Goal: Task Accomplishment & Management: Use online tool/utility

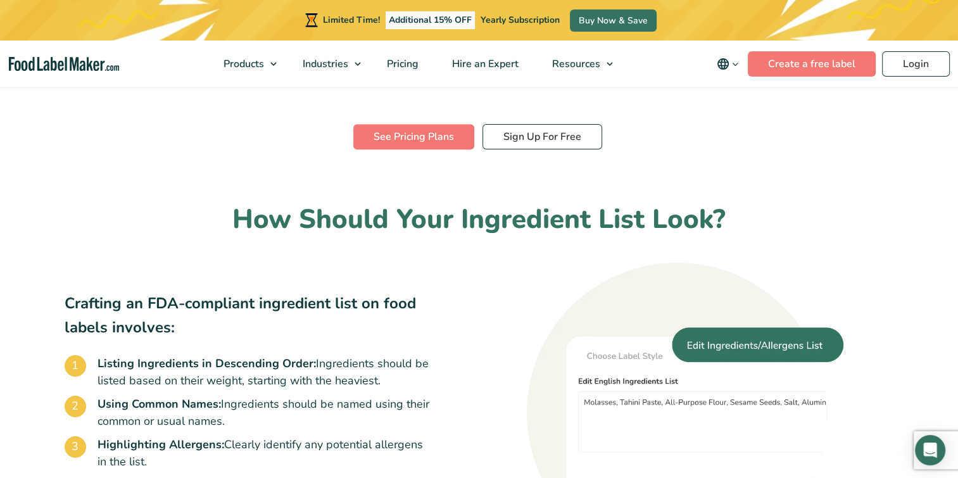
scroll to position [633, 0]
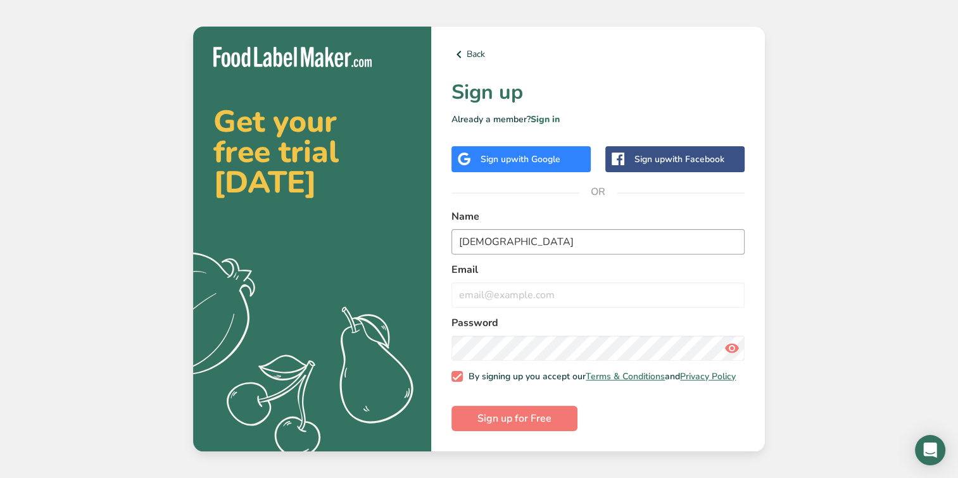
click at [500, 240] on input "Female" at bounding box center [598, 241] width 293 height 25
drag, startPoint x: 514, startPoint y: 243, endPoint x: 407, endPoint y: 235, distance: 108.0
click at [407, 235] on section "Get your free trial today .a{fill:#f5f3ed;} Back Sign up Already a member? Sign…" at bounding box center [479, 240] width 572 height 426
type input "ChildOfGod"
click at [533, 295] on input "email" at bounding box center [598, 294] width 293 height 25
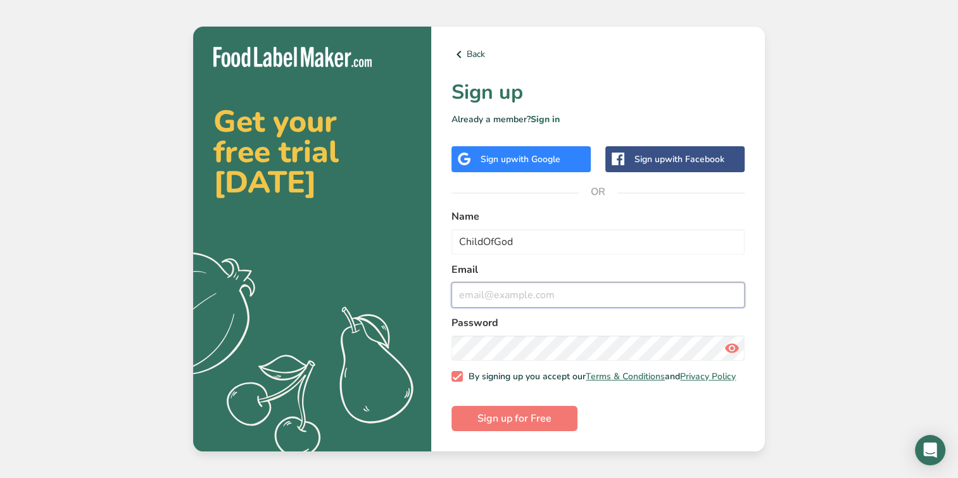
type input "[EMAIL_ADDRESS][DOMAIN_NAME]"
click at [729, 345] on icon at bounding box center [732, 348] width 15 height 23
click at [530, 423] on span "Sign up for Free" at bounding box center [515, 418] width 74 height 15
click at [733, 350] on icon at bounding box center [732, 348] width 15 height 23
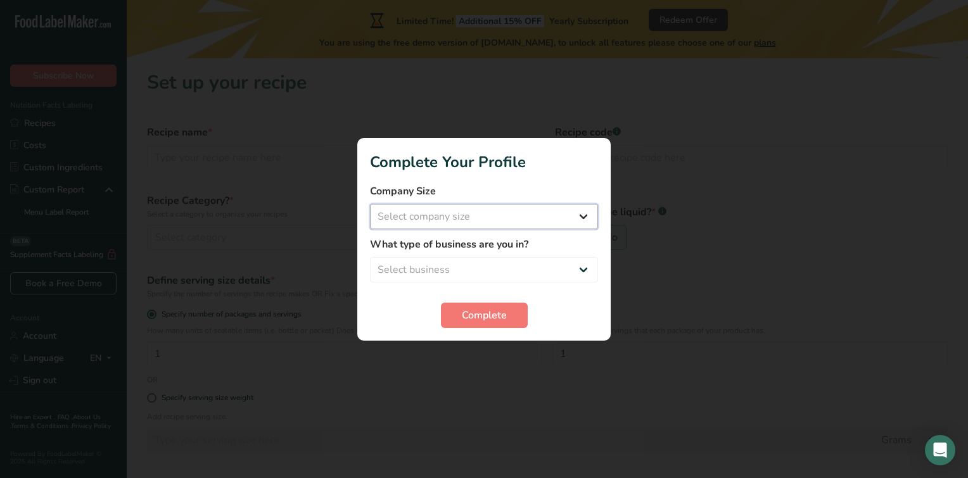
click at [575, 215] on select "Select company size Fewer than 10 Employees 10 to 50 Employees 51 to 500 Employ…" at bounding box center [484, 216] width 228 height 25
select select "1"
click at [370, 204] on select "Select company size Fewer than 10 Employees 10 to 50 Employees 51 to 500 Employ…" at bounding box center [484, 216] width 228 height 25
click at [469, 266] on select "Select business Packaged Food Manufacturer Restaurant & Cafe Bakery Meal Plans …" at bounding box center [484, 269] width 228 height 25
select select "3"
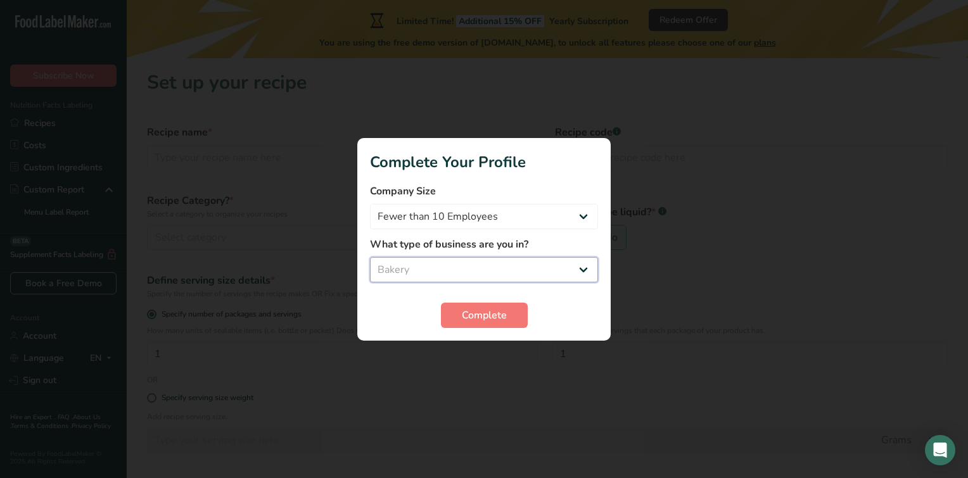
click at [370, 257] on select "Select business Packaged Food Manufacturer Restaurant & Cafe Bakery Meal Plans …" at bounding box center [484, 269] width 228 height 25
click at [509, 309] on button "Complete" at bounding box center [484, 315] width 87 height 25
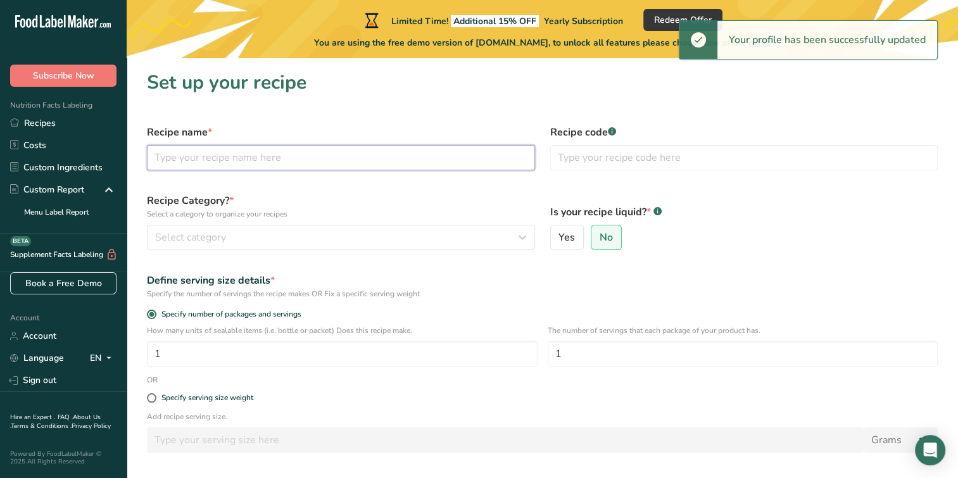
click at [258, 164] on input "text" at bounding box center [341, 157] width 388 height 25
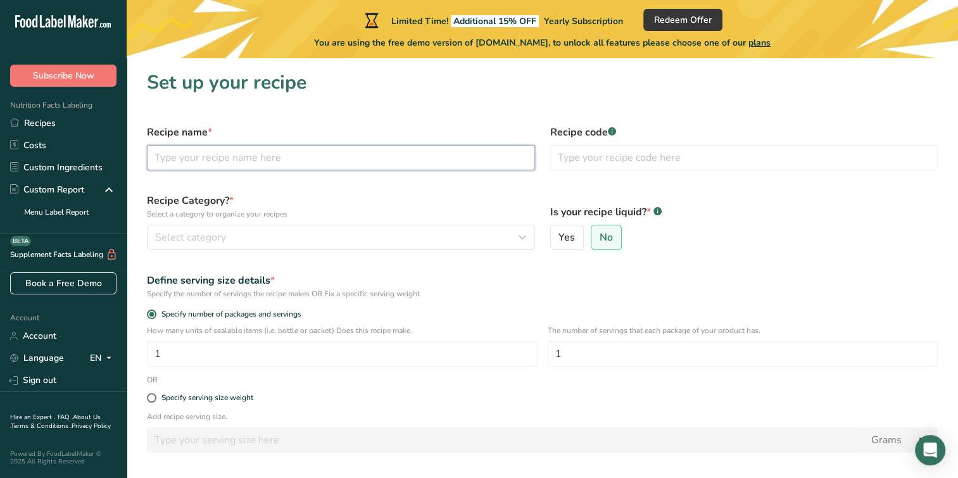
click at [448, 152] on input "text" at bounding box center [341, 157] width 388 height 25
click at [177, 160] on input "text" at bounding box center [341, 157] width 388 height 25
click at [229, 154] on input "text" at bounding box center [341, 157] width 388 height 25
type input "Choux Pastry"
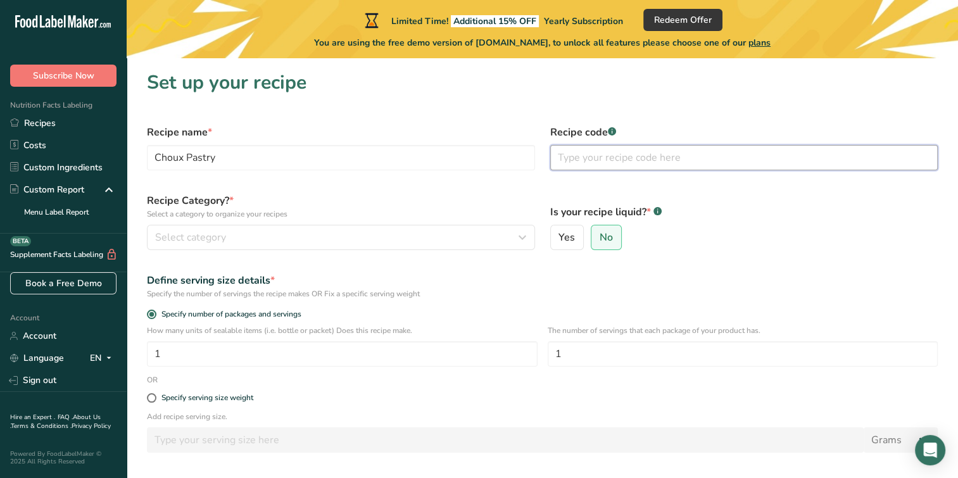
click at [661, 155] on input "text" at bounding box center [744, 157] width 388 height 25
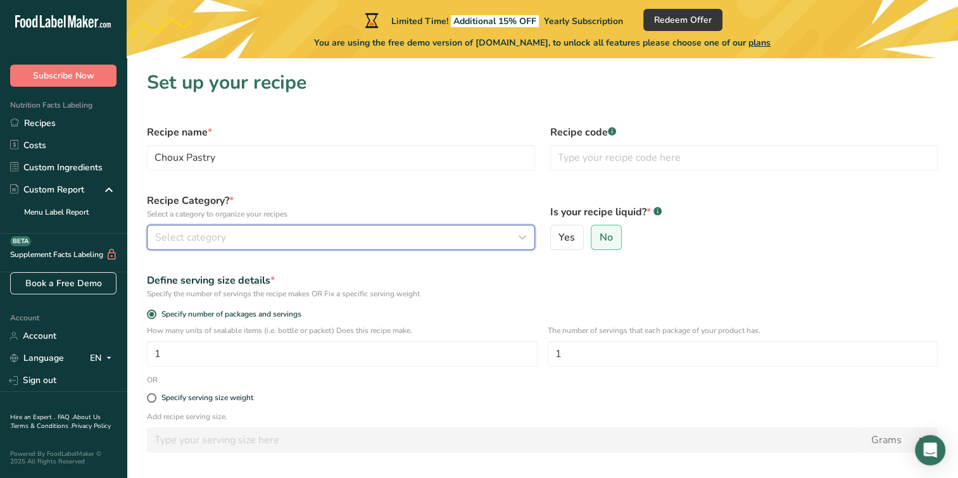
click at [256, 243] on div "Select category" at bounding box center [337, 237] width 364 height 15
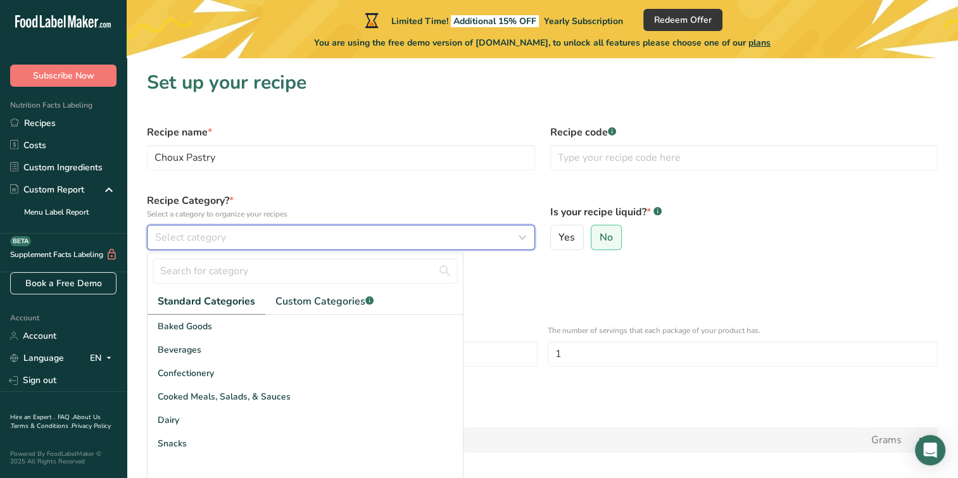
click at [218, 243] on span "Select category" at bounding box center [190, 237] width 71 height 15
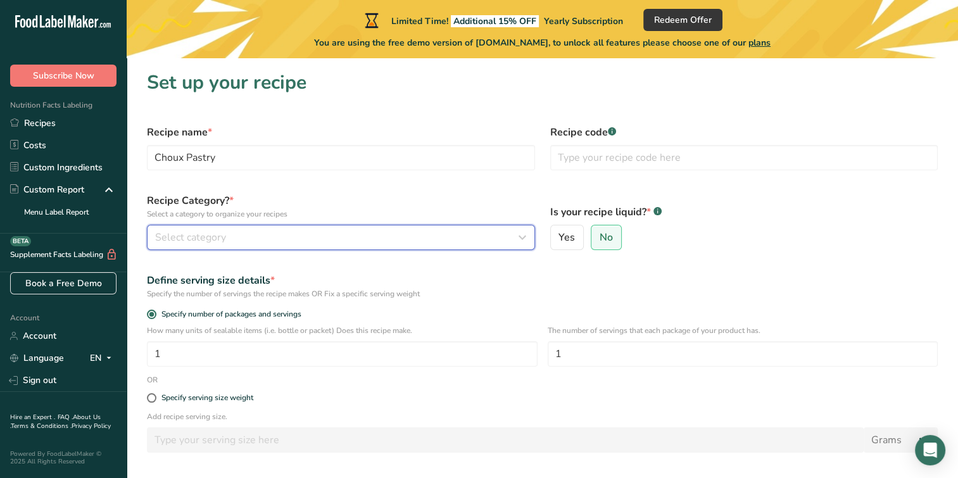
click at [524, 236] on icon "button" at bounding box center [522, 237] width 15 height 23
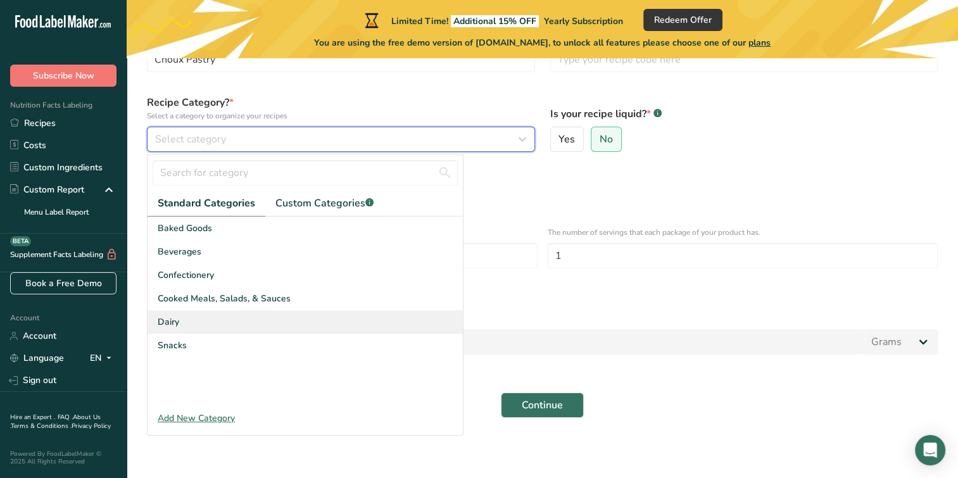
scroll to position [99, 0]
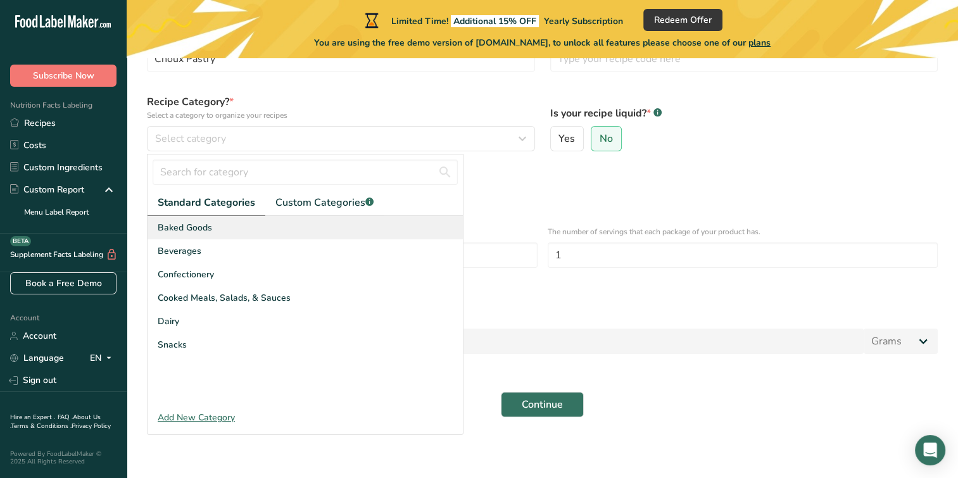
click at [198, 229] on span "Baked Goods" at bounding box center [185, 227] width 54 height 13
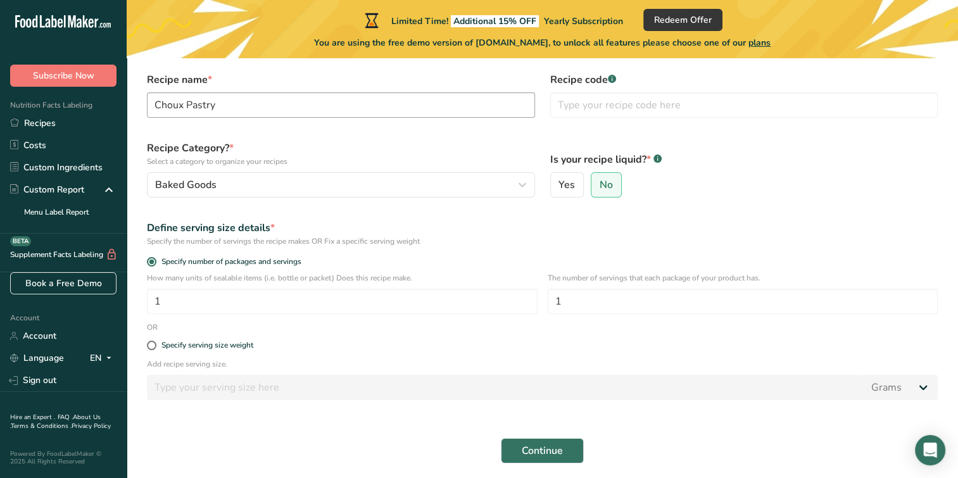
scroll to position [0, 0]
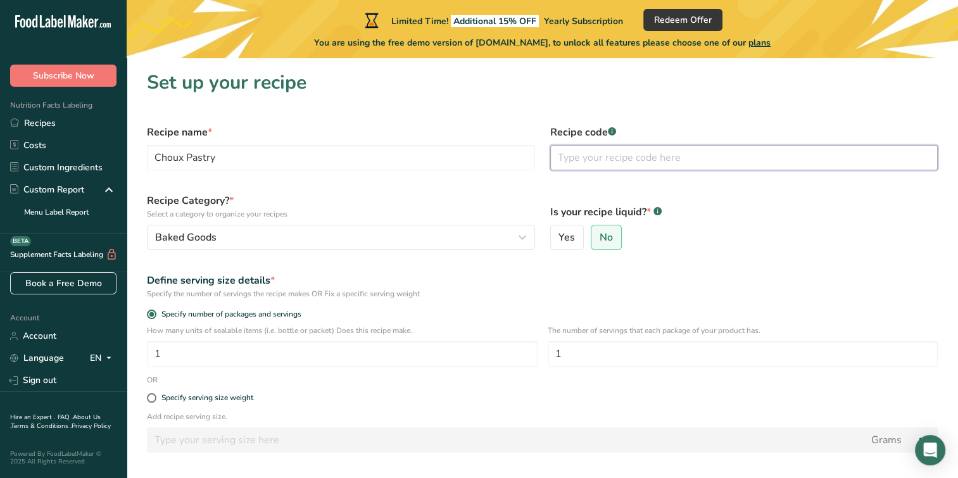
click at [601, 154] on input "text" at bounding box center [744, 157] width 388 height 25
click at [574, 152] on input "text" at bounding box center [744, 157] width 388 height 25
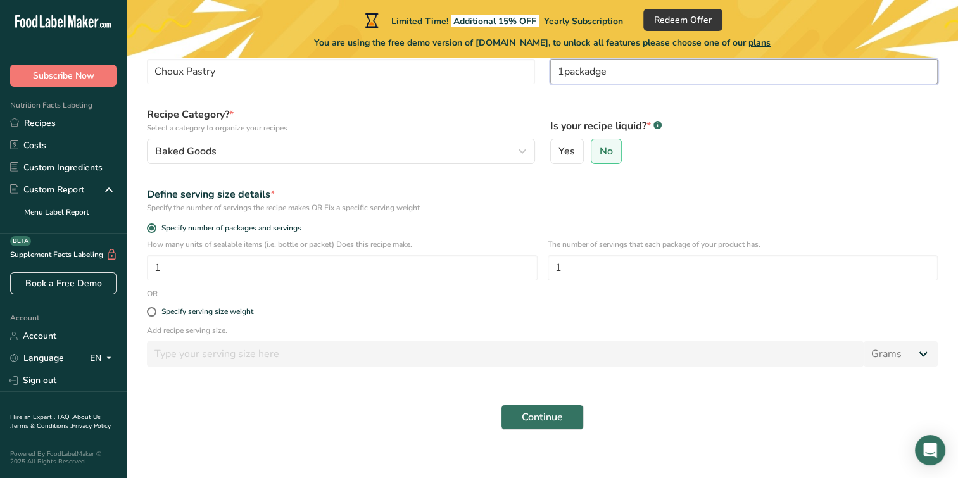
scroll to position [99, 0]
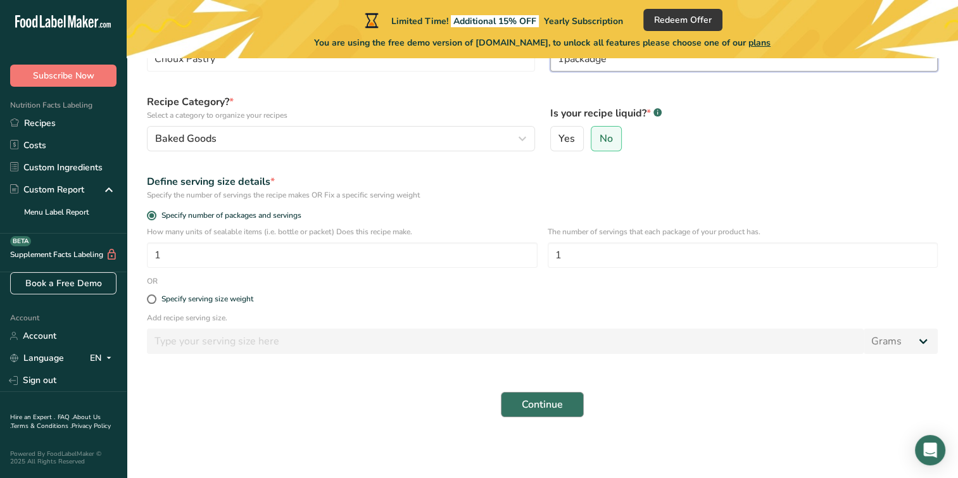
type input "1packadge"
click at [520, 405] on button "Continue" at bounding box center [542, 404] width 83 height 25
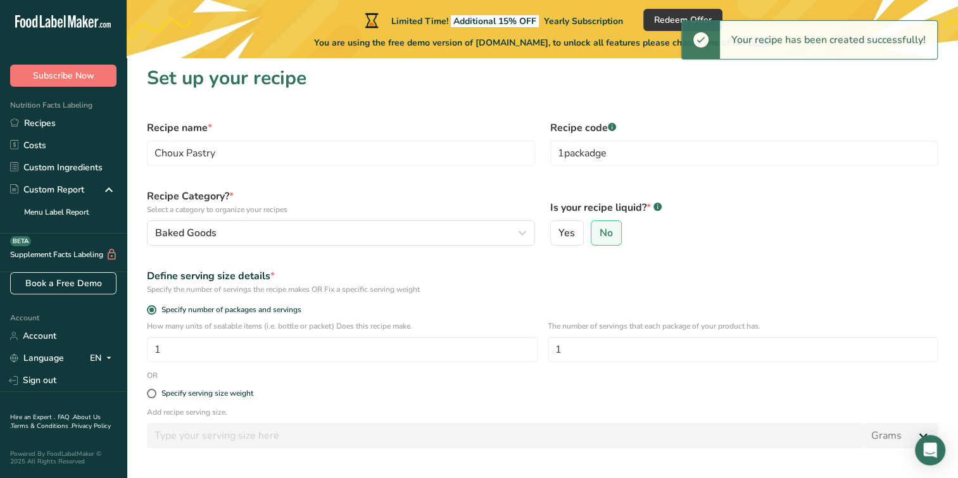
scroll to position [0, 0]
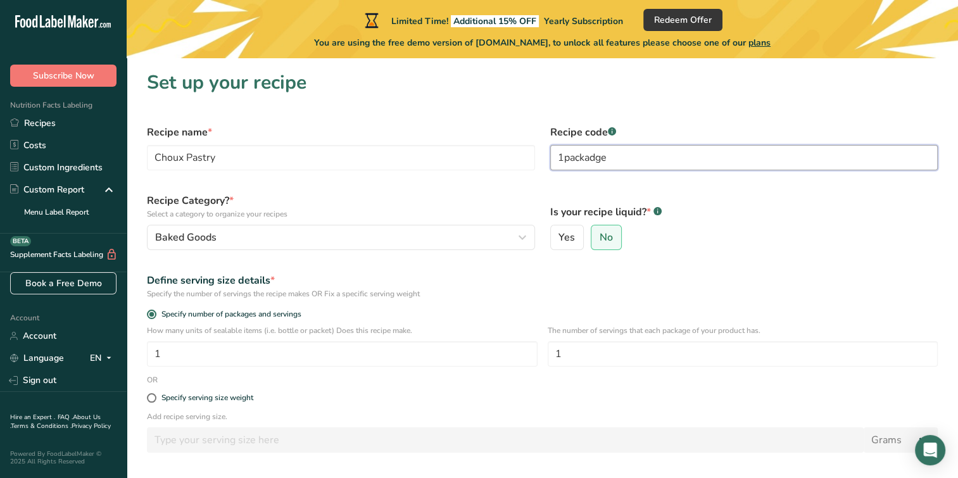
click at [566, 158] on input "1packadge" at bounding box center [744, 157] width 388 height 25
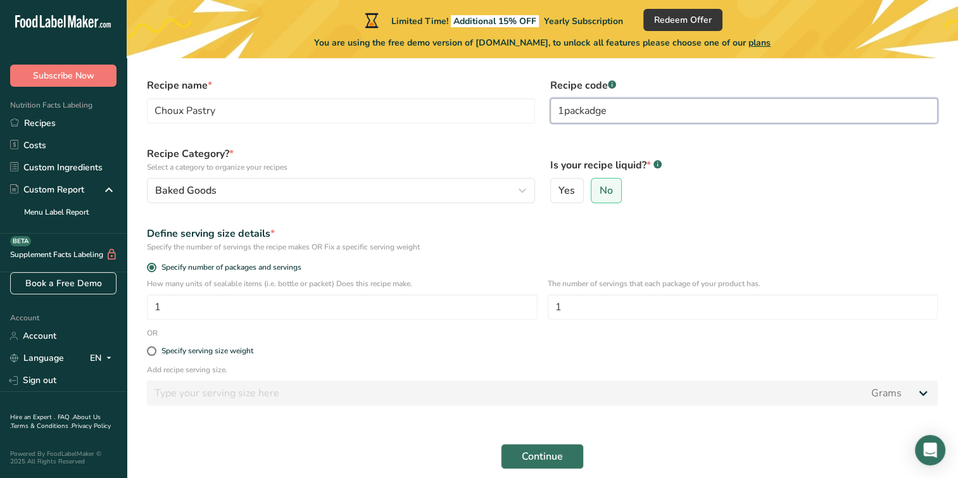
scroll to position [99, 0]
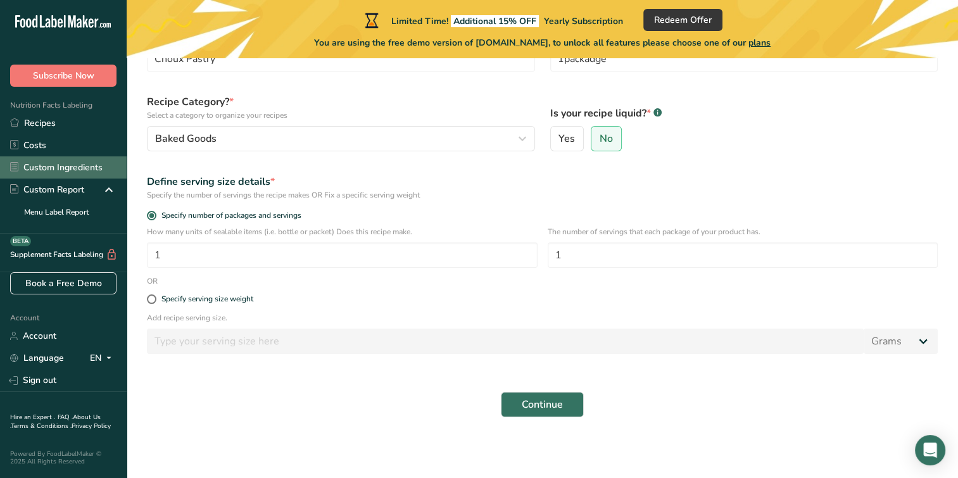
click at [53, 165] on link "Custom Ingredients" at bounding box center [63, 167] width 127 height 22
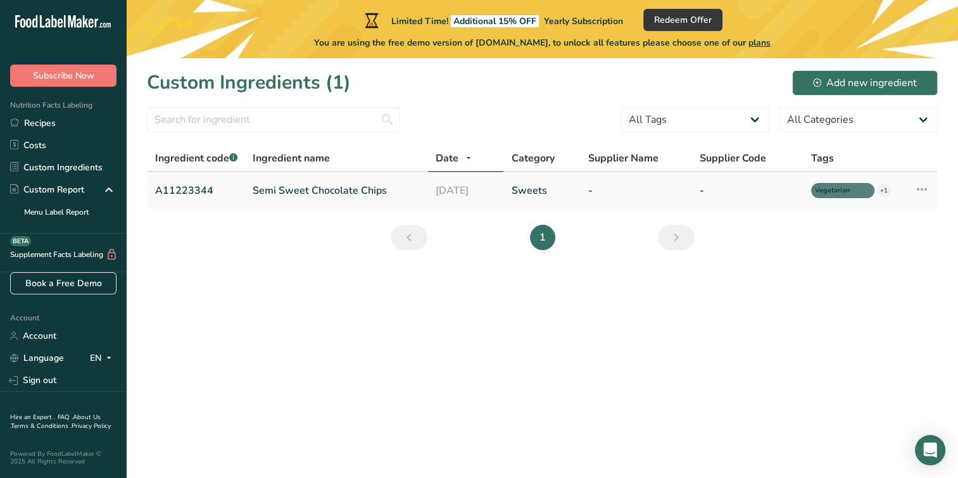
click at [332, 184] on link "Semi Sweet Chocolate Chips" at bounding box center [337, 190] width 168 height 15
click at [352, 151] on div "Ingredient name" at bounding box center [337, 158] width 168 height 15
click at [340, 156] on icon at bounding box center [340, 159] width 10 height 16
click at [30, 120] on link "Recipes" at bounding box center [63, 123] width 127 height 22
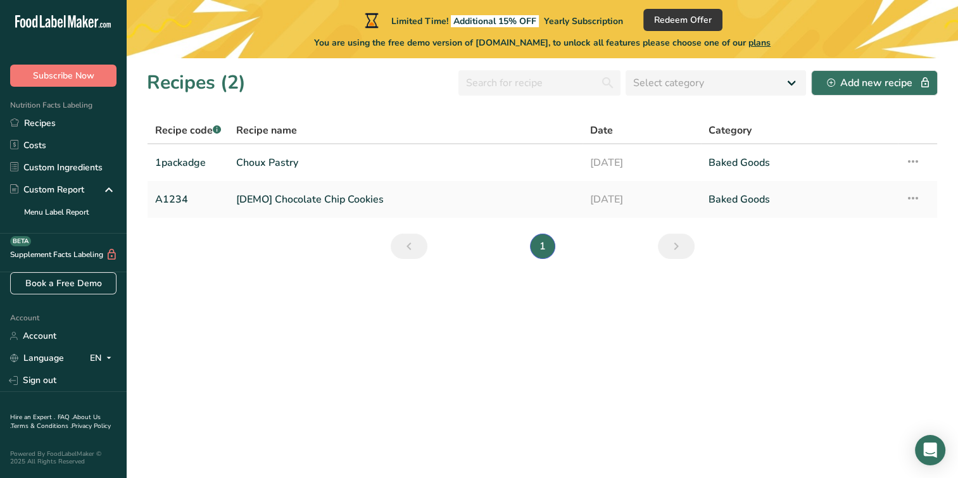
click at [204, 82] on h1 "Recipes (2)" at bounding box center [196, 82] width 99 height 29
click at [188, 160] on link "1packadge" at bounding box center [188, 162] width 66 height 27
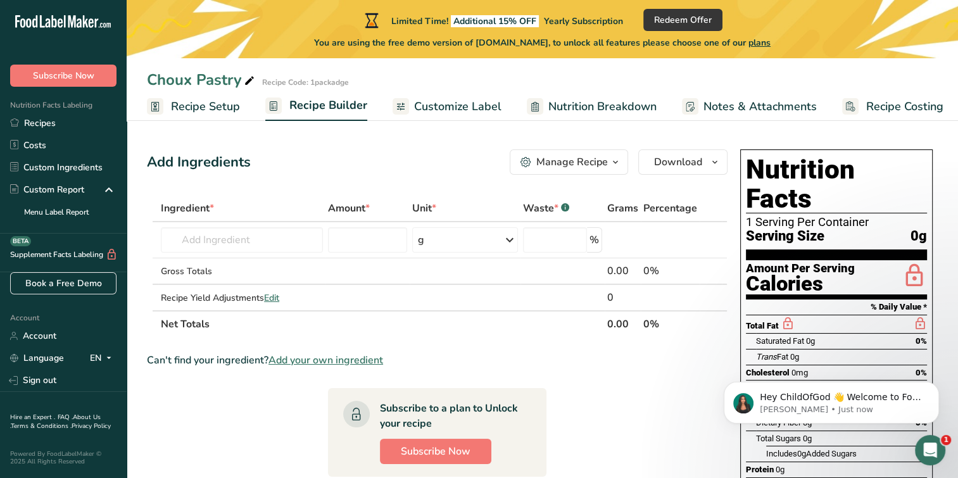
click at [611, 162] on icon "button" at bounding box center [616, 163] width 10 height 16
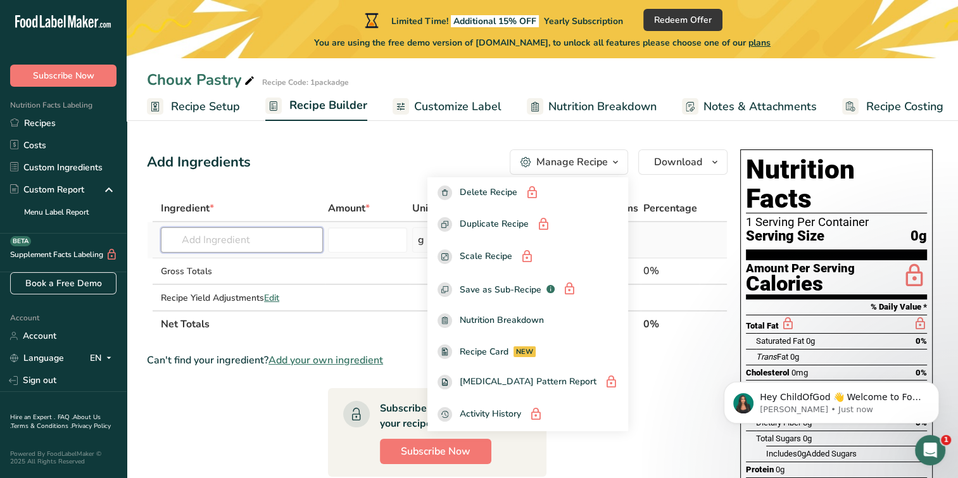
click at [249, 244] on input "text" at bounding box center [242, 239] width 162 height 25
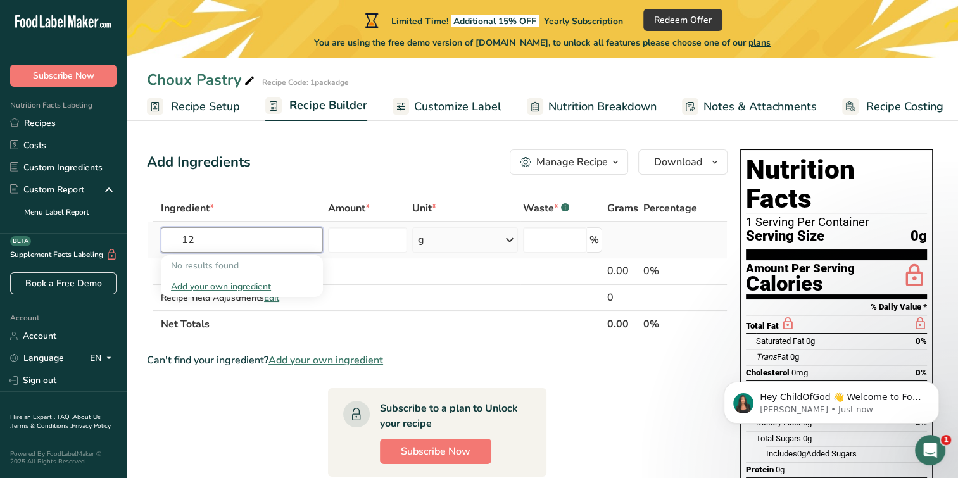
type input "1"
type input "b"
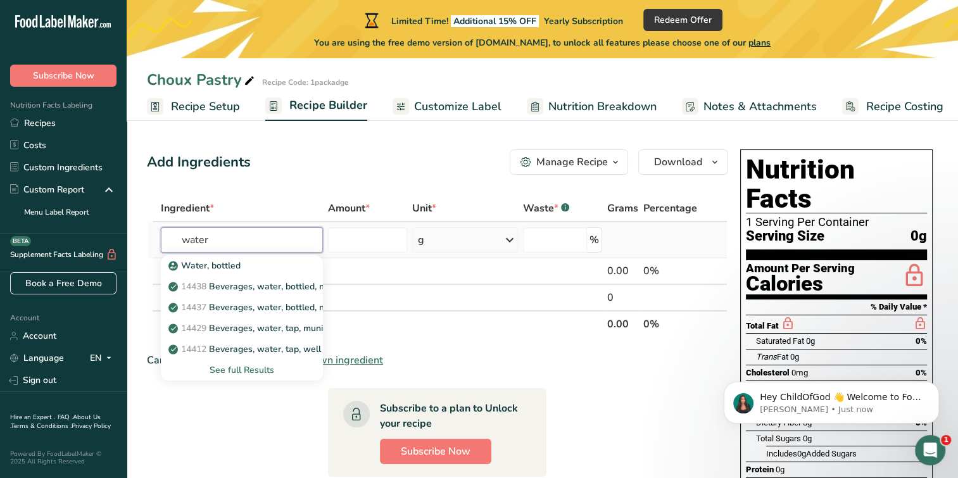
click at [266, 241] on input "water" at bounding box center [242, 239] width 162 height 25
type input "water"
click at [272, 428] on section "Ingredient * Amount * Unit * Waste * .a-a{fill:#347362;}.b-a{fill:#fff;} Grams …" at bounding box center [437, 474] width 581 height 559
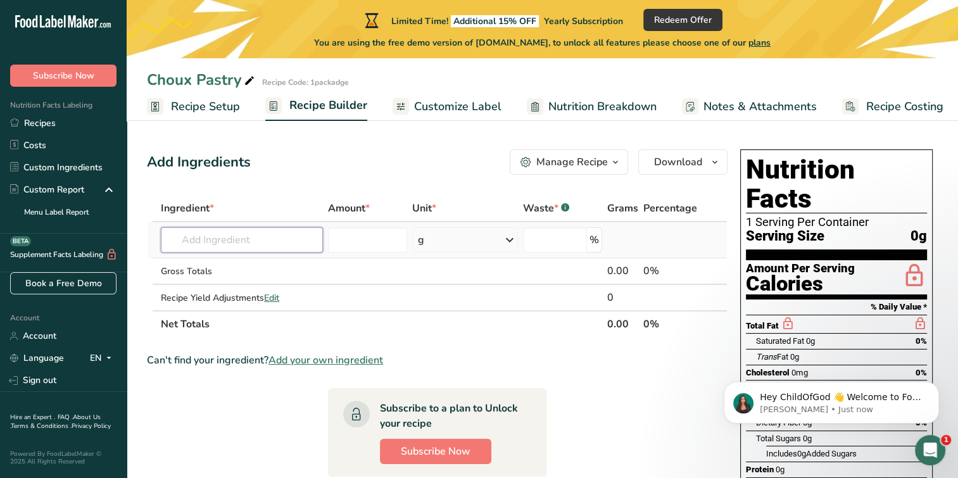
click at [217, 238] on input "text" at bounding box center [242, 239] width 162 height 25
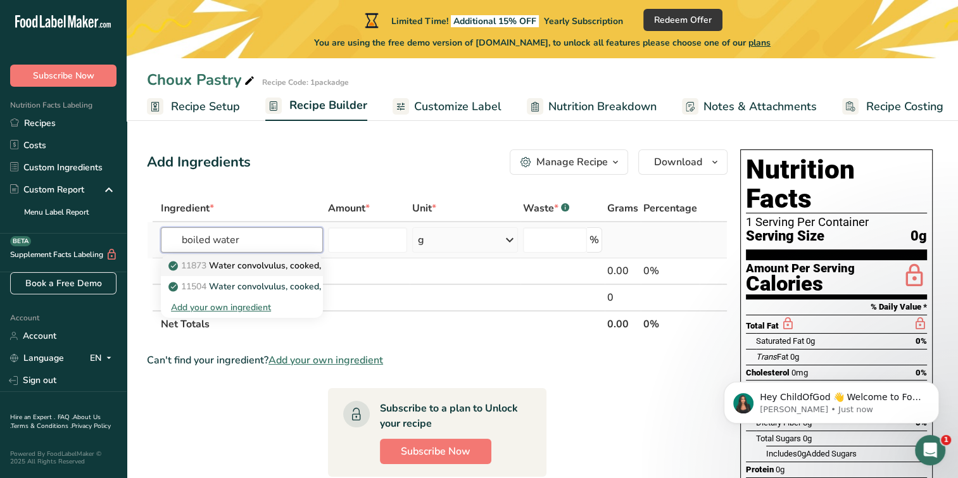
type input "boiled water"
click at [263, 271] on p "11873 Water convolvulus, cooked, boiled, drained, with salt" at bounding box center [297, 265] width 252 height 13
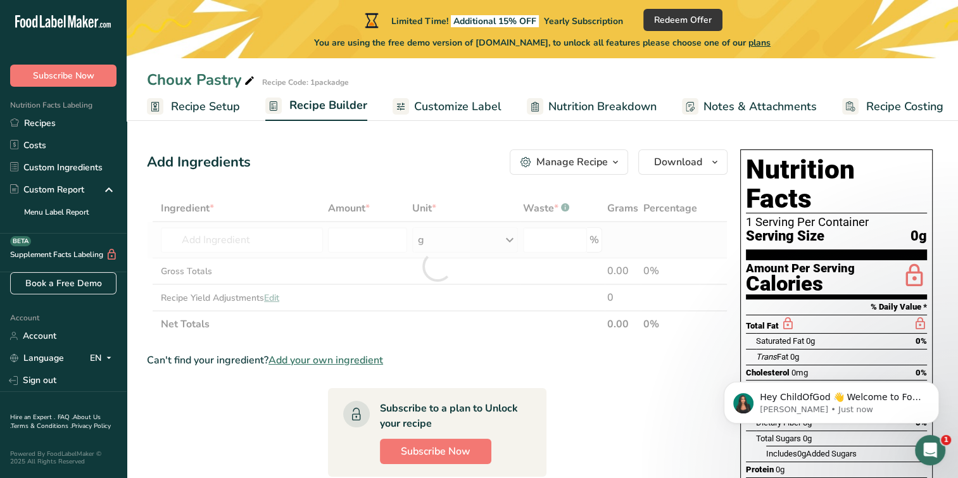
type input "Water convolvulus, cooked, boiled, drained, with salt"
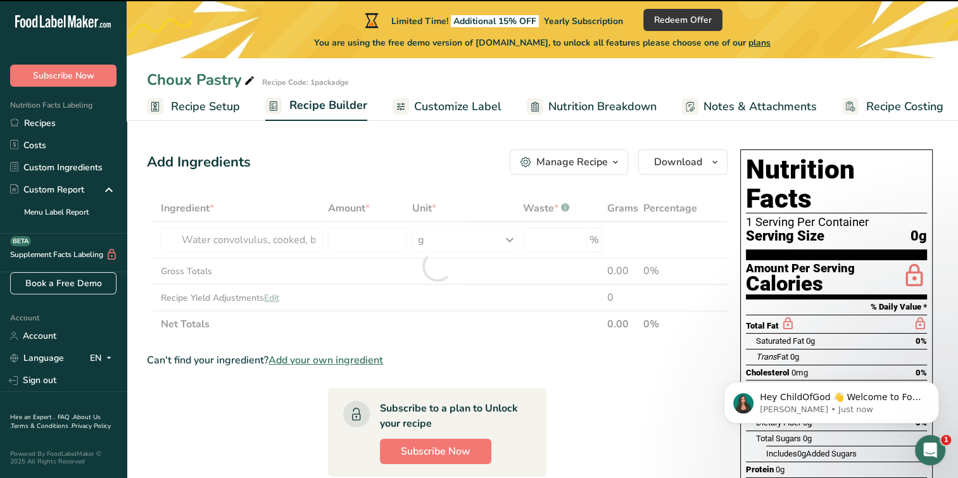
type input "0"
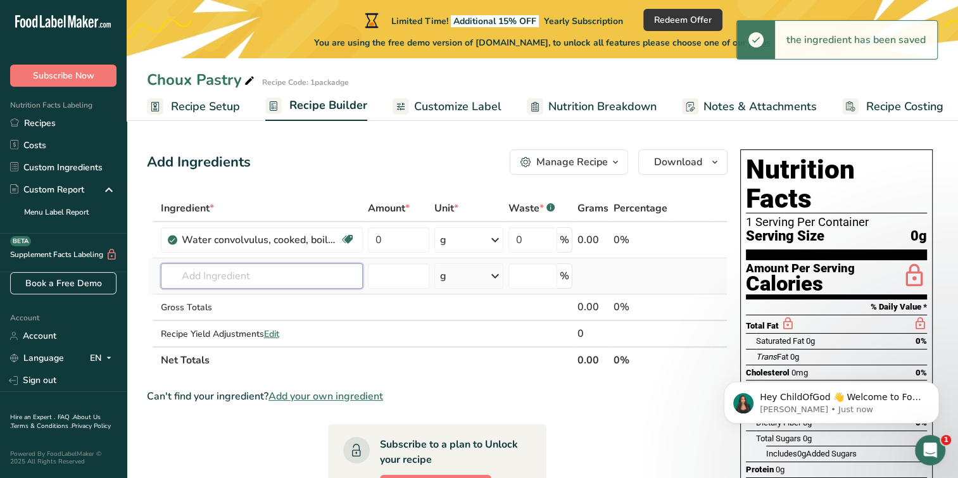
click at [283, 269] on input "text" at bounding box center [262, 275] width 202 height 25
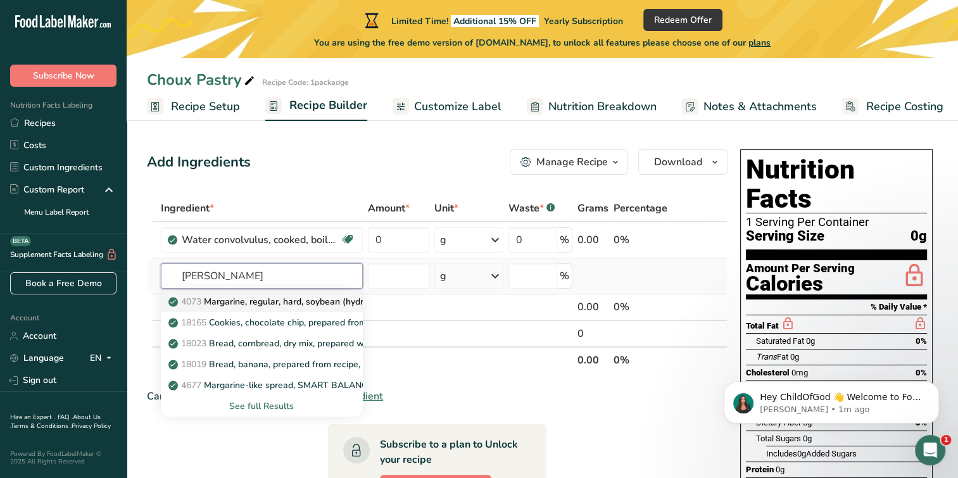
type input "margerine"
click at [289, 305] on p "4073 Margarine, regular, hard, soybean (hydrogenated)" at bounding box center [288, 301] width 234 height 13
type input "Margarine, regular, hard, soybean (hydrogenated)"
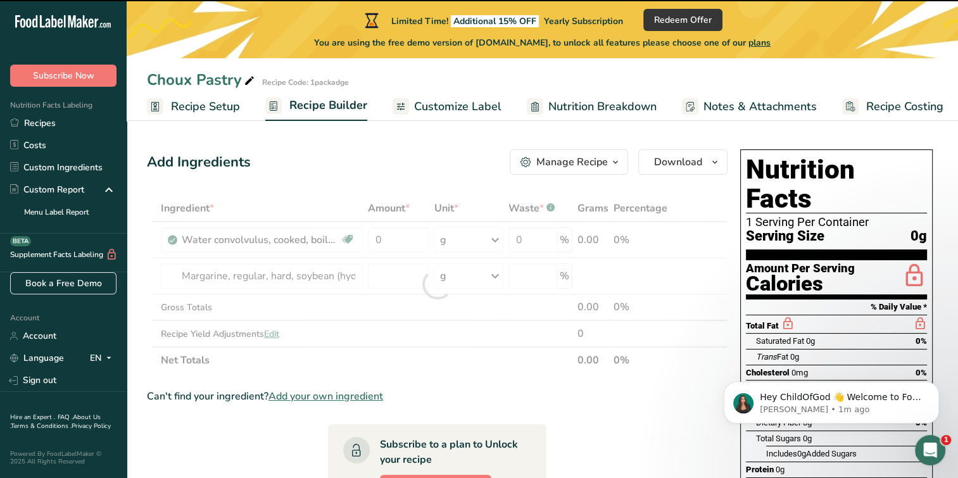
type input "0"
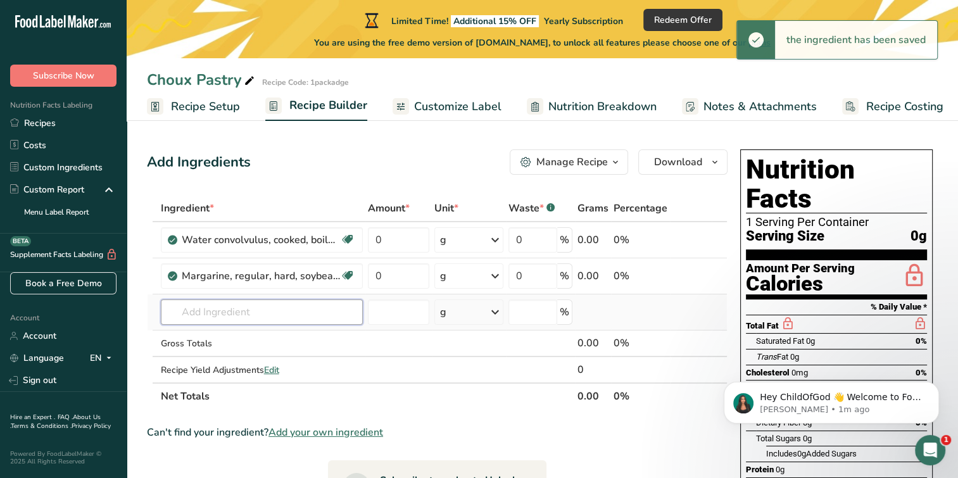
click at [261, 316] on input "text" at bounding box center [262, 312] width 202 height 25
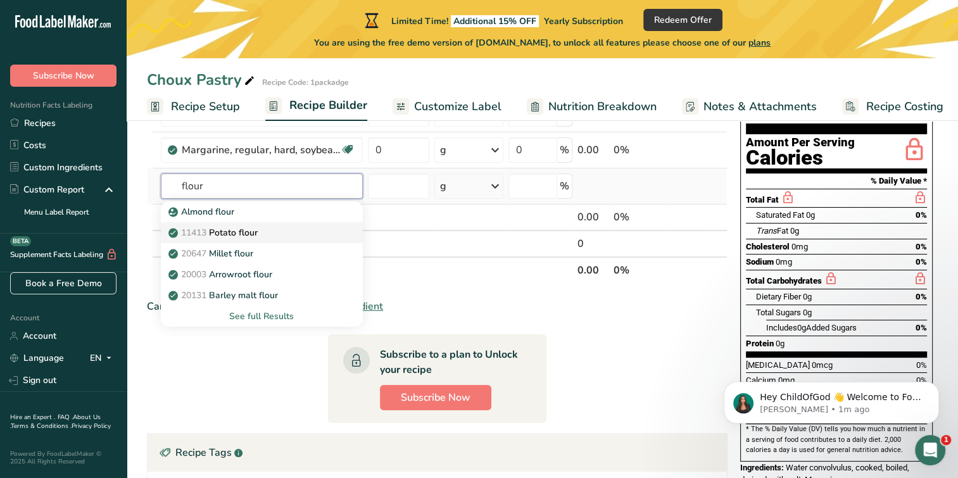
scroll to position [127, 0]
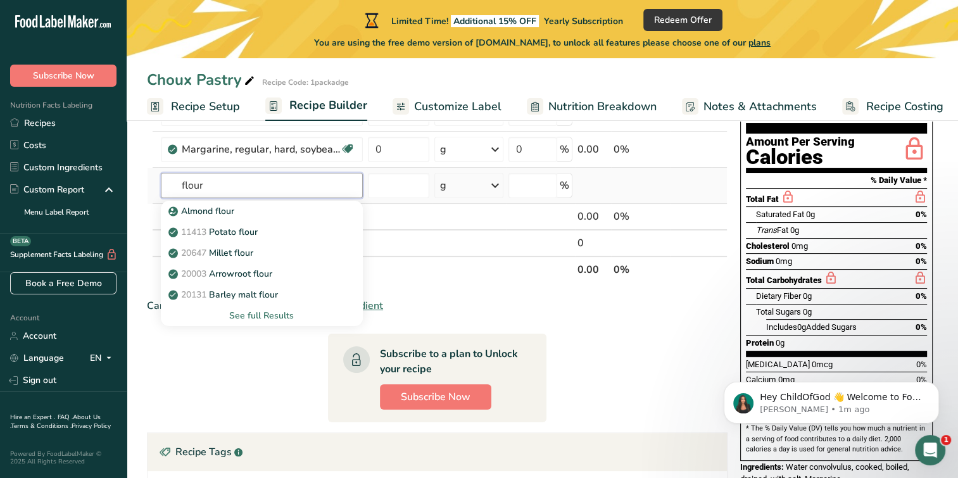
type input "flour"
click at [276, 312] on div "See full Results" at bounding box center [262, 315] width 182 height 13
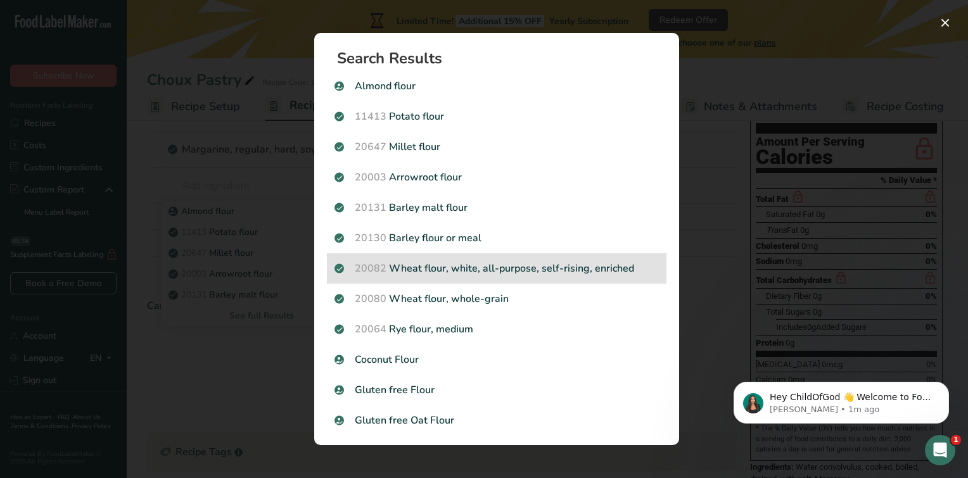
click at [446, 270] on p "20082 Wheat flour, white, all-purpose, self-rising, enriched" at bounding box center [496, 268] width 324 height 15
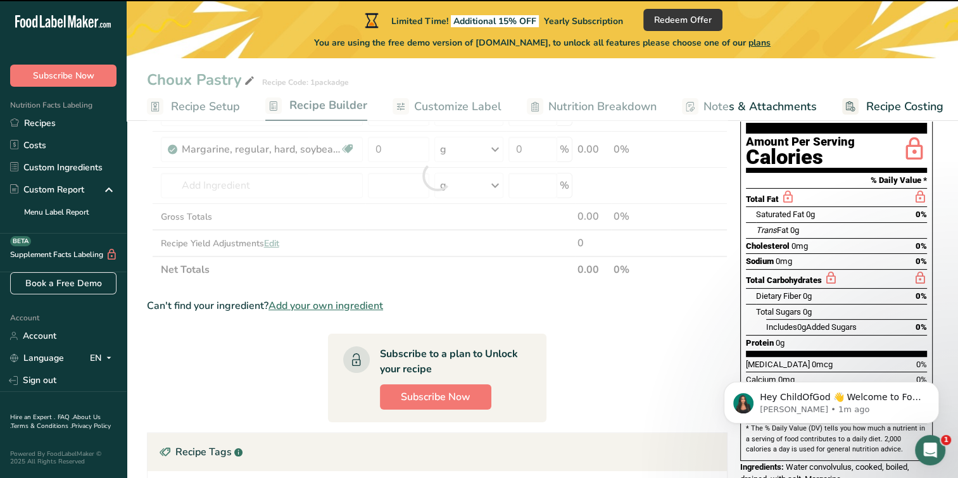
type input "0"
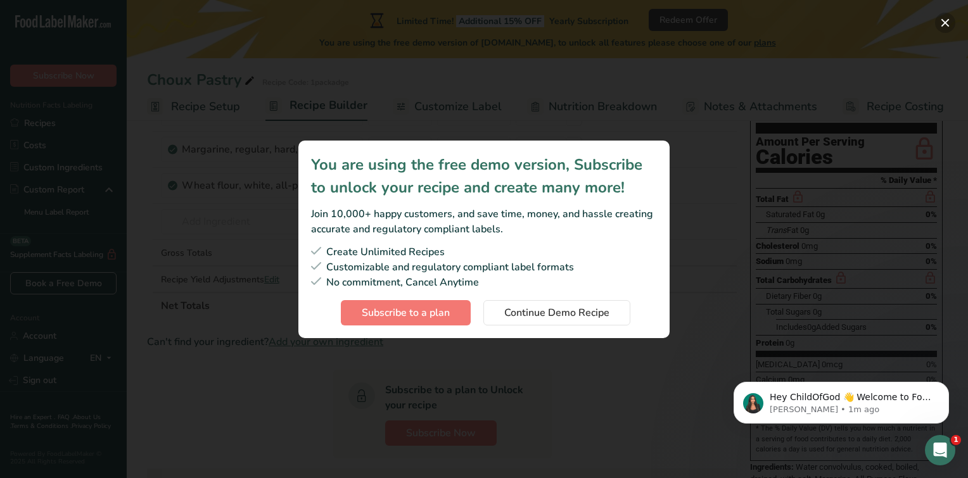
click at [941, 26] on button "Subscription modal" at bounding box center [945, 23] width 20 height 20
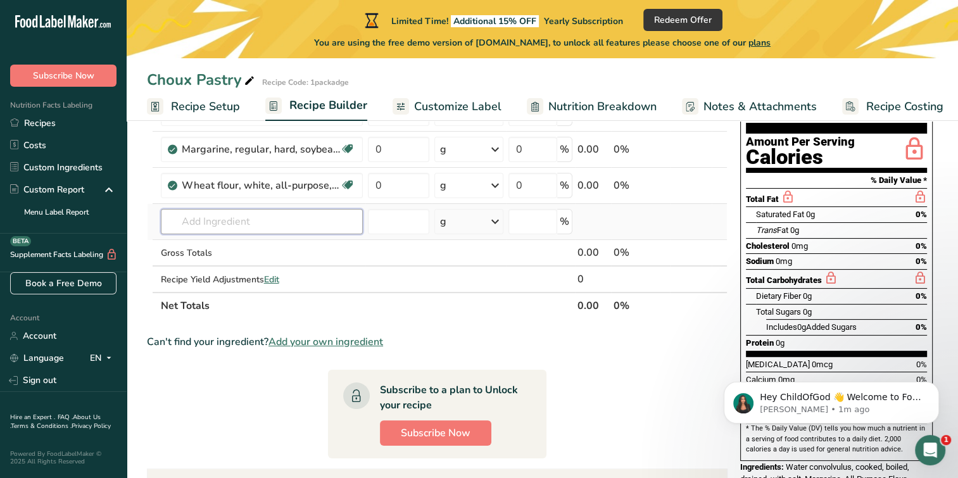
click at [324, 213] on input "text" at bounding box center [262, 221] width 202 height 25
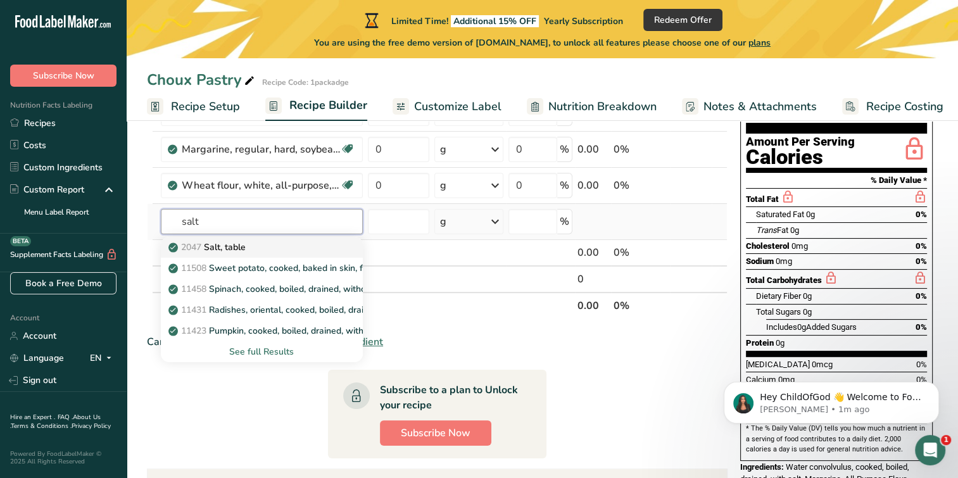
type input "salt"
click at [284, 253] on link "2047 Salt, table" at bounding box center [262, 247] width 202 height 21
type input "Salt, table"
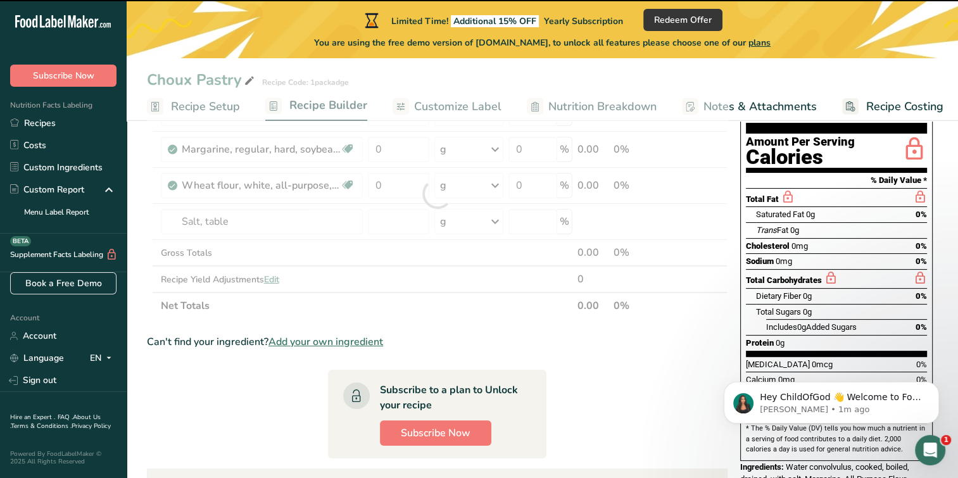
type input "0"
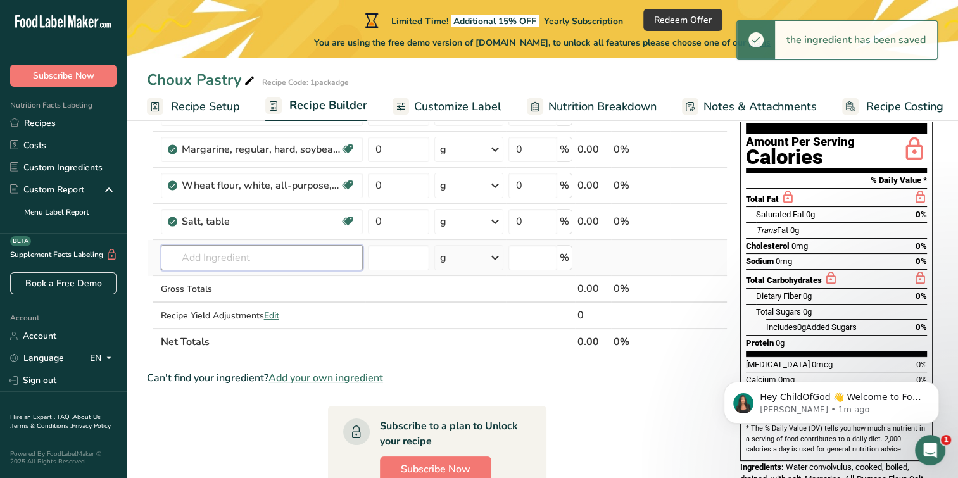
click at [270, 258] on input "text" at bounding box center [262, 257] width 202 height 25
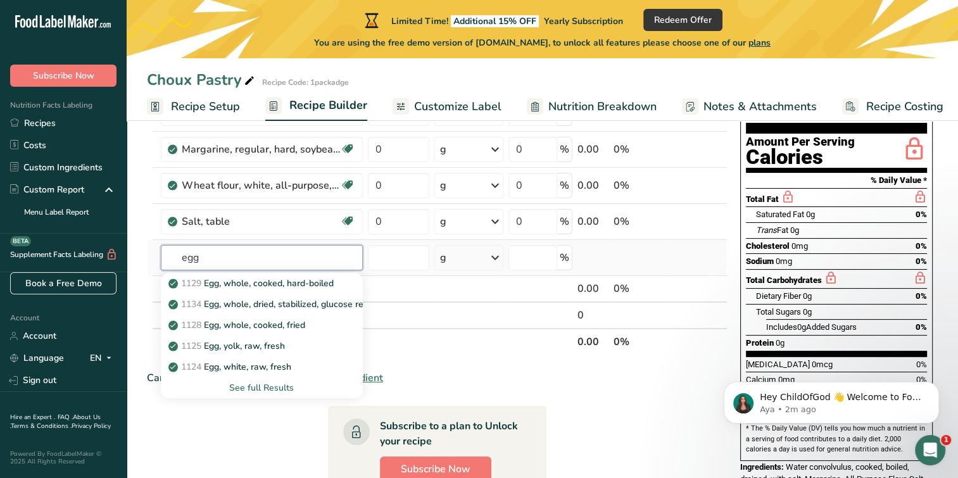
type input "egg"
click at [279, 388] on div "See full Results" at bounding box center [262, 387] width 182 height 13
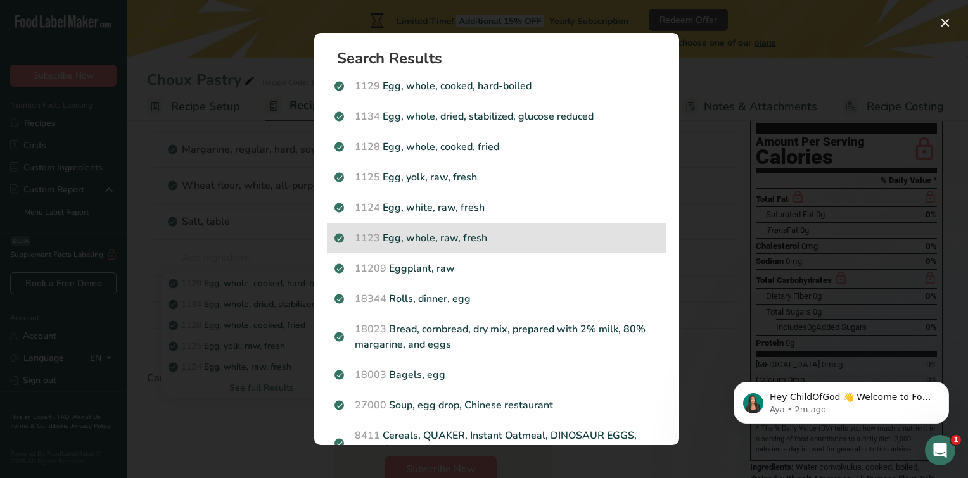
click at [512, 231] on p "1123 Egg, whole, raw, fresh" at bounding box center [496, 238] width 324 height 15
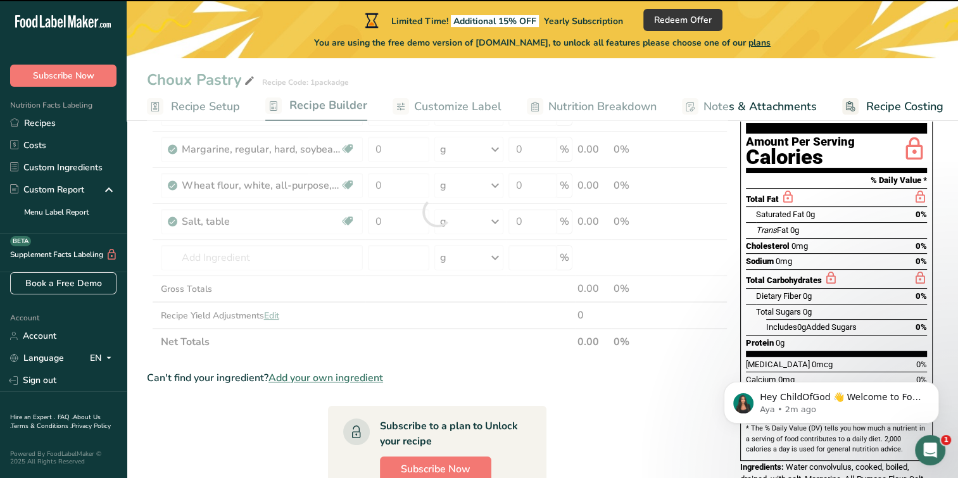
type input "0"
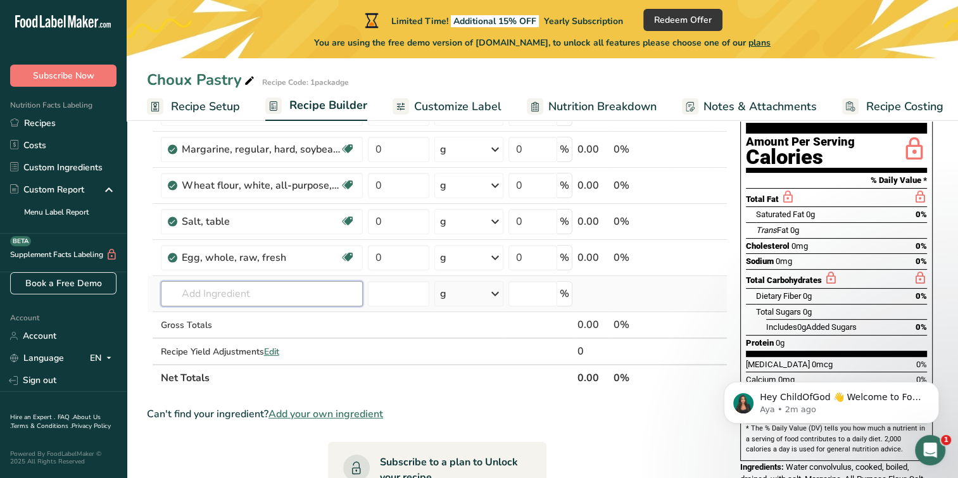
click at [298, 291] on input "text" at bounding box center [262, 293] width 202 height 25
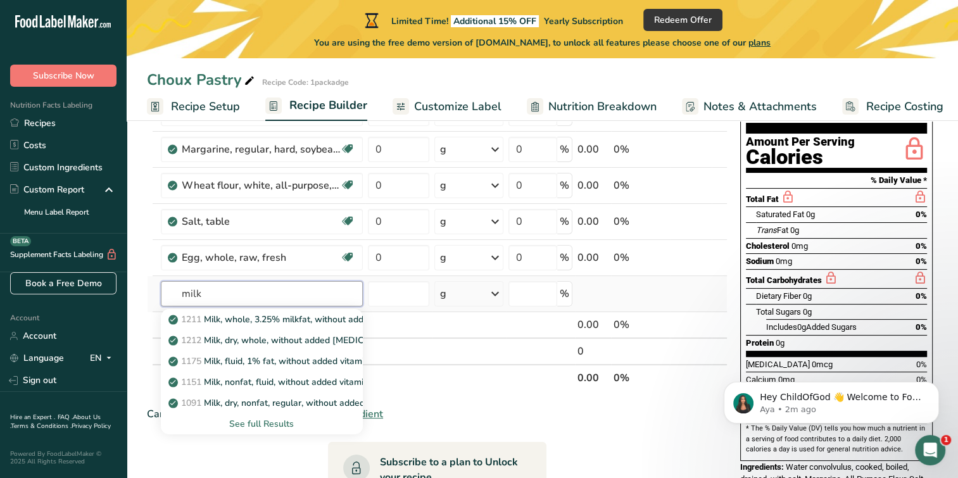
type input "milk"
click at [265, 422] on div "See full Results" at bounding box center [262, 423] width 182 height 13
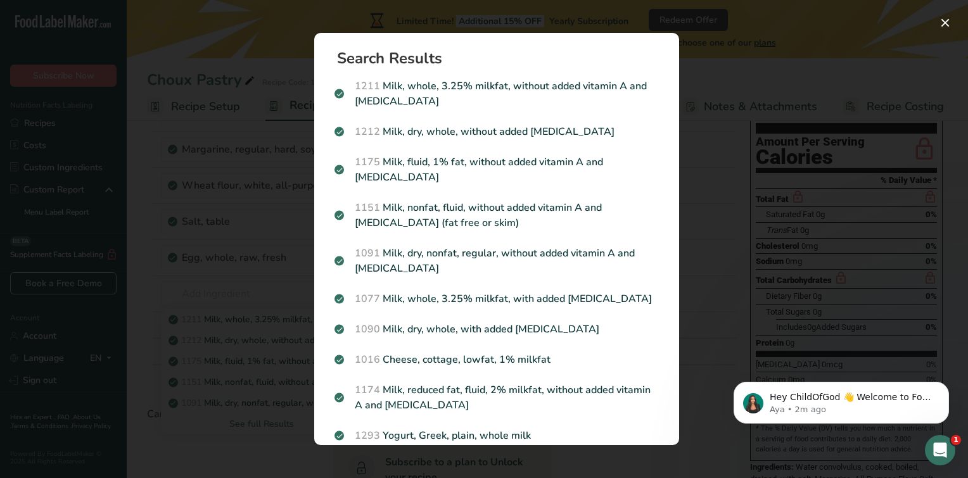
click at [261, 290] on div "Search results modal" at bounding box center [484, 239] width 968 height 478
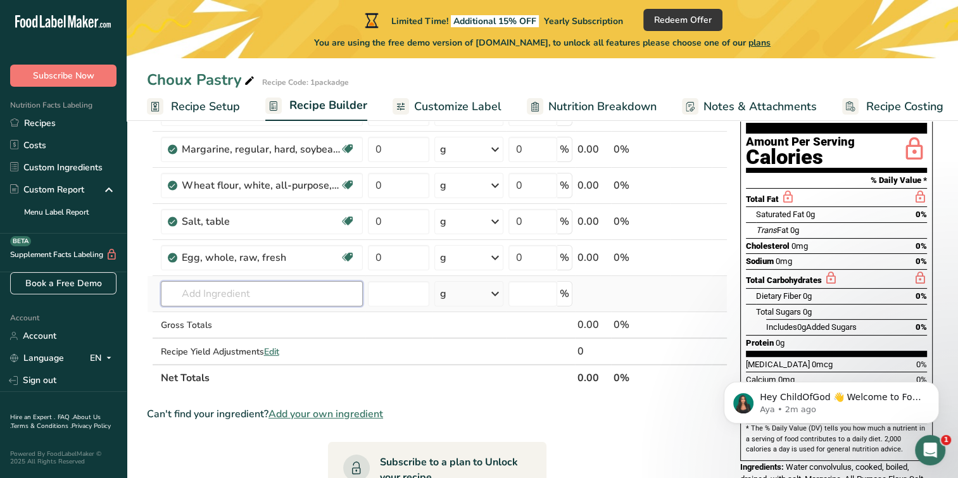
click at [261, 286] on input "text" at bounding box center [262, 293] width 202 height 25
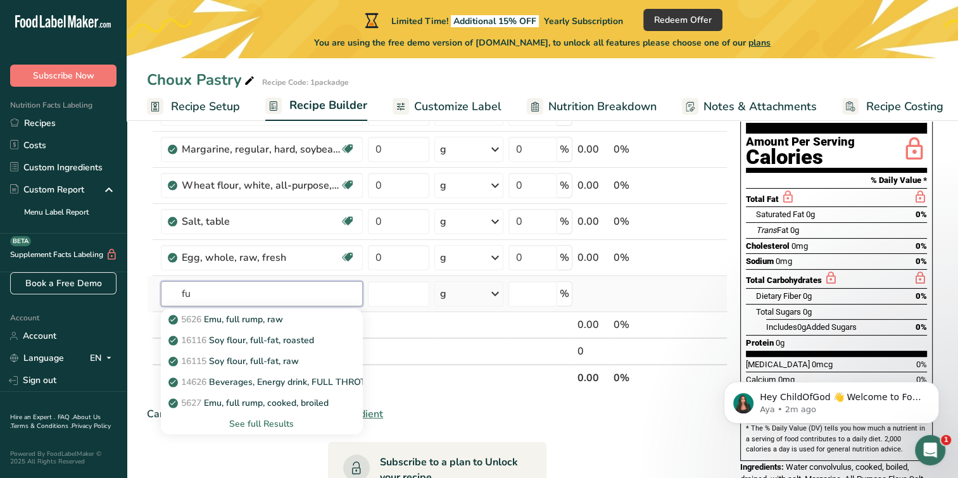
type input "f"
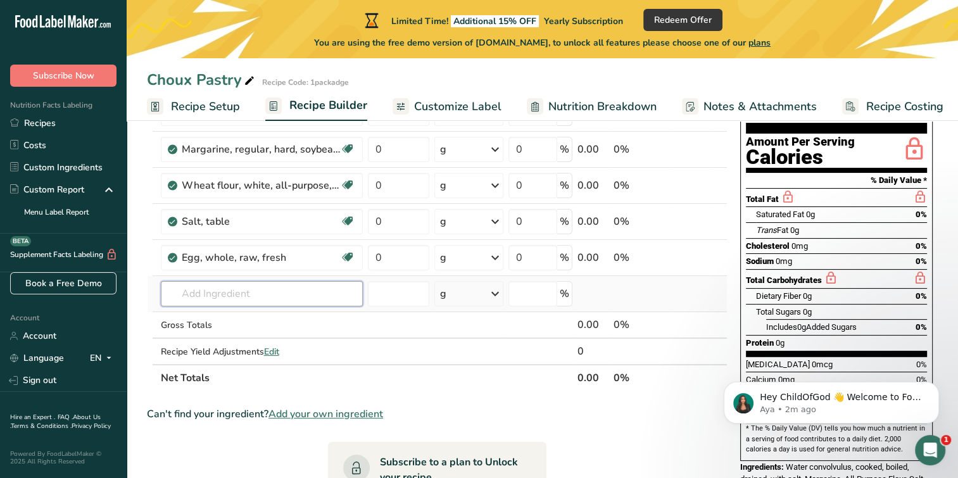
type input ","
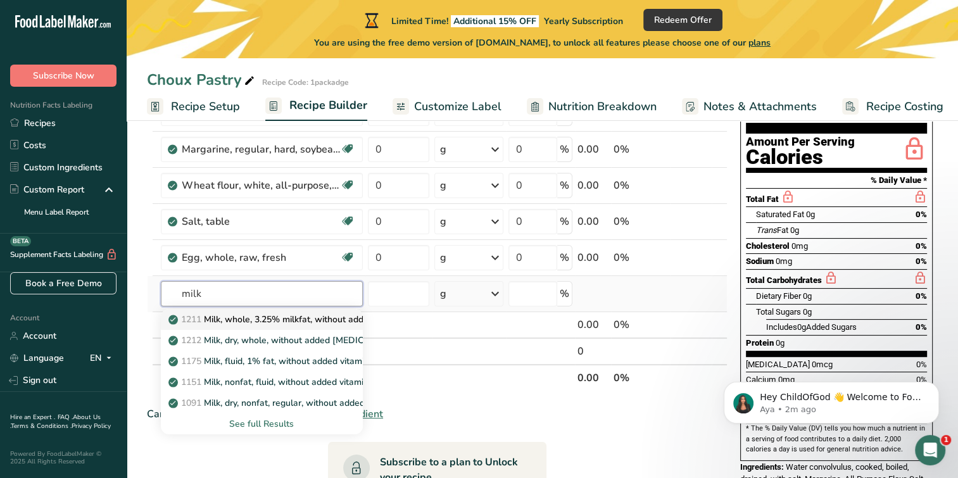
type input "milk"
click at [305, 317] on p "1211 Milk, whole, 3.25% milkfat, without added vitamin A and vitamin D" at bounding box center [340, 319] width 338 height 13
type input "Milk, whole, 3.25% milkfat, without added vitamin A and vitamin D"
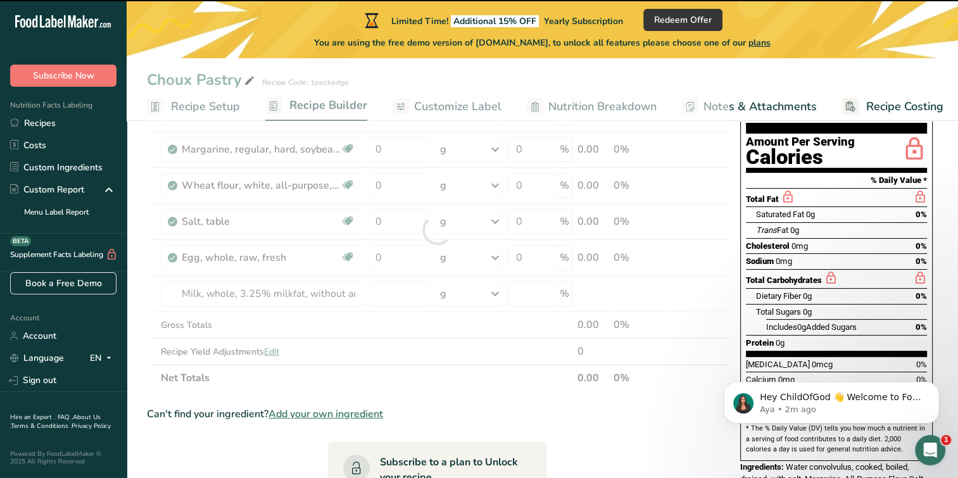
type input "0"
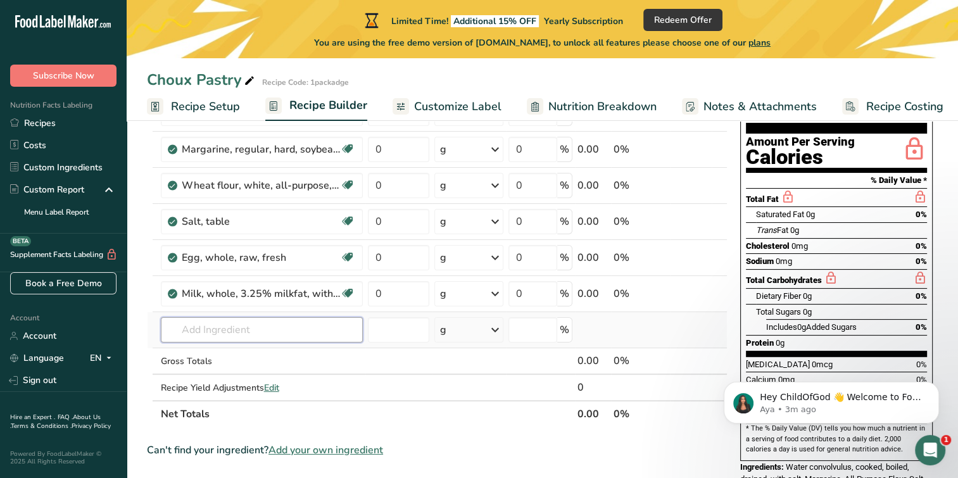
click at [274, 332] on input "text" at bounding box center [262, 329] width 202 height 25
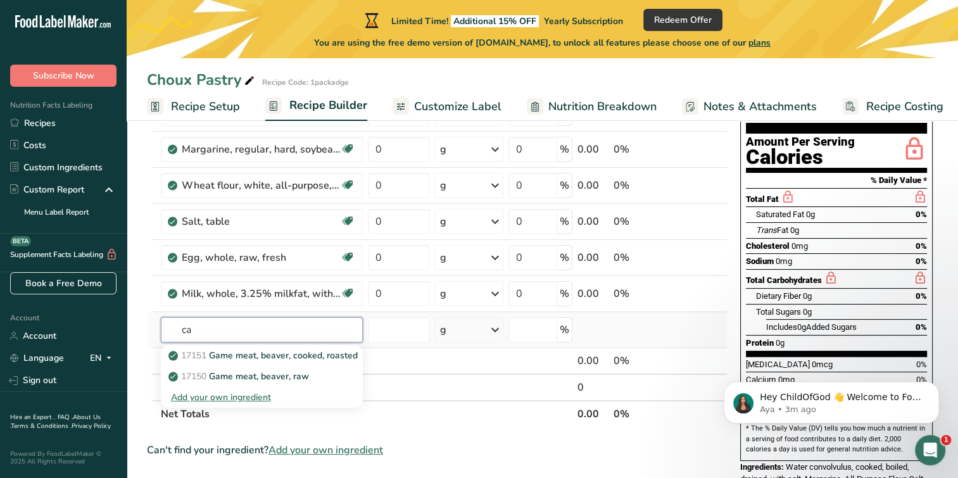
type input "c"
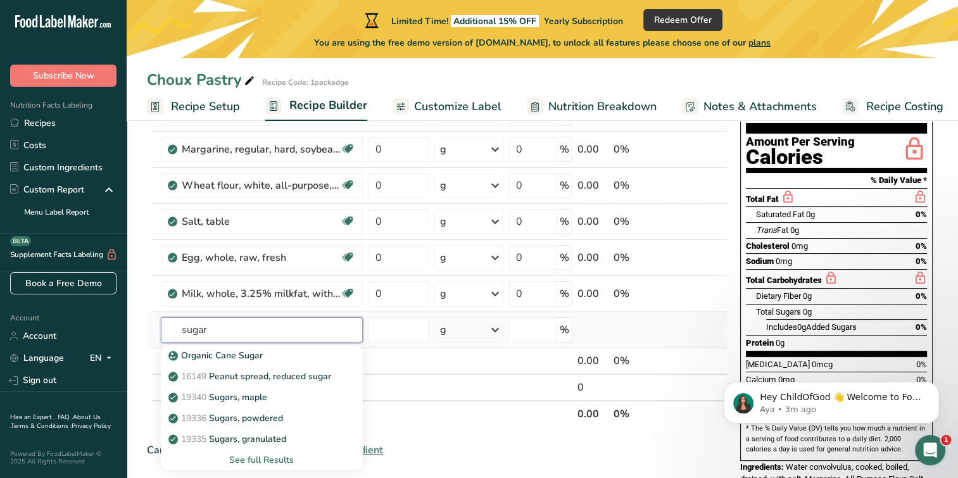
type input "sugar"
click at [272, 455] on div "See full Results" at bounding box center [262, 460] width 182 height 13
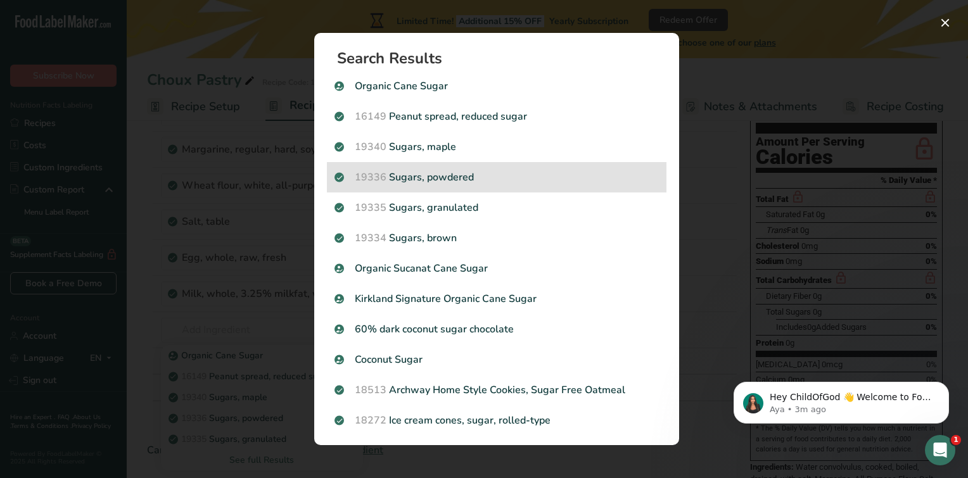
click at [422, 180] on p "19336 Sugars, powdered" at bounding box center [496, 177] width 324 height 15
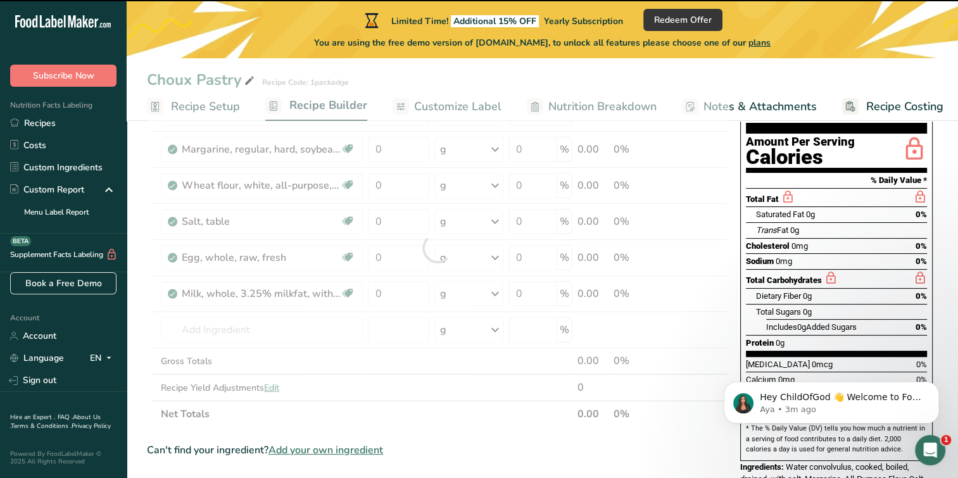
type input "0"
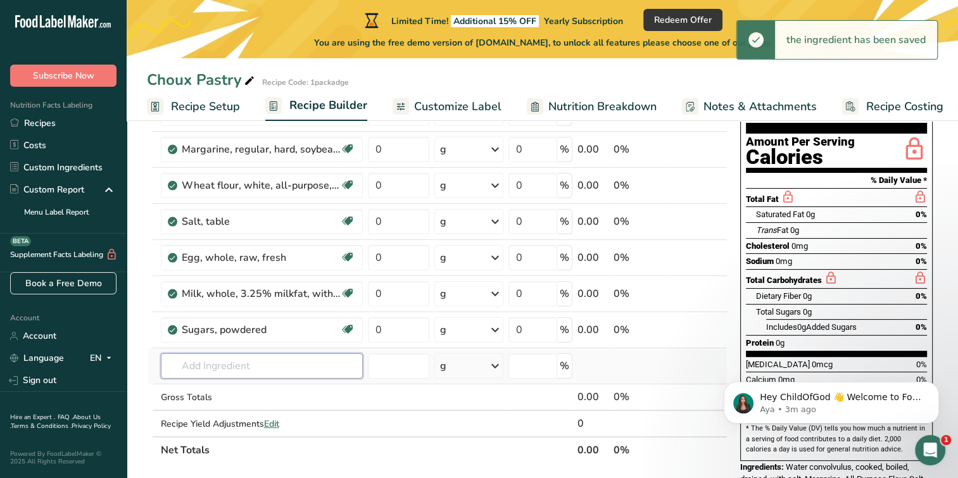
click at [201, 361] on input "text" at bounding box center [262, 365] width 202 height 25
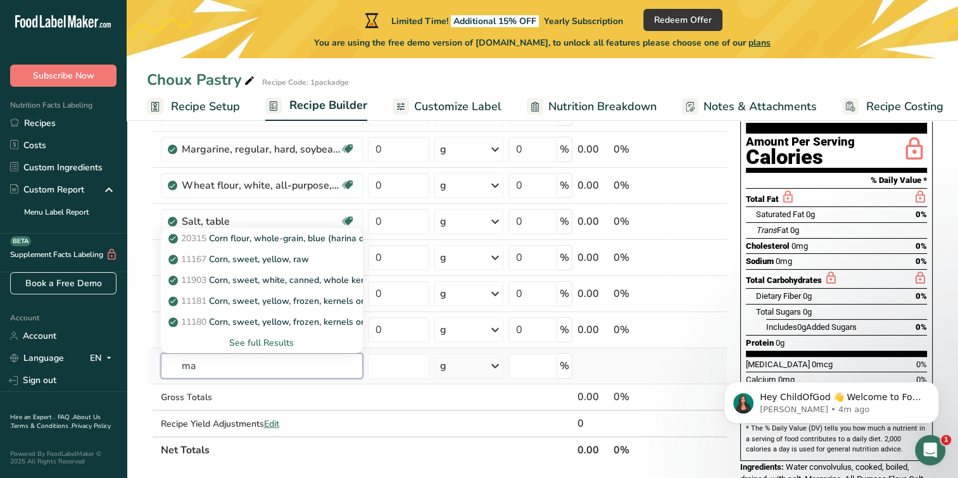
type input "m"
type input "cornflour"
click at [273, 259] on p "20016 Corn flour, whole-grain, yellow" at bounding box center [253, 259] width 164 height 13
type input "Corn flour, whole-grain, yellow"
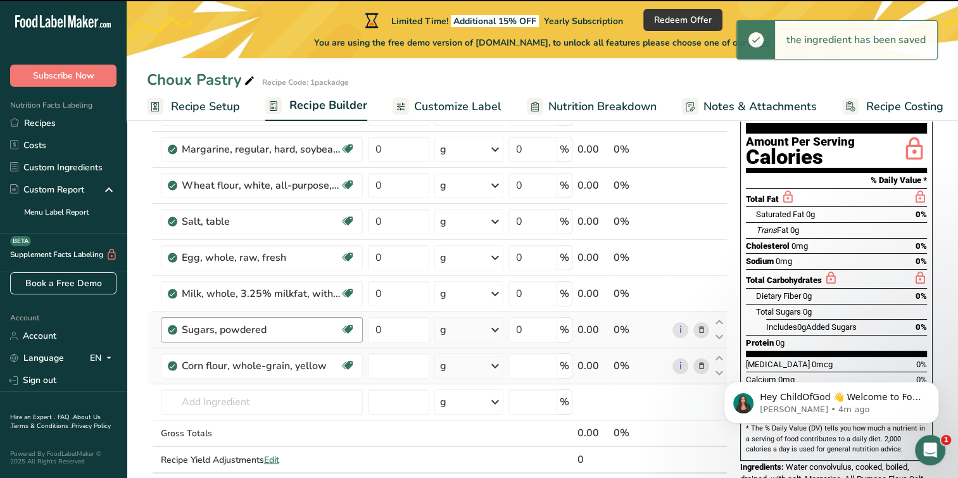
type input "0"
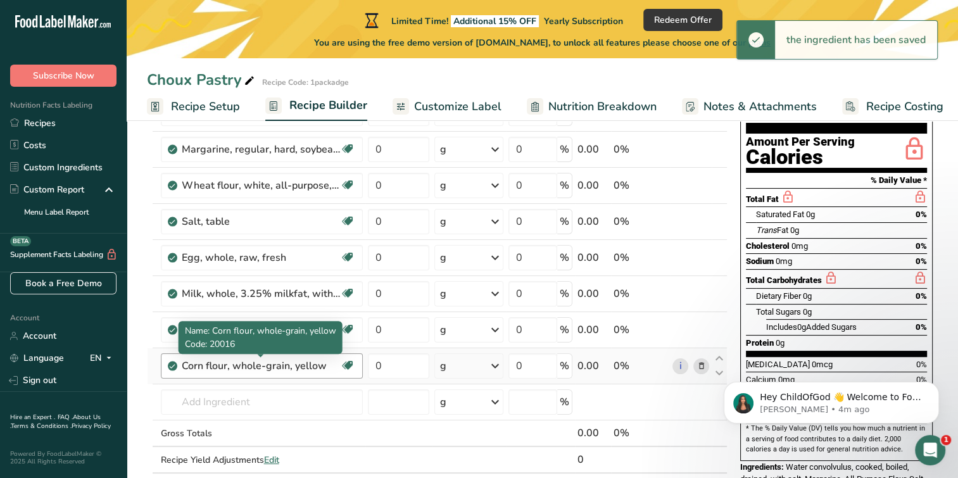
click at [284, 365] on div "Corn flour, whole-grain, yellow" at bounding box center [261, 366] width 158 height 15
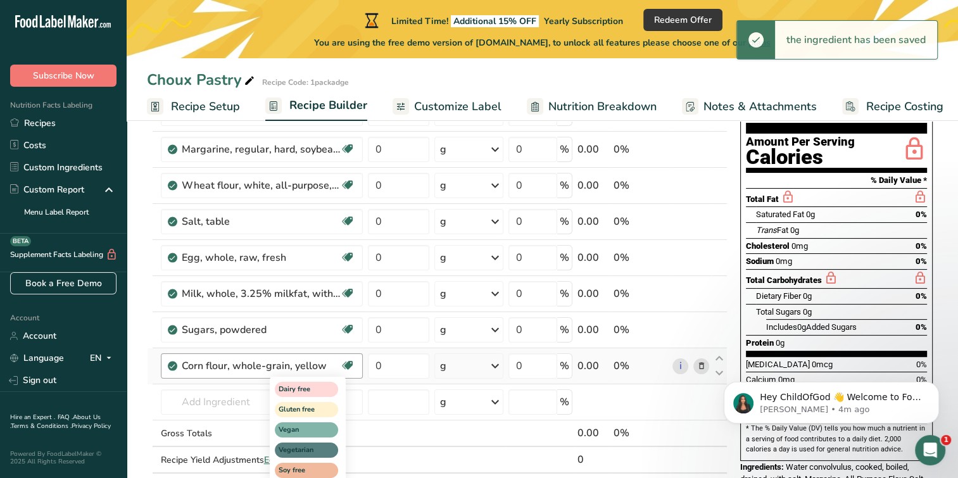
click at [347, 360] on icon at bounding box center [347, 366] width 13 height 20
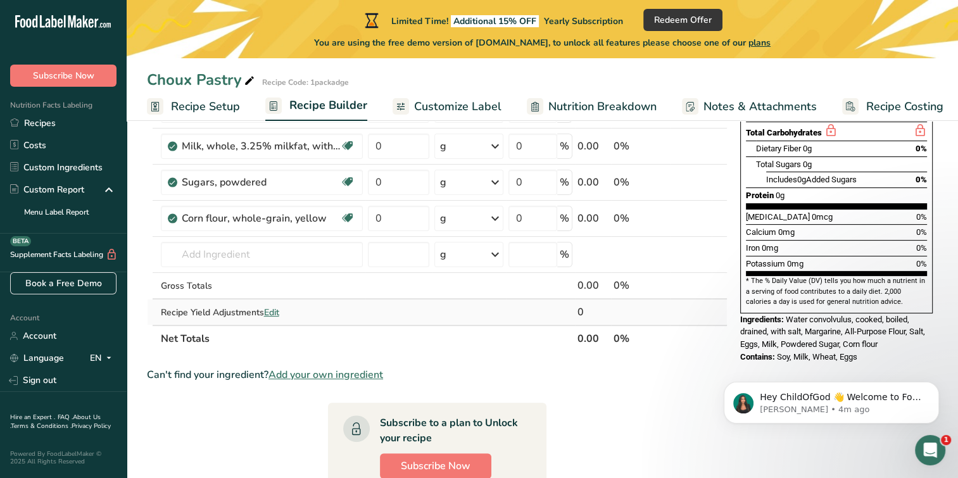
scroll to position [317, 0]
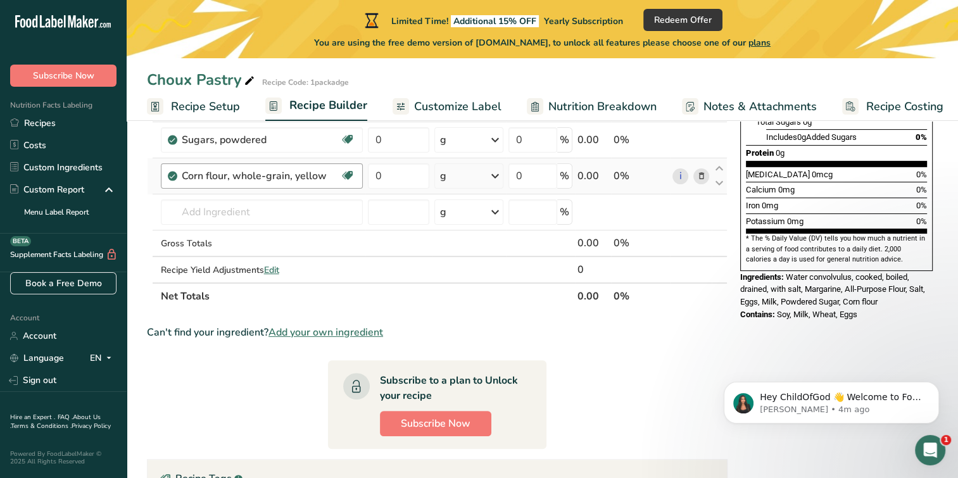
click at [282, 182] on div "Corn flour, whole-grain, yellow Dairy free Gluten free Vegan Vegetarian Soy free" at bounding box center [262, 175] width 202 height 25
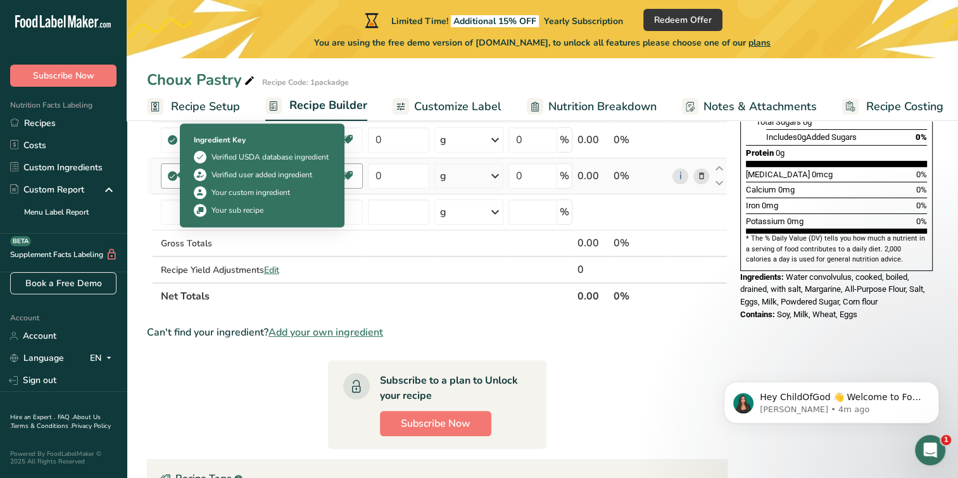
drag, startPoint x: 331, startPoint y: 174, endPoint x: 163, endPoint y: 175, distance: 167.9
click at [163, 175] on div "Corn flour, whole-grain, yellow Dairy free Gluten free Vegan Vegetarian Soy free" at bounding box center [262, 175] width 202 height 25
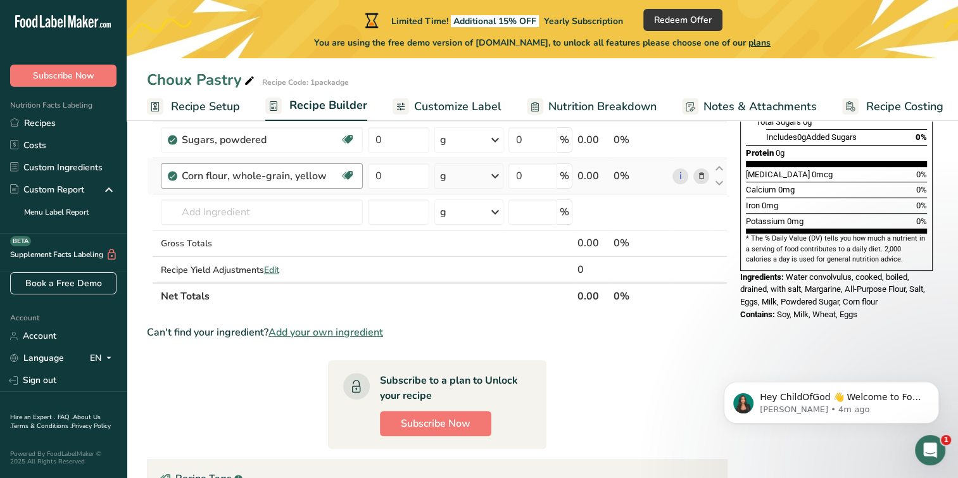
drag, startPoint x: 163, startPoint y: 175, endPoint x: 238, endPoint y: 175, distance: 74.7
click at [223, 161] on td "Corn flour, whole-grain, yellow Dairy free Gluten free Vegan Vegetarian Soy free" at bounding box center [261, 176] width 207 height 36
click at [279, 182] on div "Corn flour, whole-grain, yellow Dairy free Gluten free Vegan Vegetarian Soy free" at bounding box center [262, 175] width 202 height 25
click at [702, 176] on icon at bounding box center [701, 176] width 9 height 13
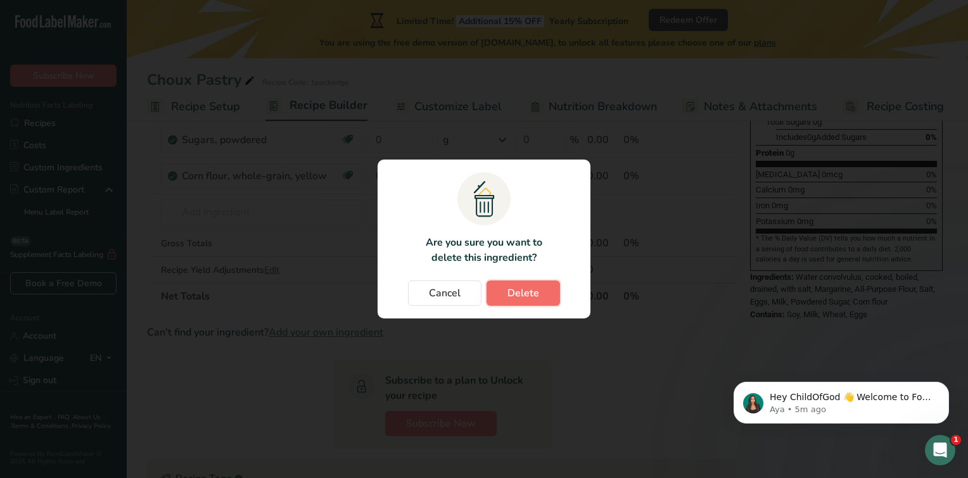
click at [520, 289] on span "Delete" at bounding box center [523, 293] width 32 height 15
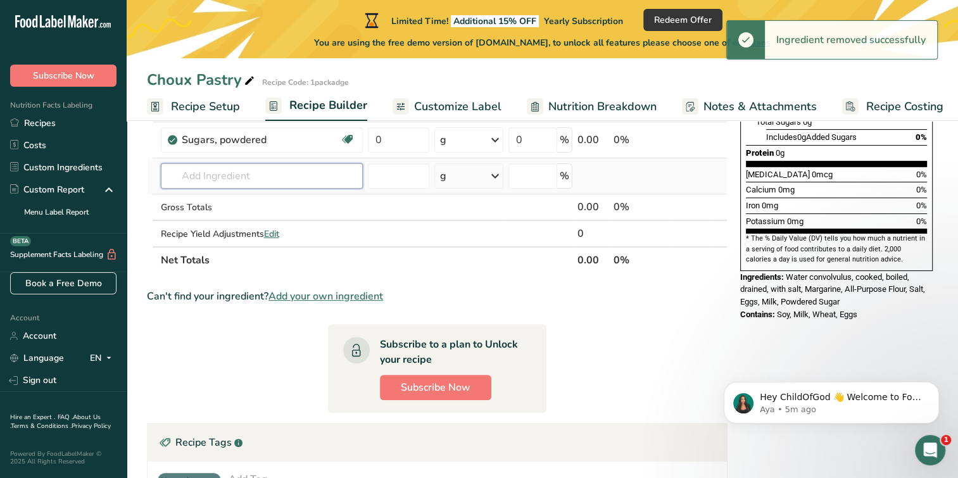
click at [217, 172] on input "text" at bounding box center [262, 175] width 202 height 25
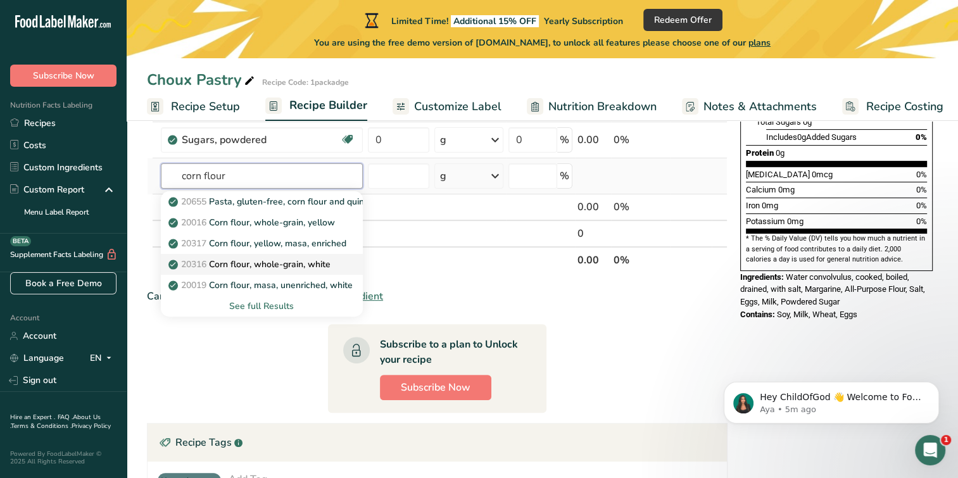
type input "corn flour"
click at [239, 271] on link "20316 Corn flour, whole-grain, white" at bounding box center [262, 264] width 202 height 21
type input "Corn flour, whole-grain, white"
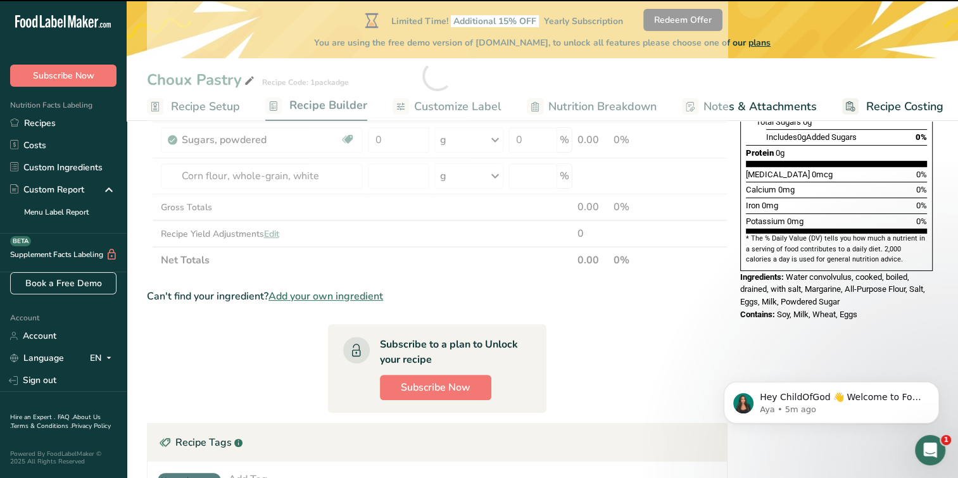
type input "0"
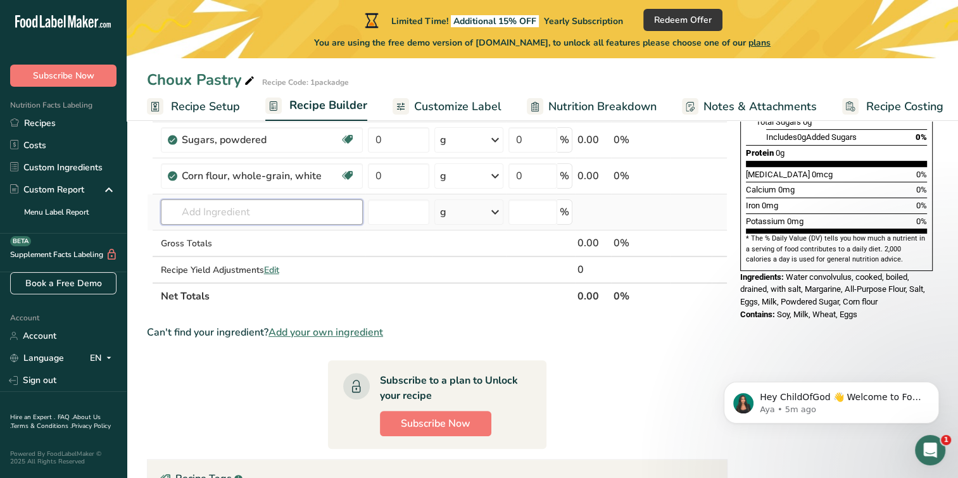
click at [220, 207] on input "text" at bounding box center [262, 212] width 202 height 25
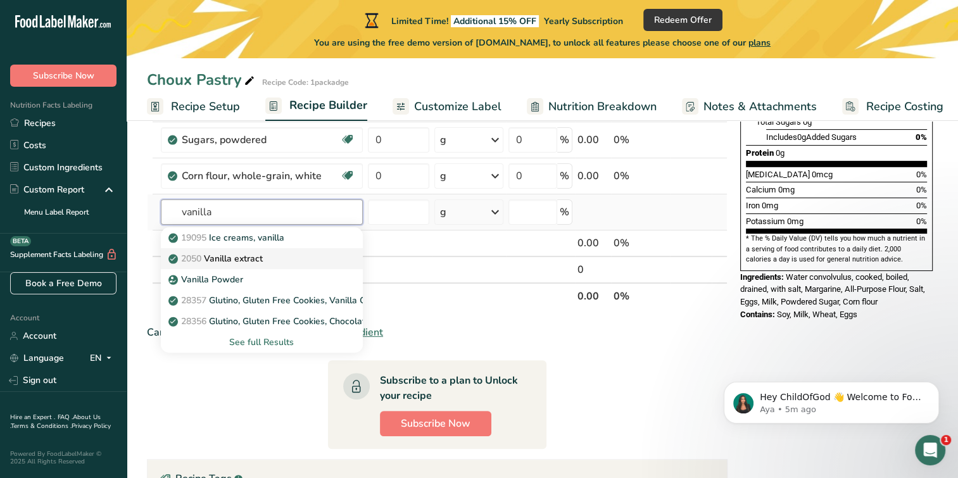
type input "vanilla"
click at [235, 259] on p "2050 Vanilla extract" at bounding box center [217, 258] width 92 height 13
type input "Vanilla extract"
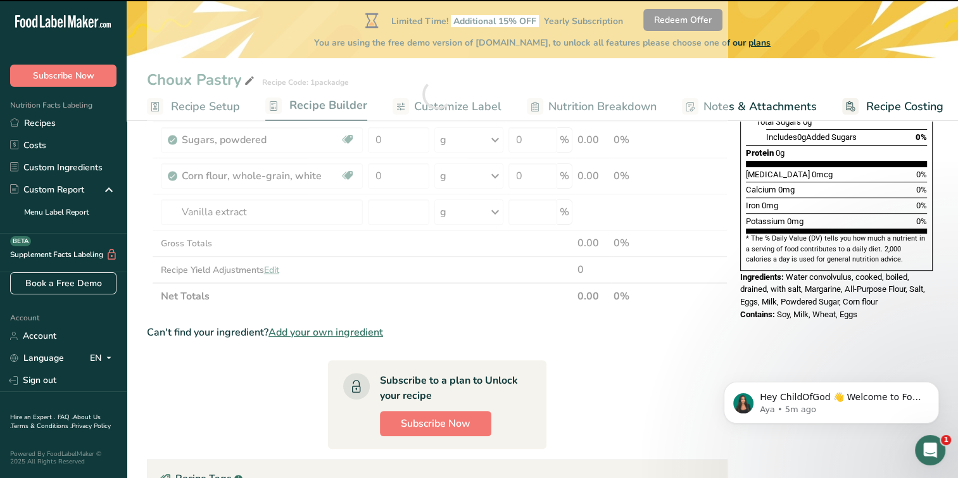
type input "0"
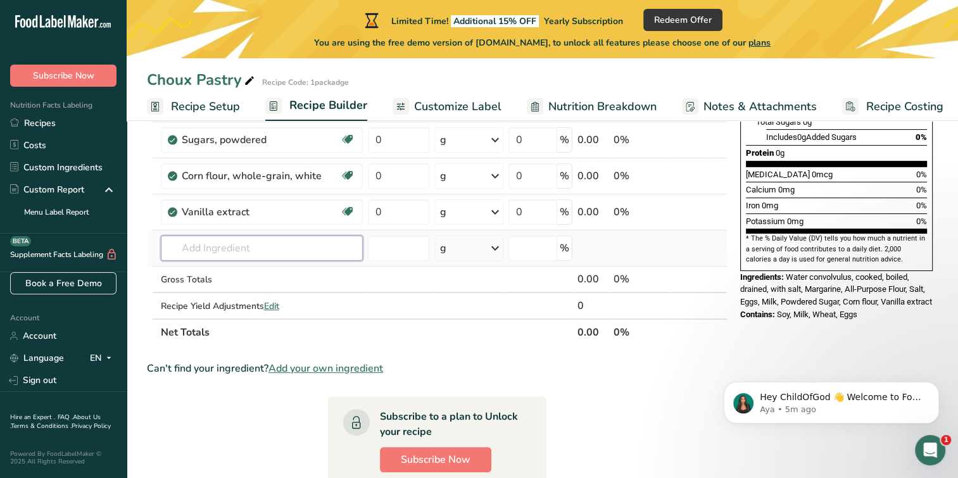
click at [215, 243] on input "text" at bounding box center [262, 248] width 202 height 25
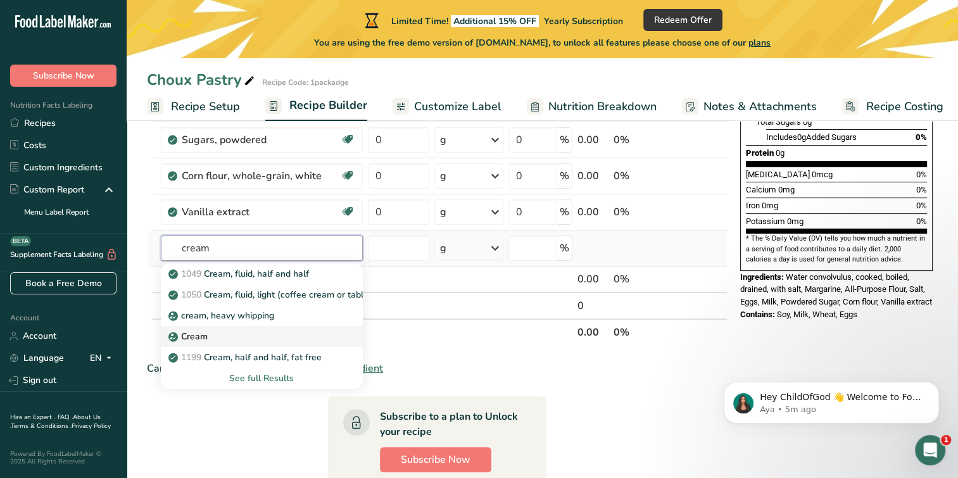
type input "cream"
click at [238, 330] on div "Cream" at bounding box center [252, 336] width 162 height 13
type input "Cream"
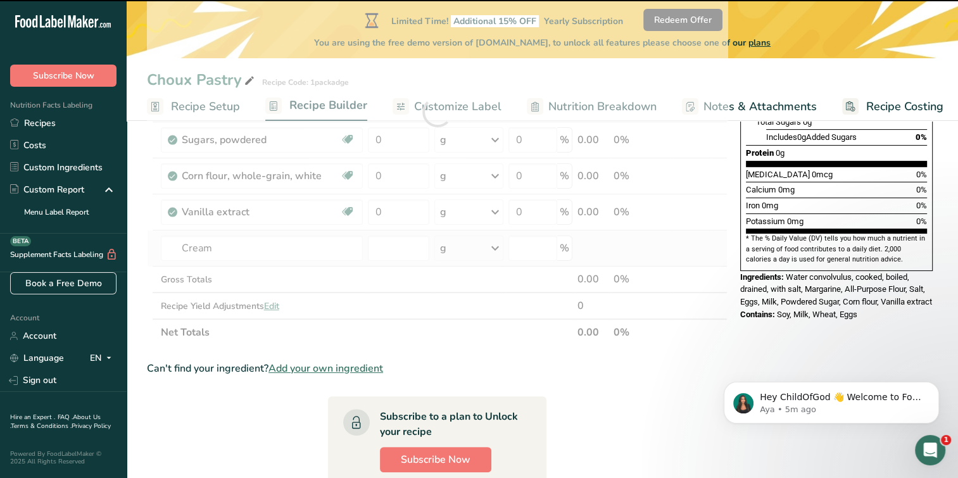
type input "0"
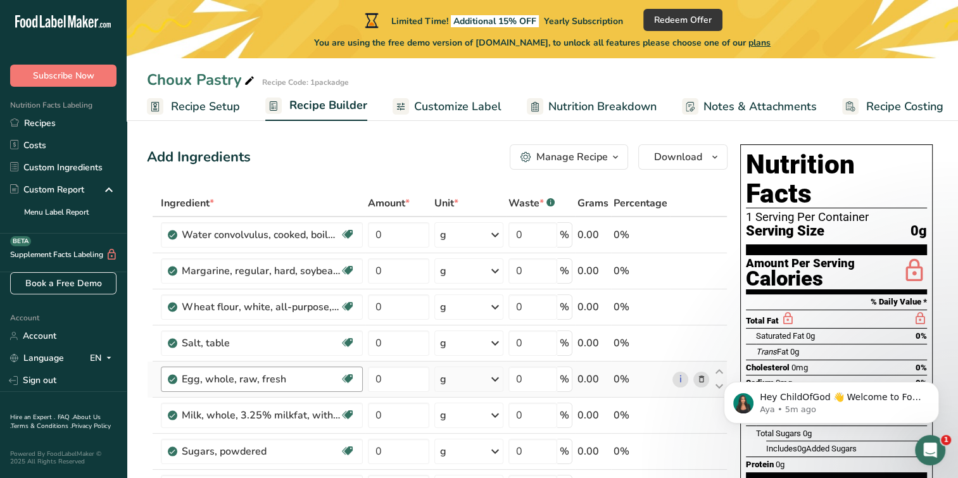
scroll to position [0, 0]
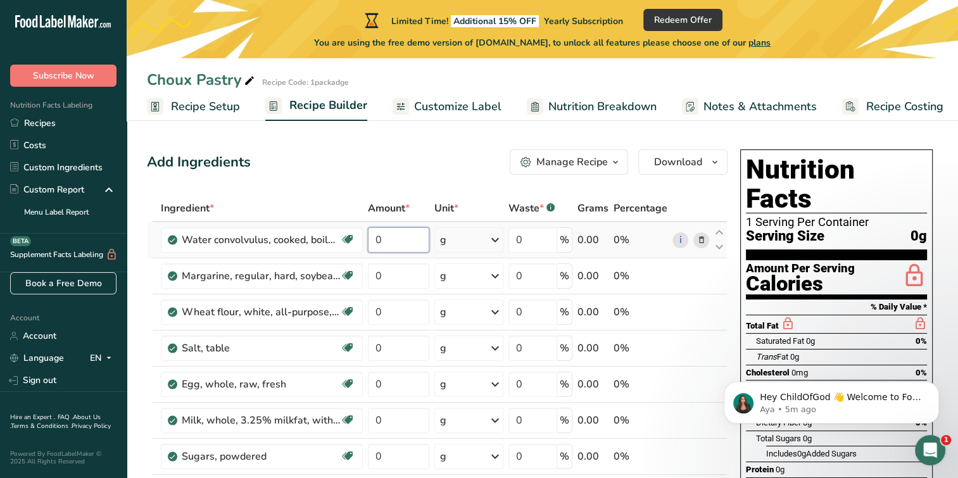
click at [379, 242] on input "0" at bounding box center [398, 239] width 61 height 25
type input "125"
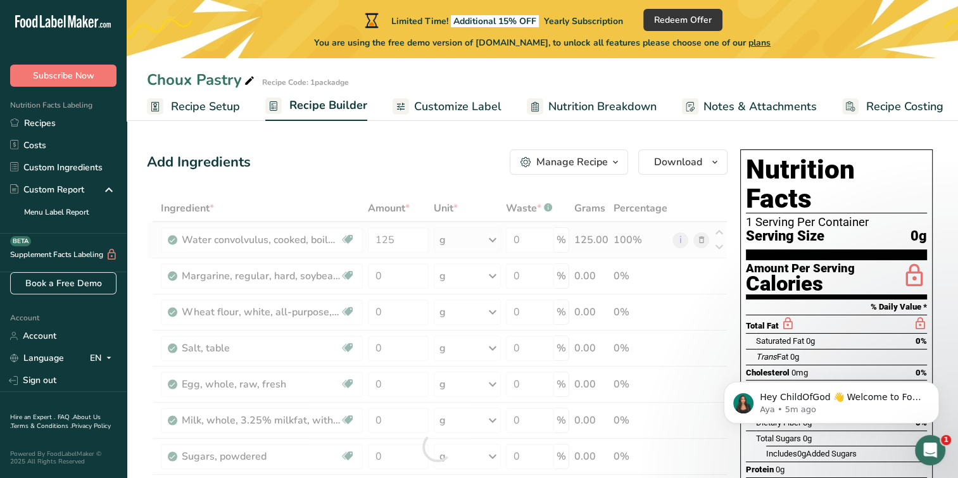
click at [497, 244] on div "Ingredient * Amount * Unit * Waste * .a-a{fill:#347362;}.b-a{fill:#fff;} Grams …" at bounding box center [437, 447] width 581 height 504
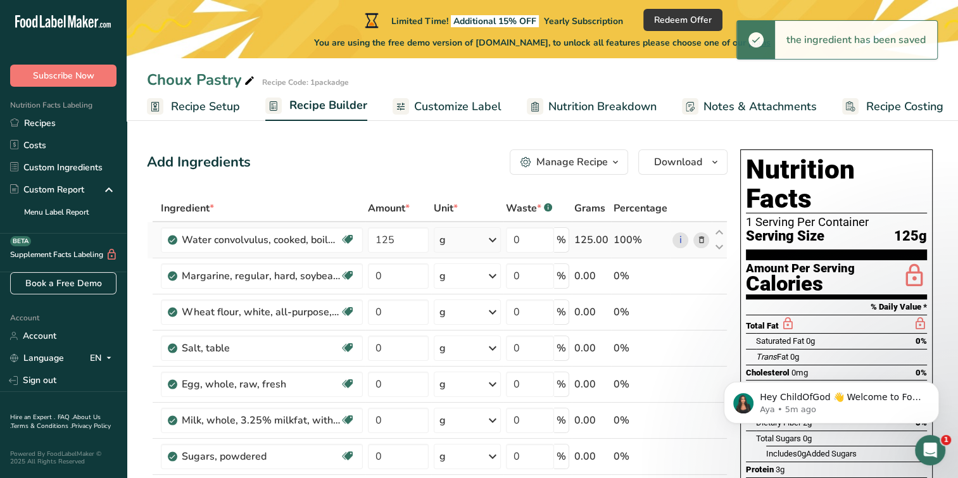
click at [492, 239] on icon at bounding box center [492, 240] width 15 height 23
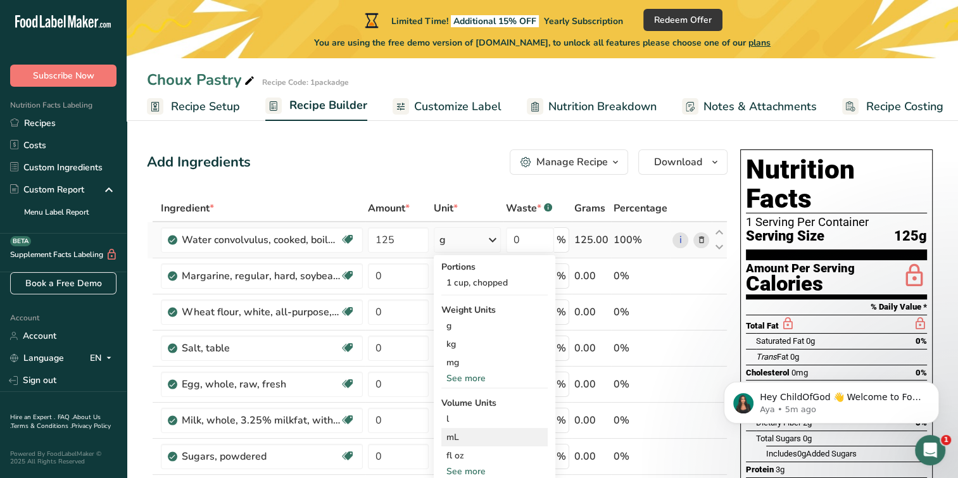
click at [477, 440] on div "mL" at bounding box center [495, 437] width 96 height 13
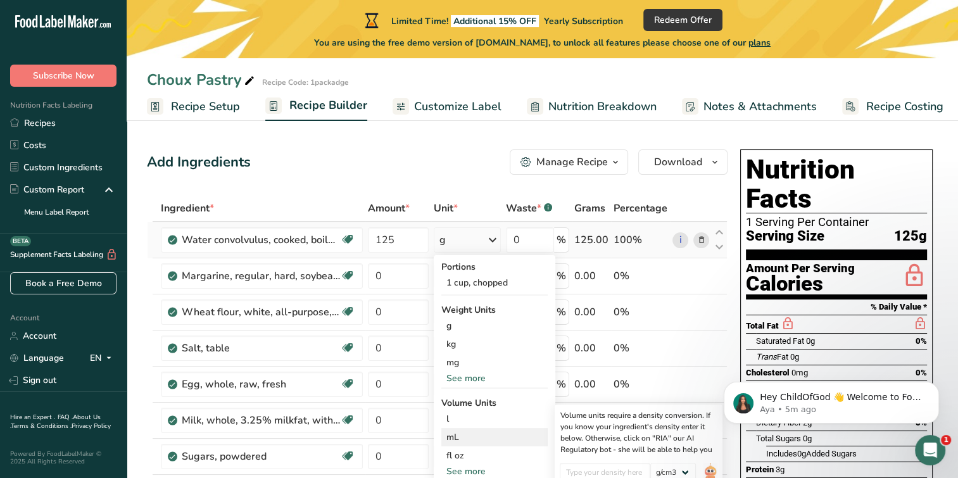
click at [459, 438] on div "mL" at bounding box center [495, 437] width 96 height 13
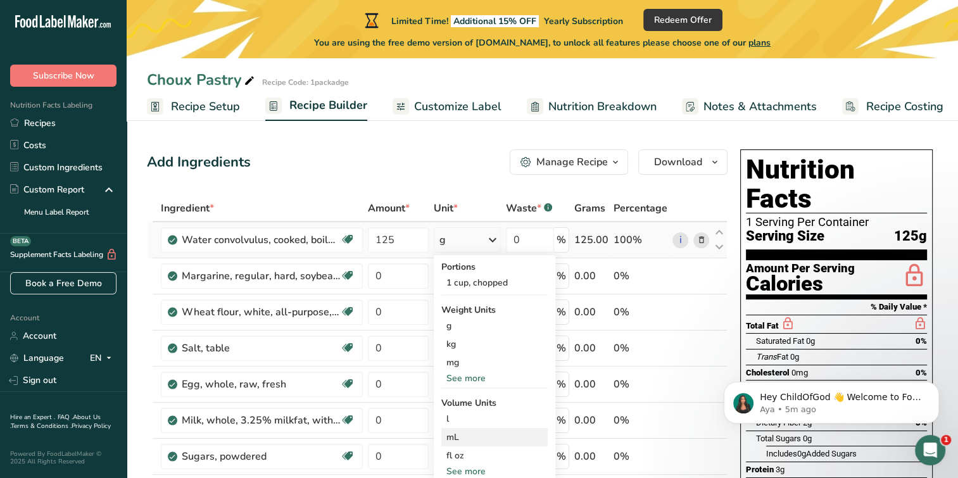
click at [453, 431] on div "mL" at bounding box center [495, 437] width 96 height 13
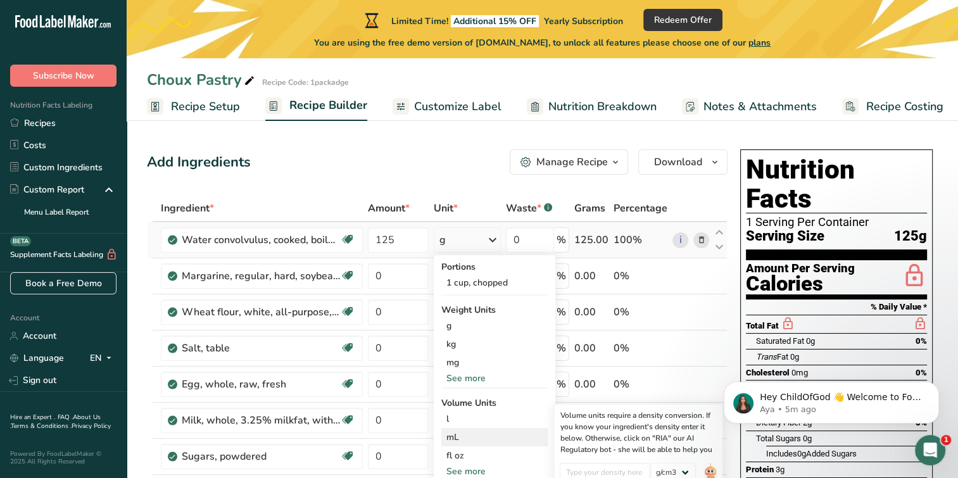
click at [454, 436] on div "mL" at bounding box center [495, 437] width 96 height 13
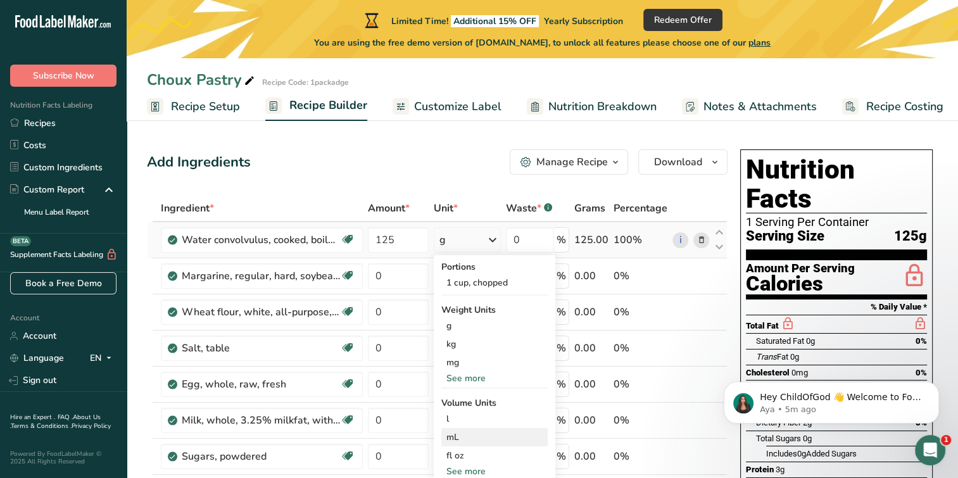
click at [454, 436] on div "mL" at bounding box center [495, 437] width 96 height 13
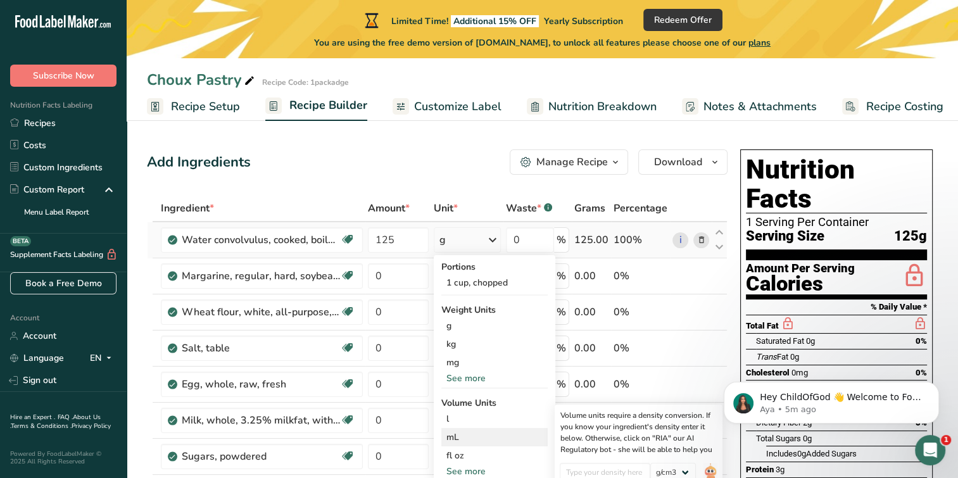
click at [454, 434] on div "mL" at bounding box center [495, 437] width 96 height 13
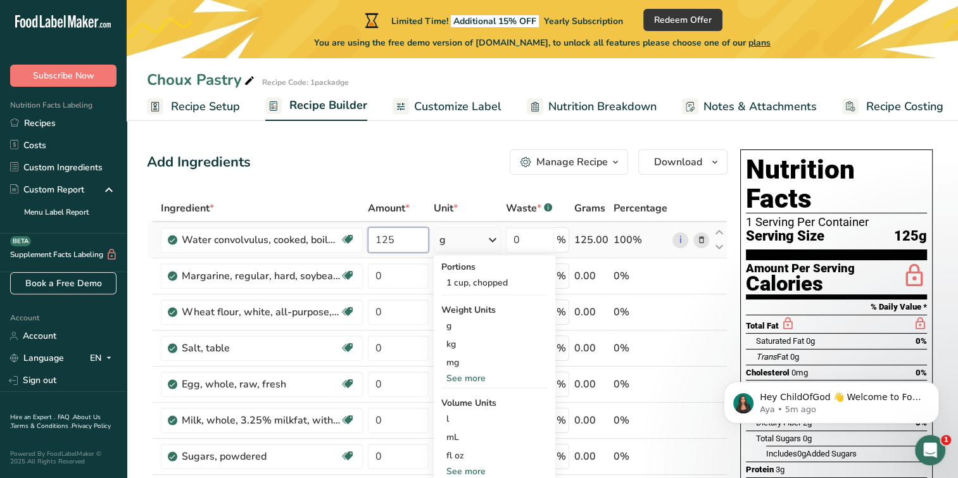
click at [428, 241] on input "125" at bounding box center [398, 239] width 61 height 25
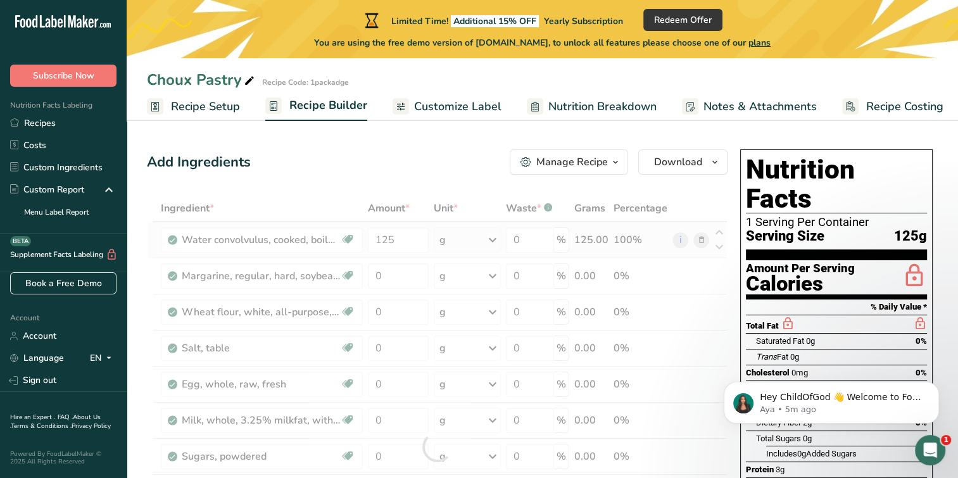
click at [489, 243] on div "Ingredient * Amount * Unit * Waste * .a-a{fill:#347362;}.b-a{fill:#fff;} Grams …" at bounding box center [437, 447] width 581 height 504
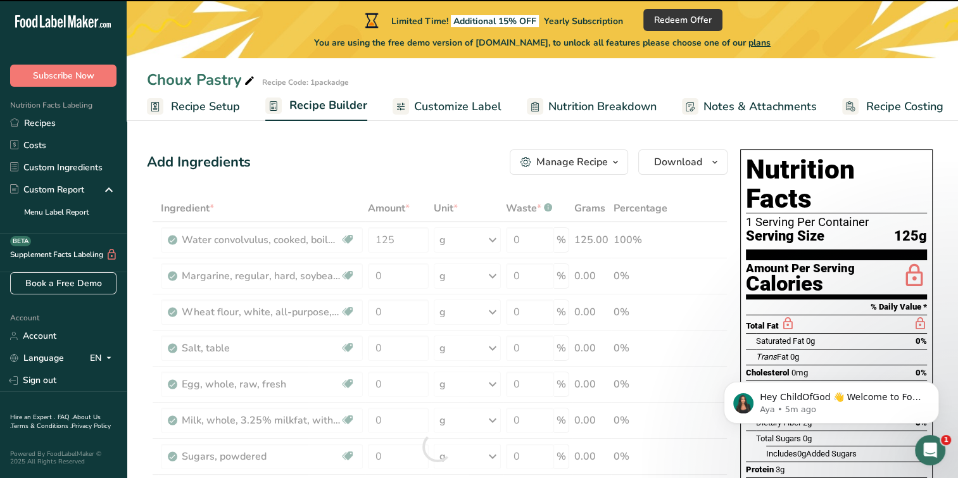
click at [389, 299] on div at bounding box center [437, 447] width 581 height 504
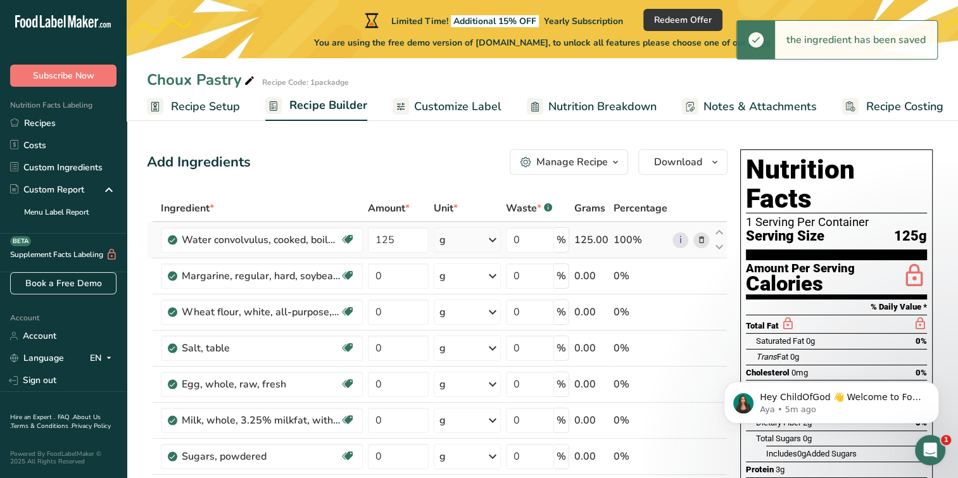
click at [497, 250] on icon at bounding box center [492, 240] width 15 height 23
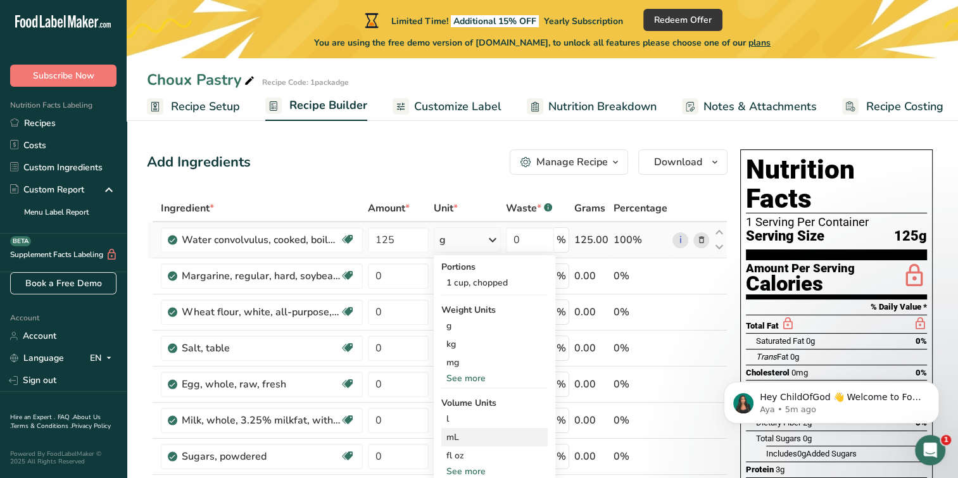
click at [456, 442] on div "mL" at bounding box center [495, 437] width 96 height 13
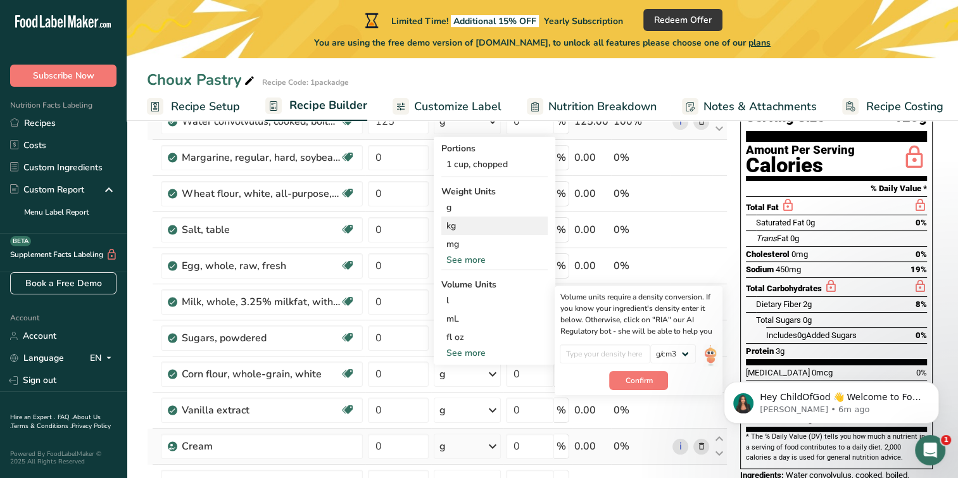
scroll to position [127, 0]
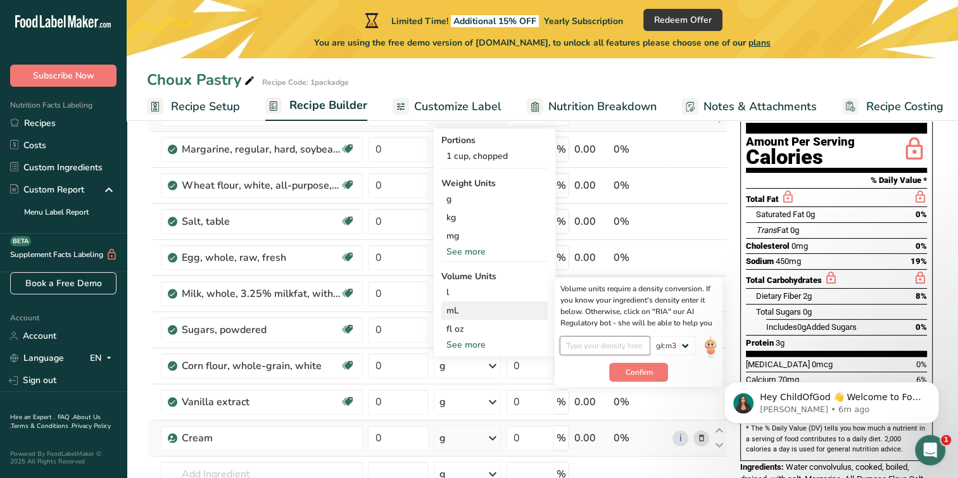
click at [612, 350] on input "number" at bounding box center [605, 345] width 91 height 19
click at [687, 348] on select "lb/ft3 g/cm3" at bounding box center [674, 345] width 46 height 19
click at [593, 341] on input "number" at bounding box center [605, 345] width 91 height 19
type input "125"
click at [628, 373] on span "Confirm" at bounding box center [638, 372] width 27 height 11
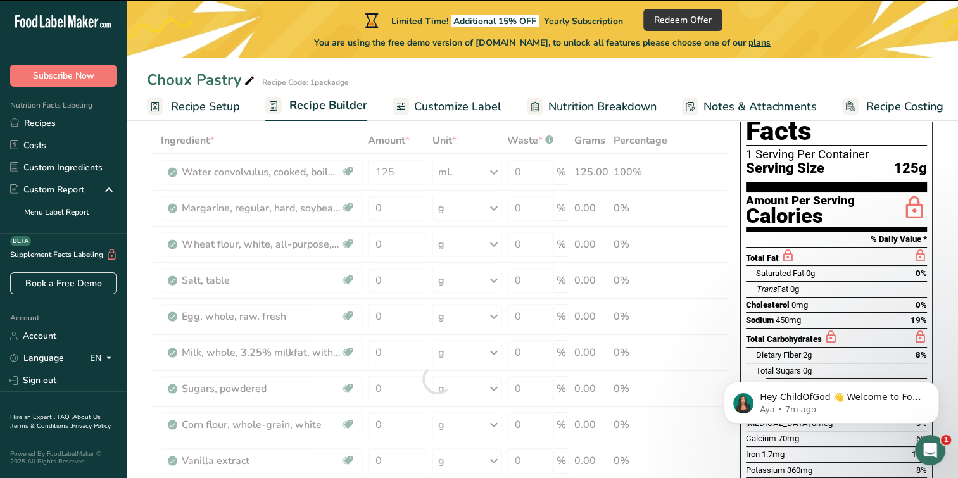
scroll to position [0, 0]
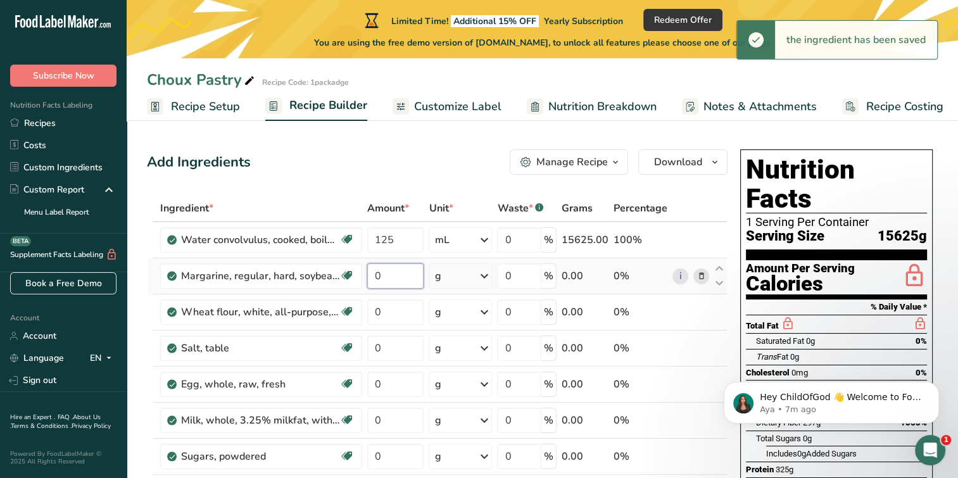
click at [400, 275] on input "0" at bounding box center [395, 275] width 56 height 25
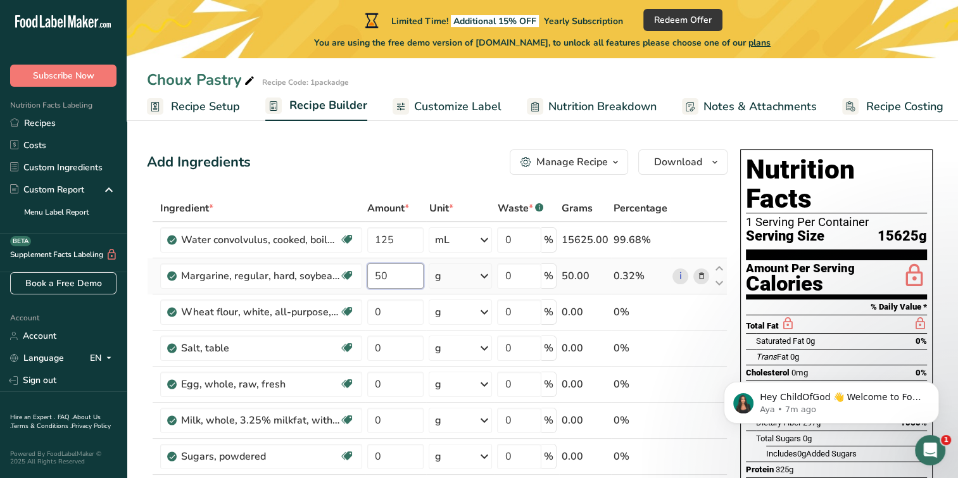
type input "50"
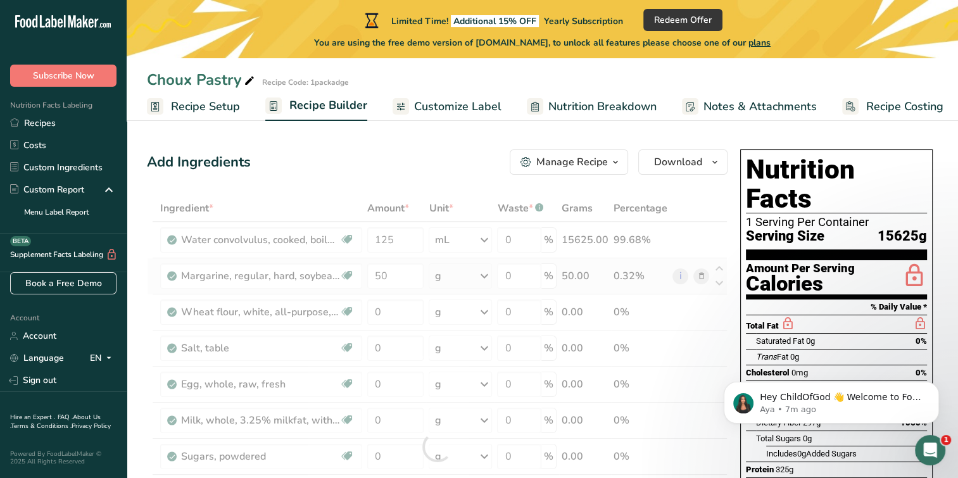
click at [486, 282] on div "Ingredient * Amount * Unit * Waste * .a-a{fill:#347362;}.b-a{fill:#fff;} Grams …" at bounding box center [437, 447] width 581 height 504
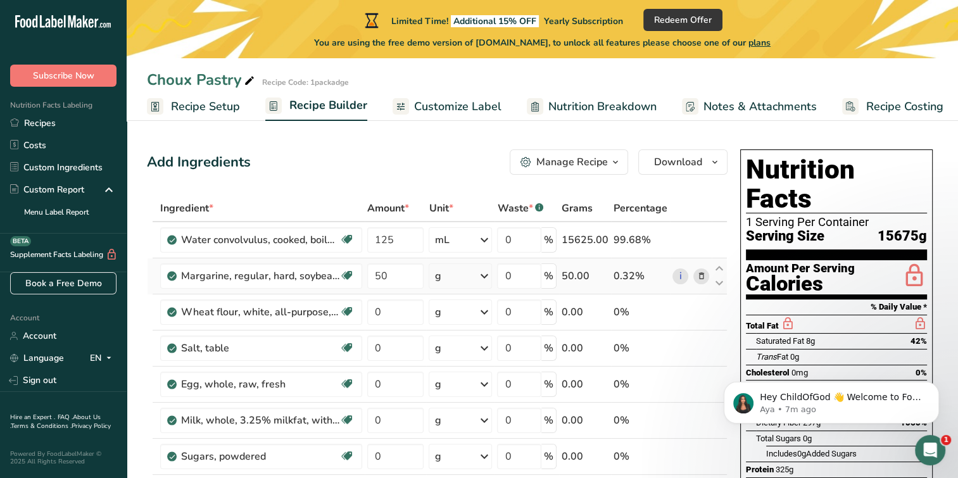
click at [489, 282] on icon at bounding box center [483, 276] width 15 height 23
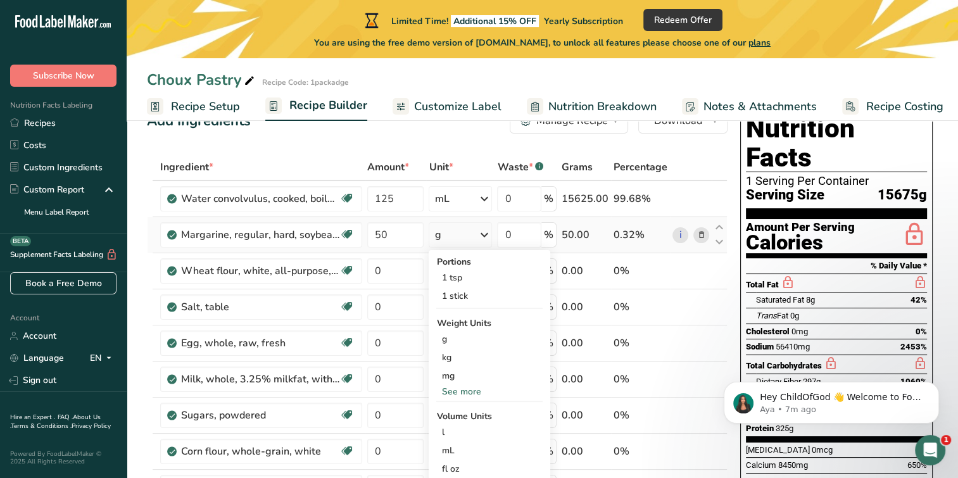
scroll to position [63, 0]
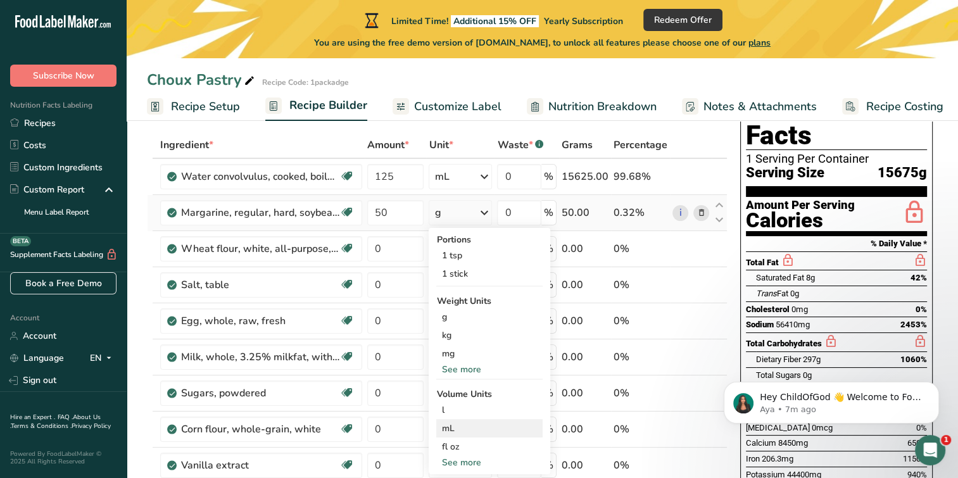
click at [456, 433] on div "mL" at bounding box center [489, 428] width 96 height 13
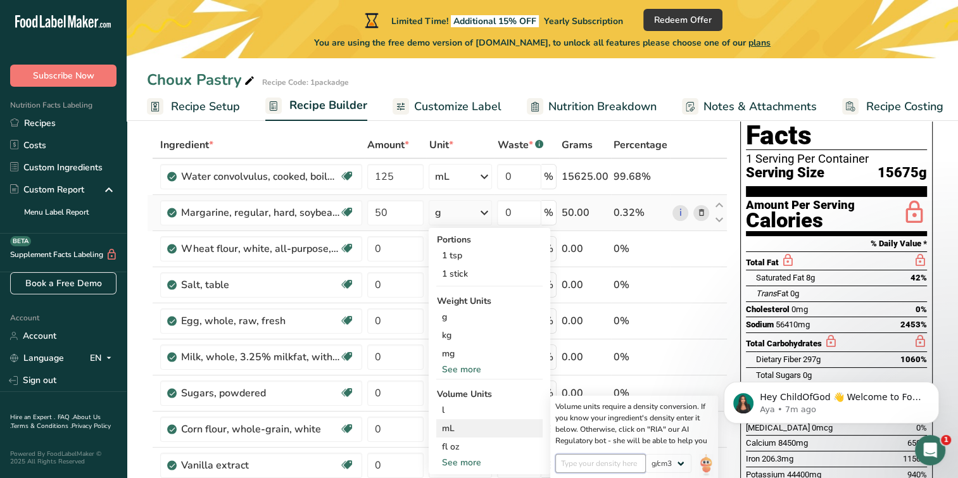
click at [594, 466] on input "number" at bounding box center [600, 463] width 91 height 19
type input "50"
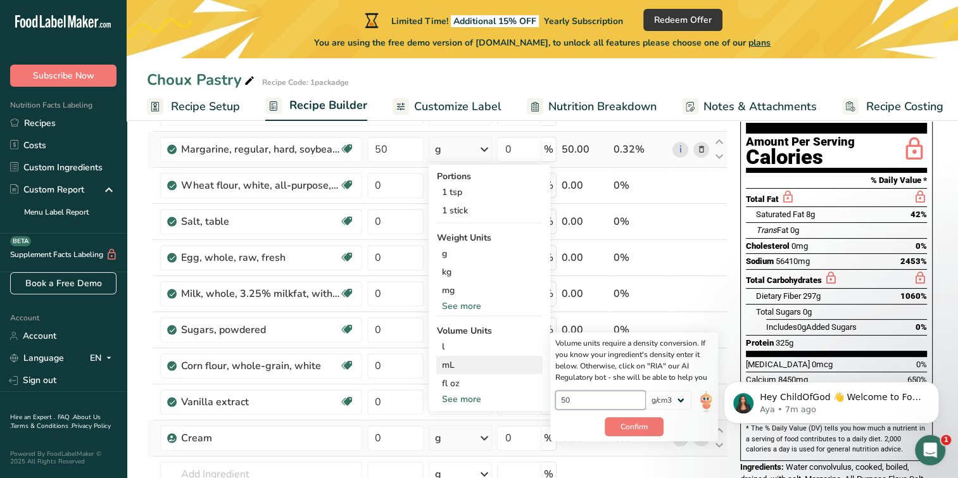
scroll to position [190, 0]
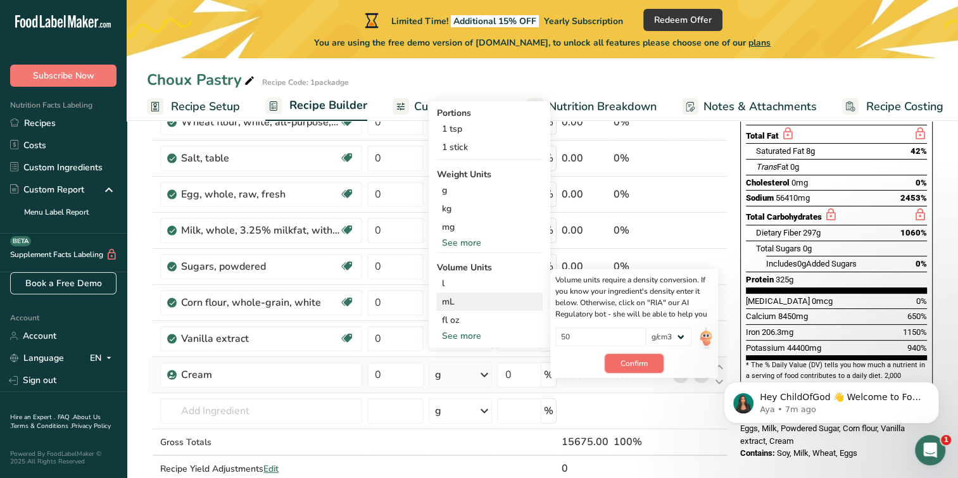
click at [638, 356] on button "Confirm" at bounding box center [634, 363] width 59 height 19
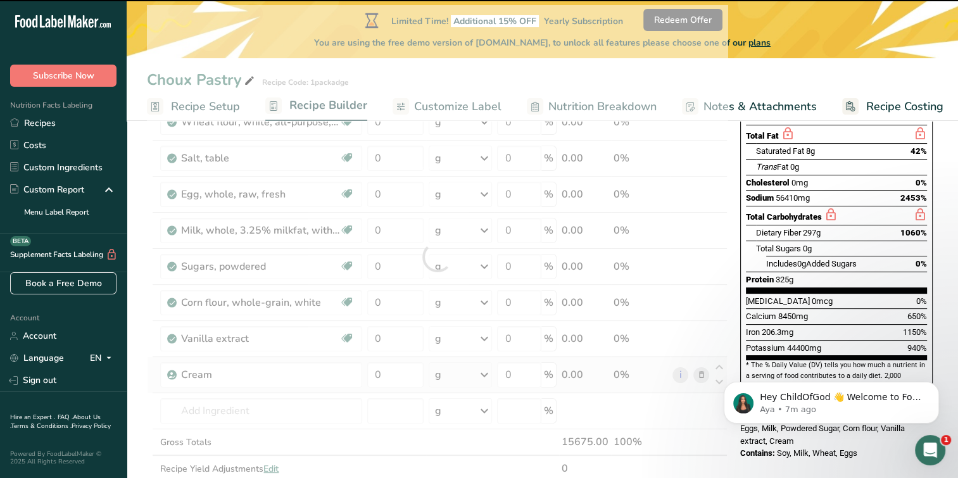
scroll to position [63, 0]
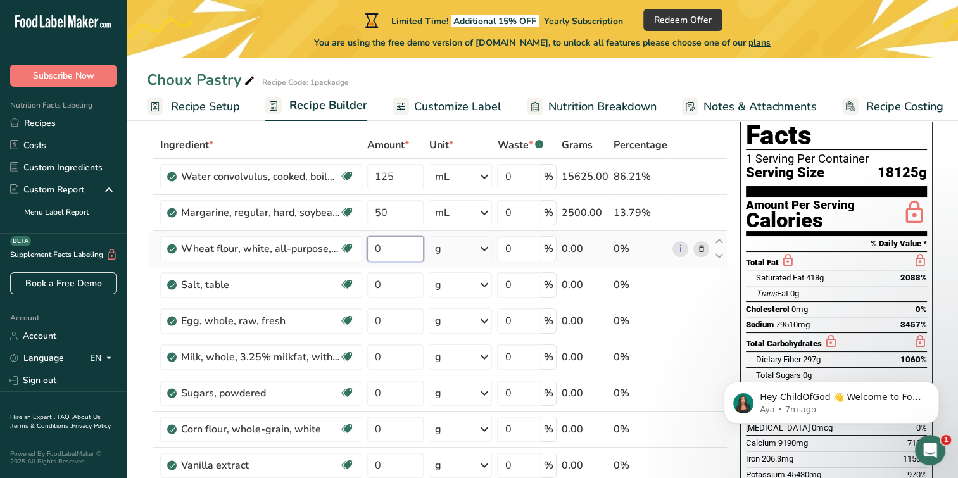
click at [391, 251] on input "0" at bounding box center [395, 248] width 56 height 25
type input "125"
click at [486, 247] on div "Ingredient * Amount * Unit * Waste * .a-a{fill:#347362;}.b-a{fill:#fff;} Grams …" at bounding box center [437, 384] width 581 height 504
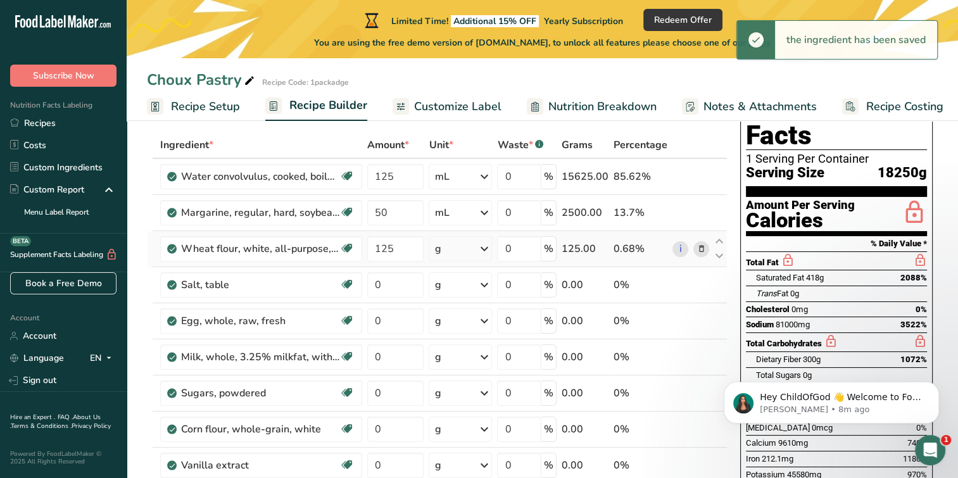
click at [483, 251] on icon at bounding box center [483, 249] width 15 height 23
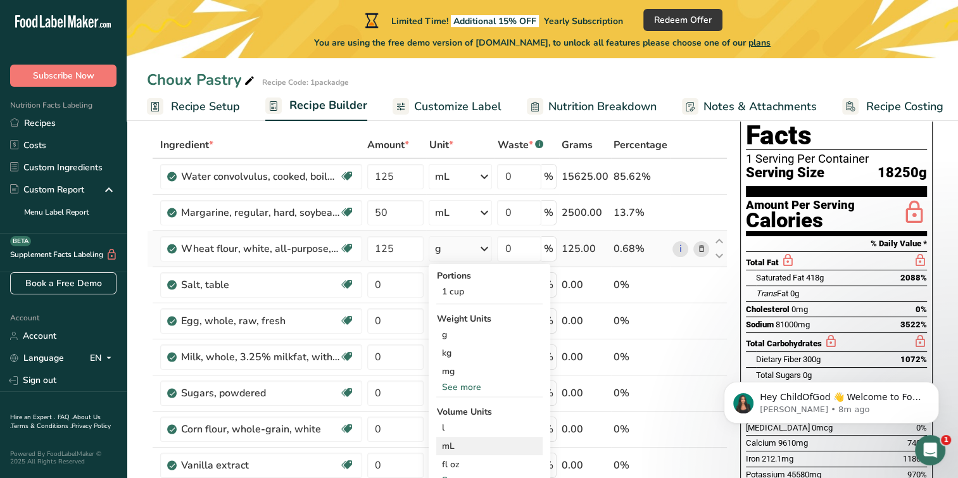
click at [471, 444] on div "mL" at bounding box center [489, 446] width 96 height 13
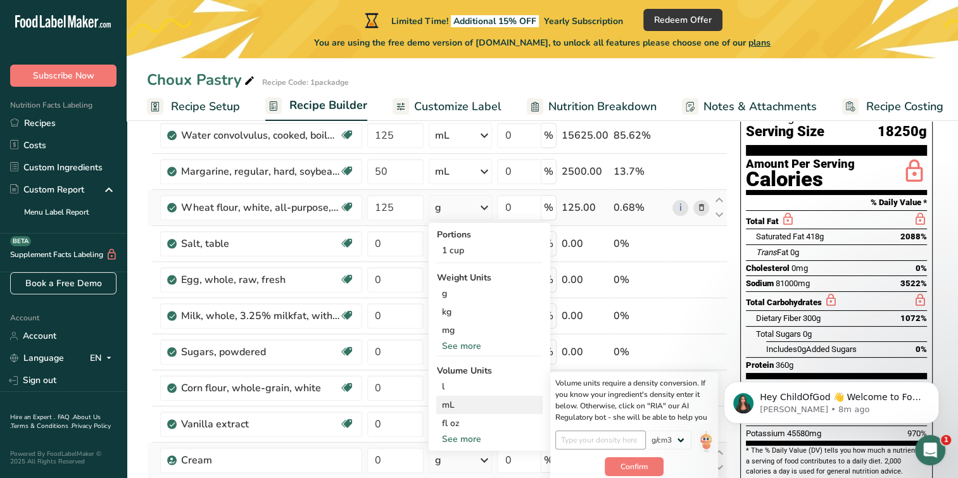
scroll to position [127, 0]
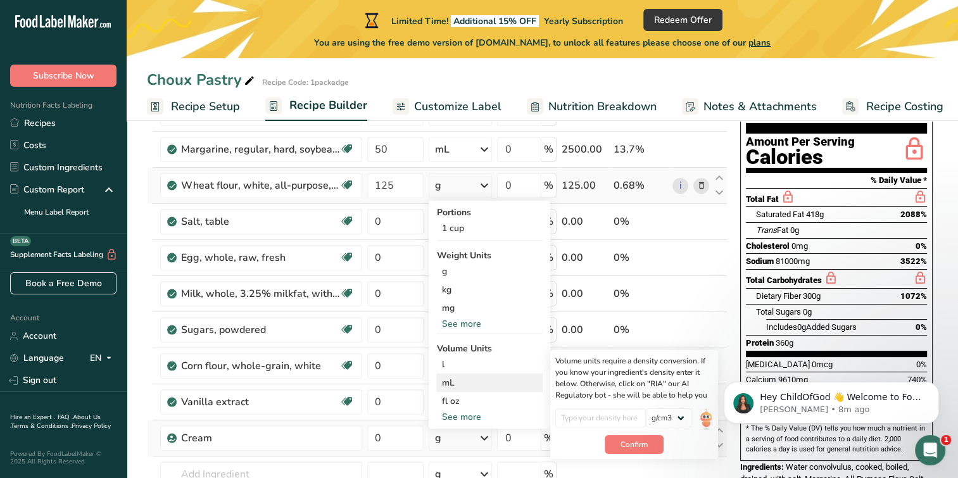
click at [615, 407] on div "Volume units require a density conversion. If you know your ingredient's densit…" at bounding box center [634, 404] width 168 height 109
click at [612, 416] on input "number" at bounding box center [600, 418] width 91 height 19
type input "125"
click at [633, 442] on span "Confirm" at bounding box center [634, 444] width 27 height 11
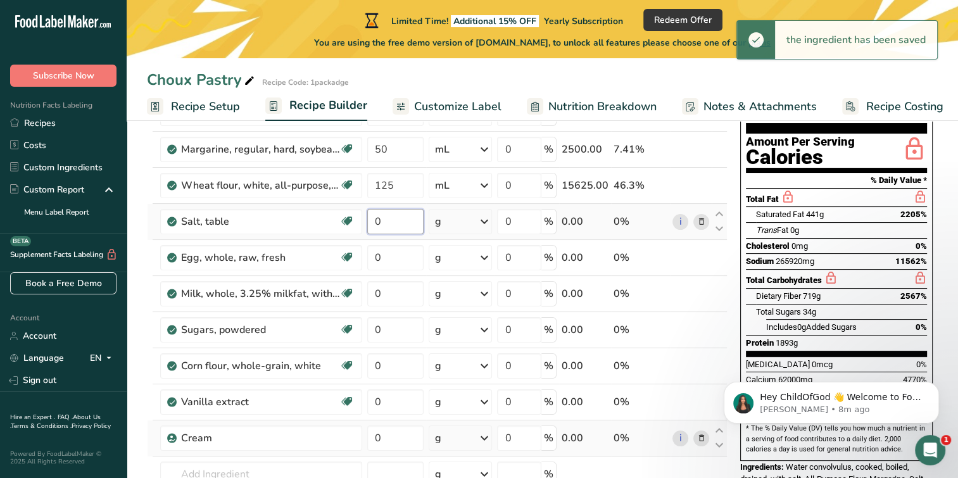
click at [386, 220] on input "0" at bounding box center [395, 221] width 56 height 25
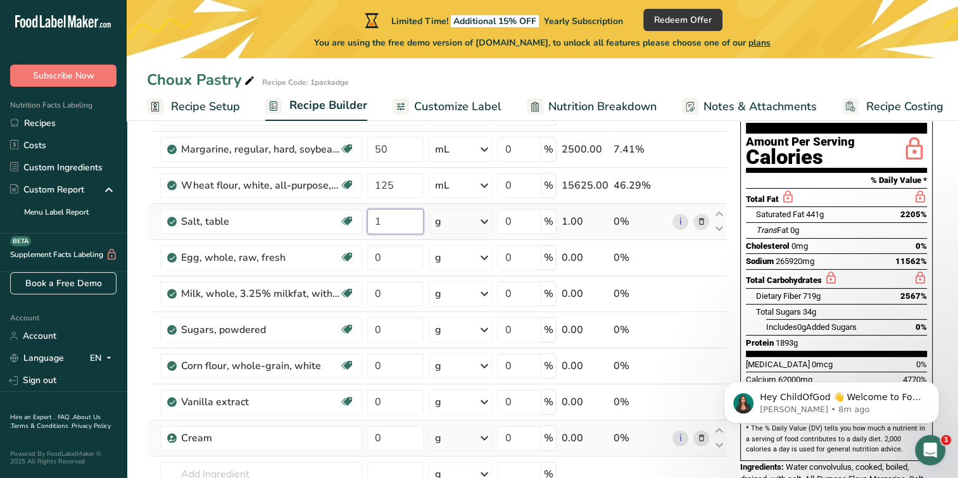
type input "15"
type input "1.5"
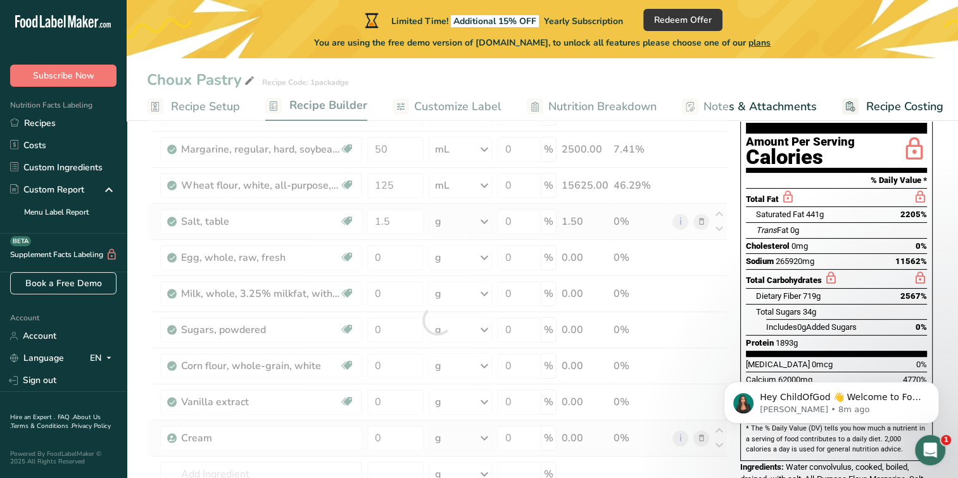
click at [484, 220] on div "Ingredient * Amount * Unit * Waste * .a-a{fill:#347362;}.b-a{fill:#fff;} Grams …" at bounding box center [437, 320] width 581 height 504
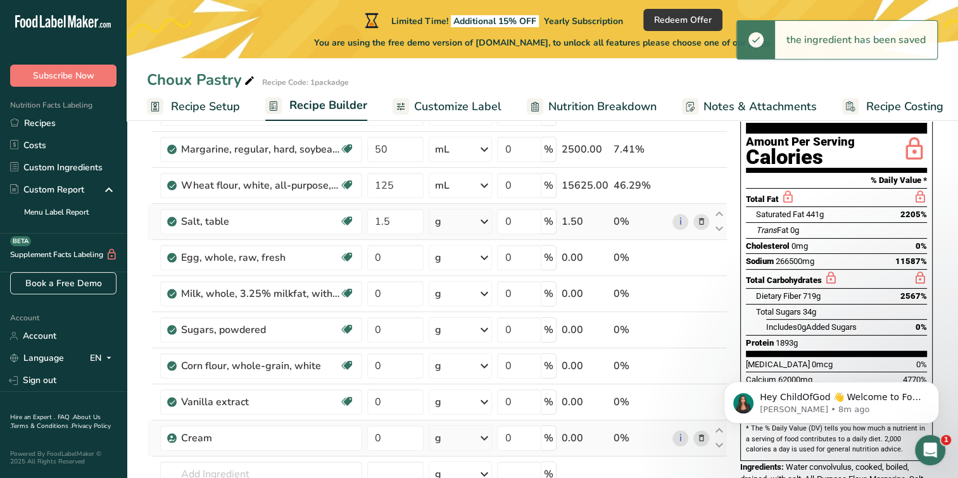
click at [485, 221] on icon at bounding box center [483, 221] width 15 height 23
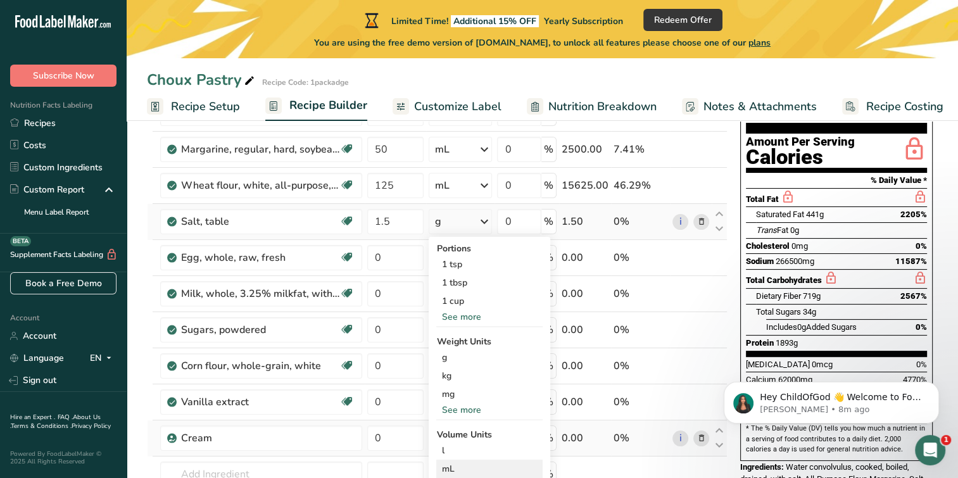
click at [467, 469] on div "mL" at bounding box center [489, 468] width 96 height 13
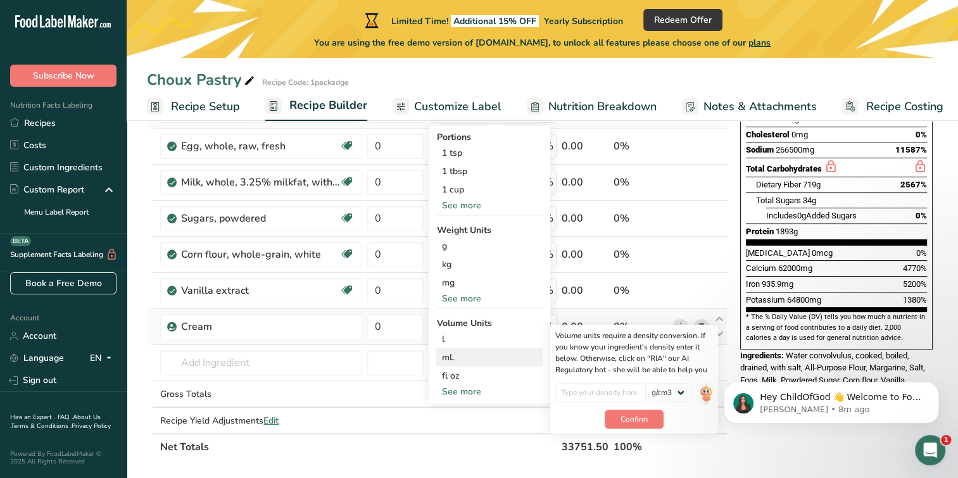
scroll to position [253, 0]
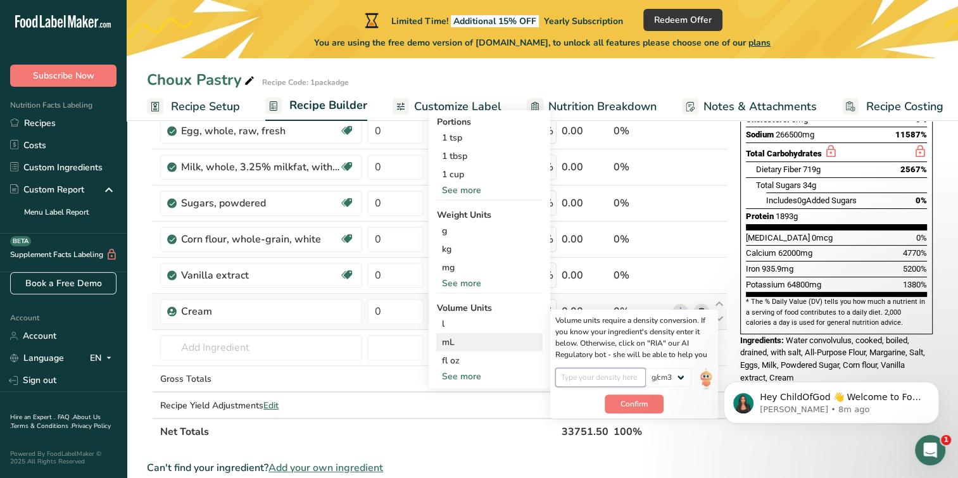
click at [581, 372] on input "number" at bounding box center [600, 377] width 91 height 19
type input "1.5"
click at [636, 403] on span "Confirm" at bounding box center [634, 403] width 27 height 11
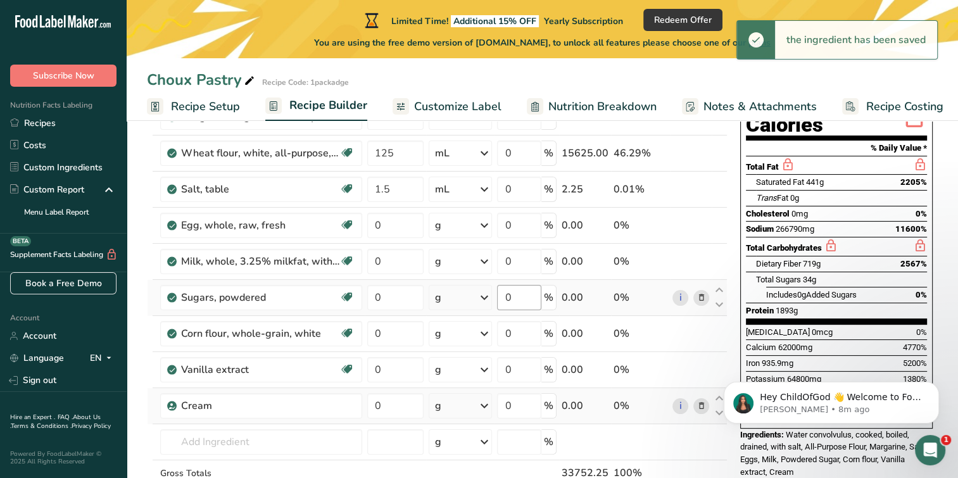
scroll to position [127, 0]
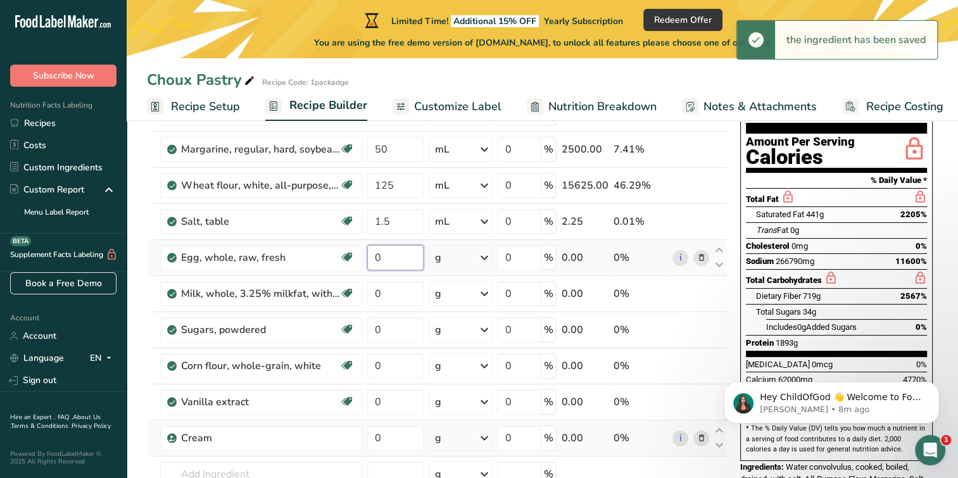
click at [402, 258] on input "0" at bounding box center [395, 257] width 56 height 25
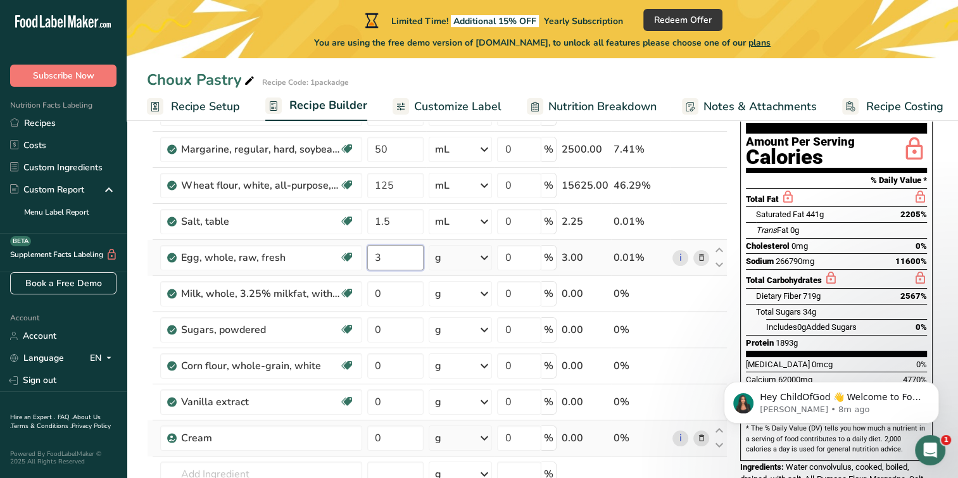
type input "3"
click at [484, 261] on div "Ingredient * Amount * Unit * Waste * .a-a{fill:#347362;}.b-a{fill:#fff;} Grams …" at bounding box center [437, 320] width 581 height 504
click at [388, 292] on input "0" at bounding box center [395, 293] width 56 height 25
type input "250"
click at [474, 298] on div "Ingredient * Amount * Unit * Waste * .a-a{fill:#347362;}.b-a{fill:#fff;} Grams …" at bounding box center [437, 320] width 581 height 504
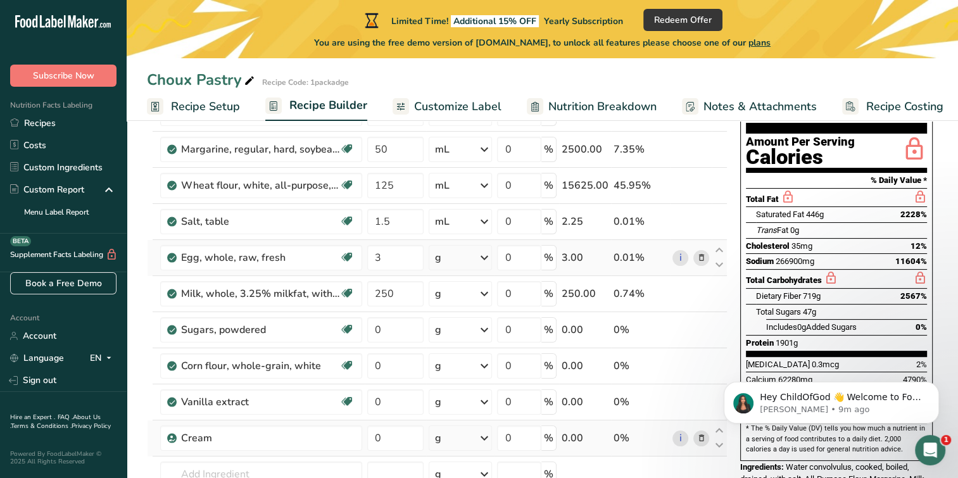
click at [481, 255] on icon at bounding box center [483, 257] width 15 height 23
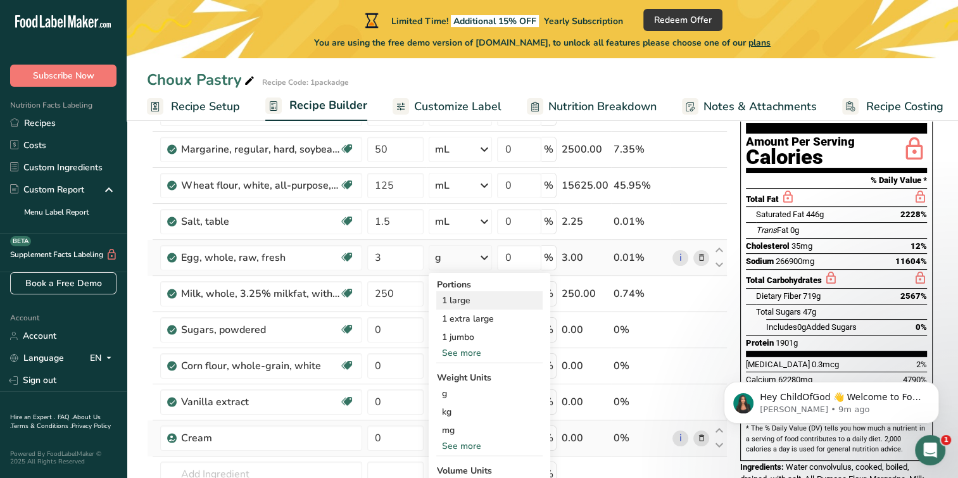
click at [474, 298] on div "1 large" at bounding box center [489, 300] width 106 height 18
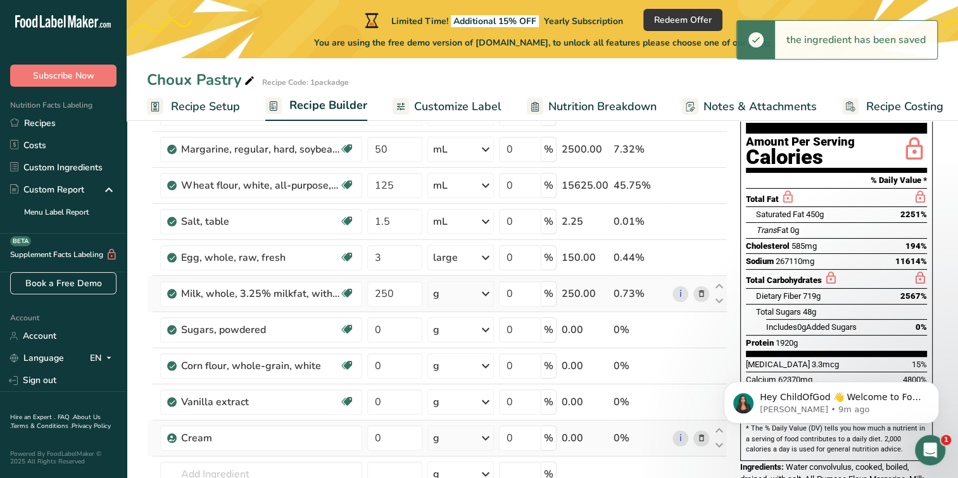
click at [481, 291] on icon at bounding box center [485, 293] width 15 height 23
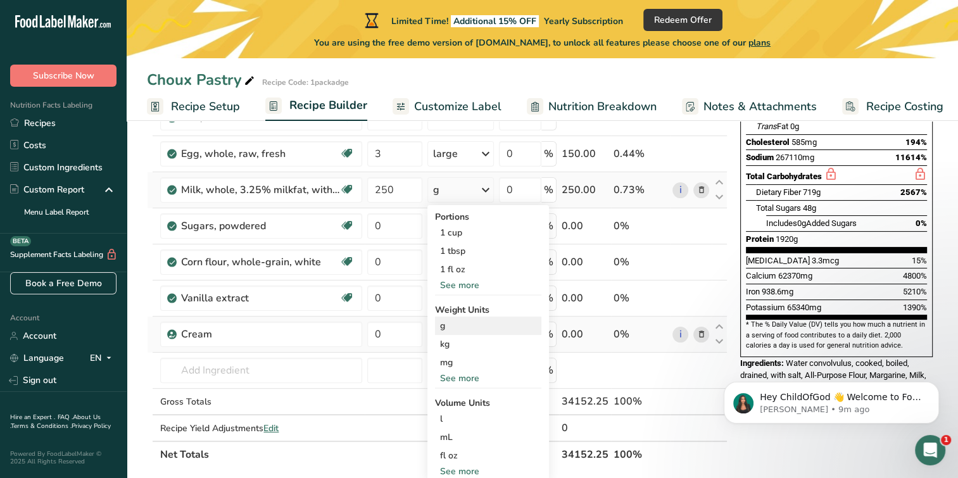
scroll to position [253, 0]
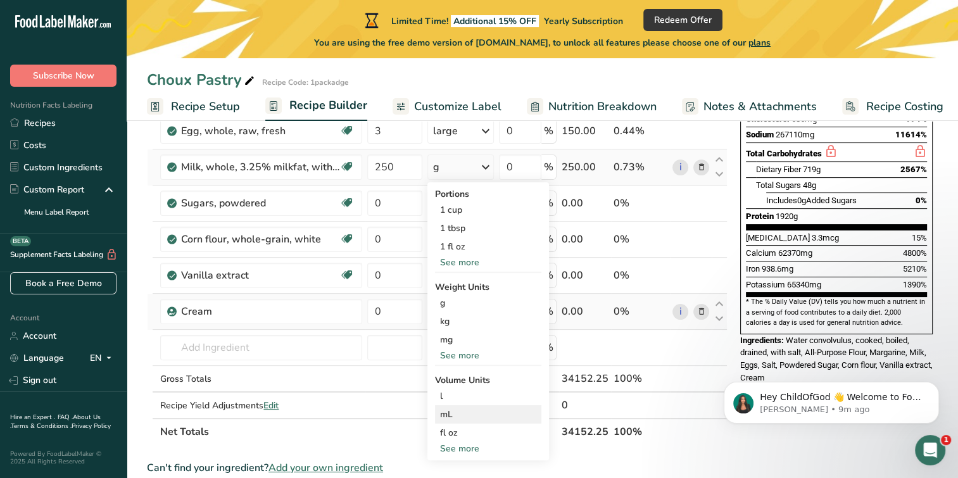
click at [464, 411] on div "mL" at bounding box center [488, 414] width 96 height 13
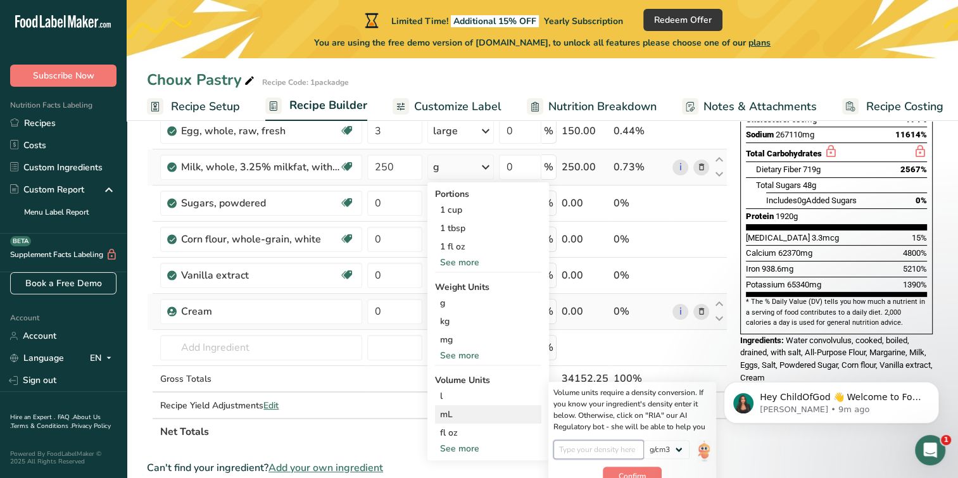
click at [604, 446] on input "number" at bounding box center [599, 449] width 91 height 19
type input "250"
click at [623, 471] on span "Confirm" at bounding box center [632, 476] width 27 height 11
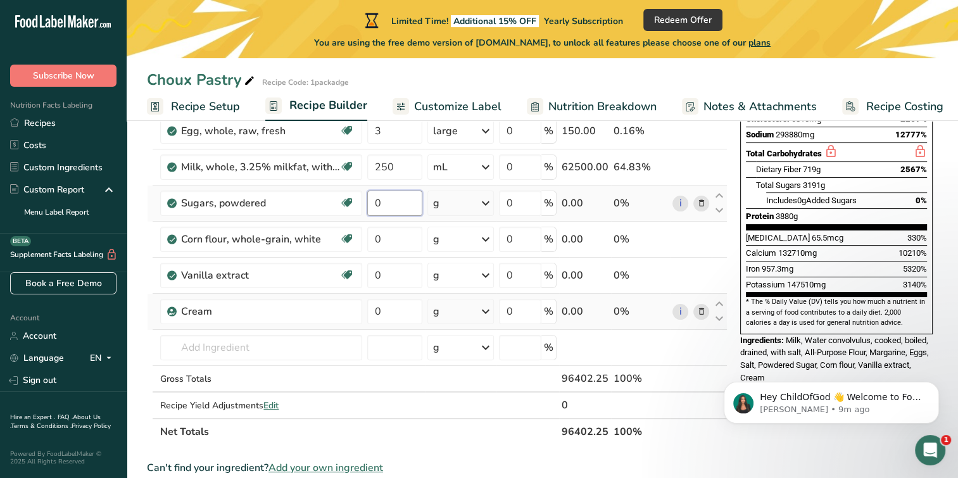
click at [384, 200] on input "0" at bounding box center [394, 203] width 54 height 25
type input "50"
click at [457, 203] on div "Ingredient * Amount * Unit * Waste * .a-a{fill:#347362;}.b-a{fill:#fff;} Grams …" at bounding box center [437, 194] width 581 height 504
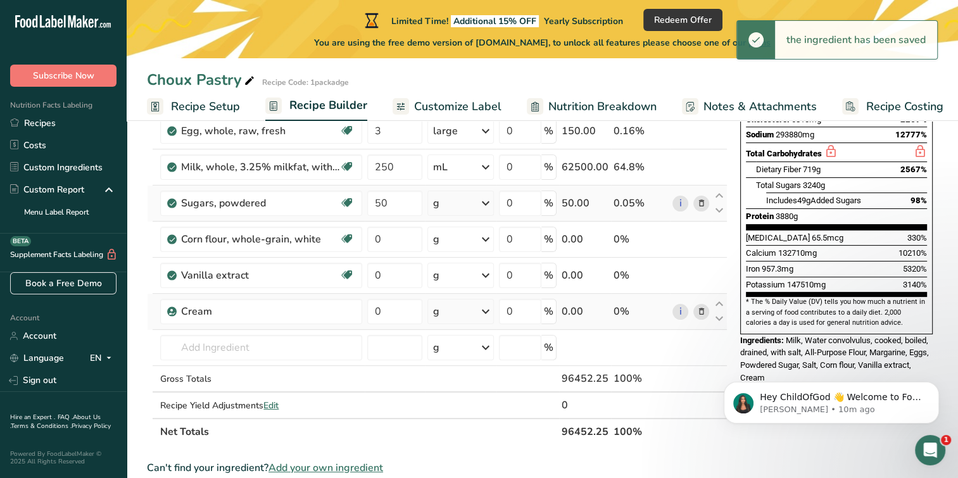
click at [482, 208] on icon at bounding box center [485, 203] width 15 height 23
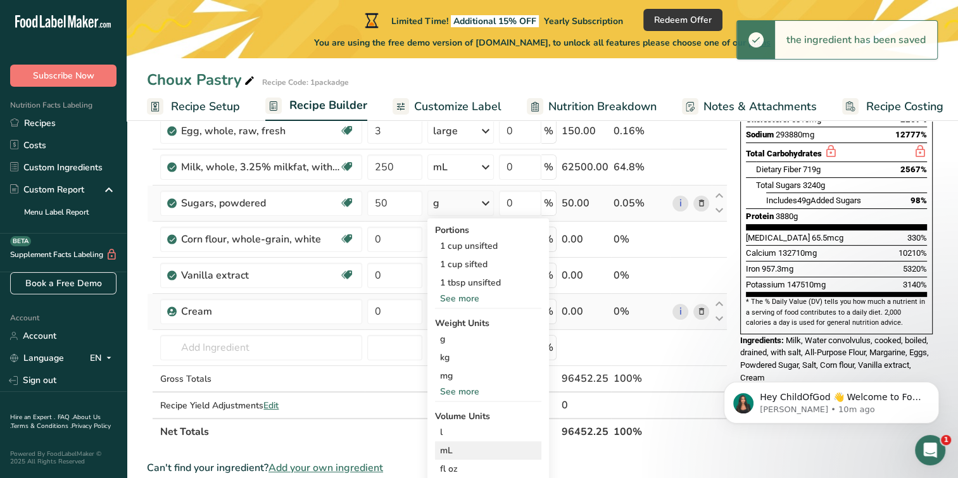
click at [466, 447] on div "mL" at bounding box center [488, 450] width 96 height 13
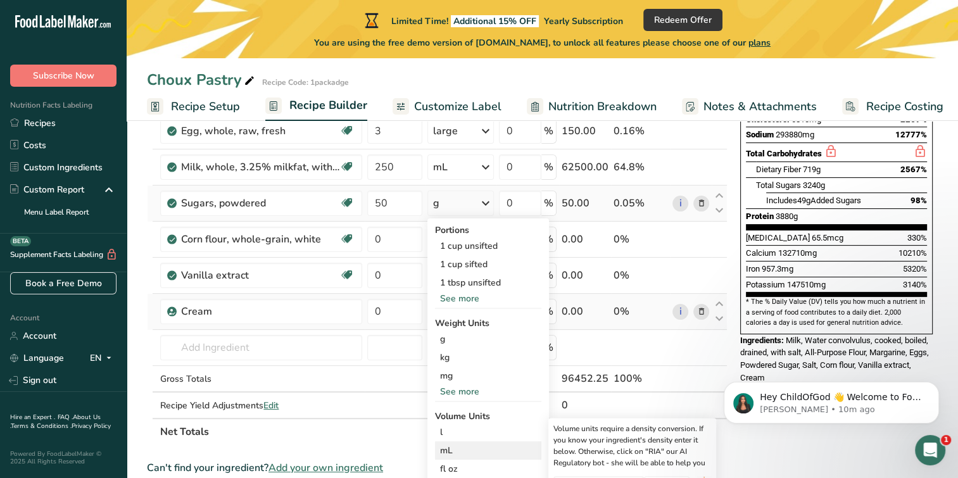
click at [455, 453] on div "mL" at bounding box center [488, 450] width 96 height 13
click at [516, 449] on div "mL" at bounding box center [488, 450] width 96 height 13
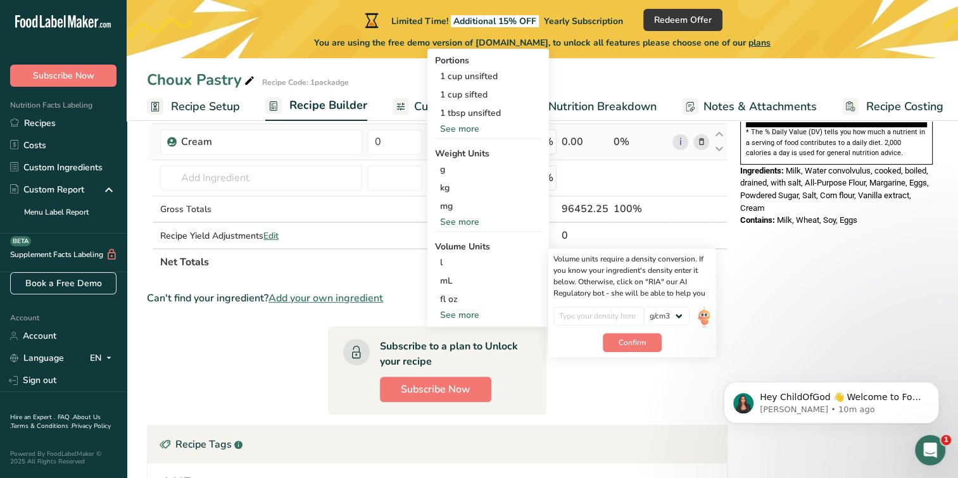
scroll to position [443, 0]
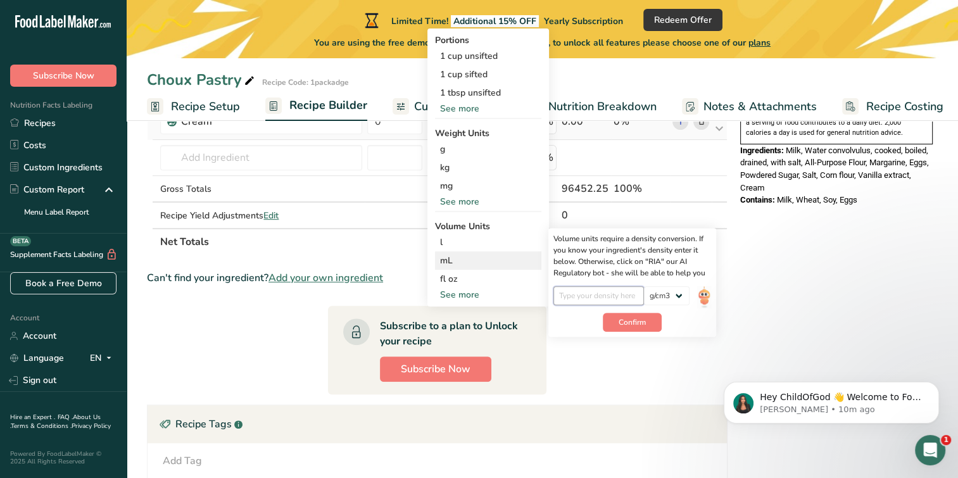
click at [608, 293] on input "number" at bounding box center [599, 295] width 91 height 19
type input "50"
click at [638, 313] on button "Confirm" at bounding box center [632, 322] width 59 height 19
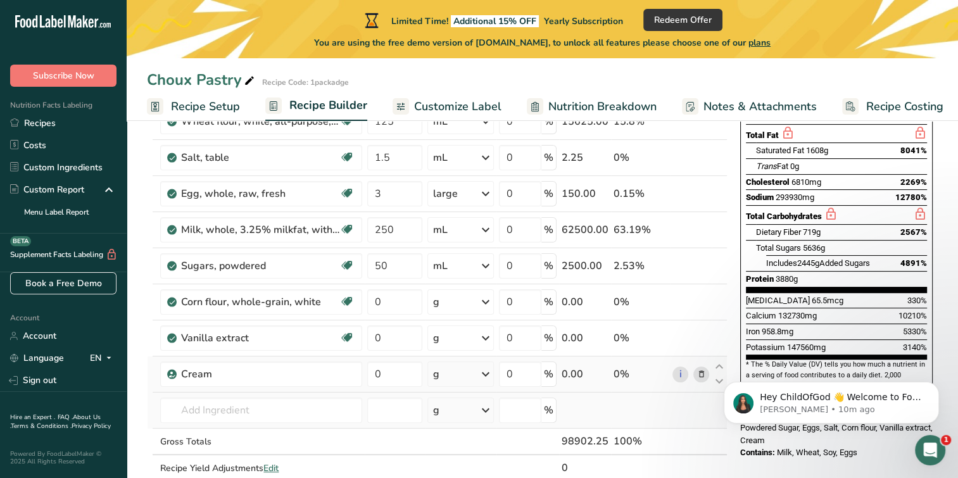
scroll to position [190, 0]
click at [398, 298] on input "0" at bounding box center [394, 302] width 54 height 25
type input "50"
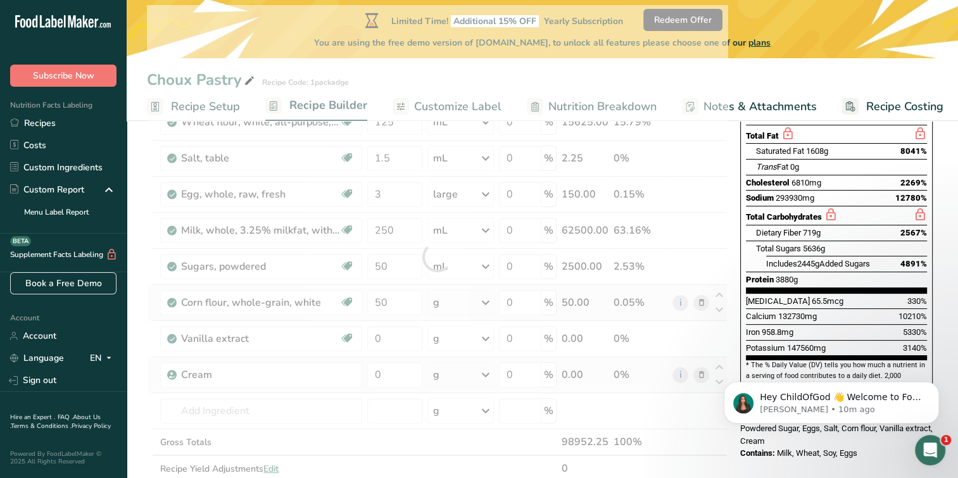
click at [473, 299] on div "Ingredient * Amount * Unit * Waste * .a-a{fill:#347362;}.b-a{fill:#fff;} Grams …" at bounding box center [437, 257] width 581 height 504
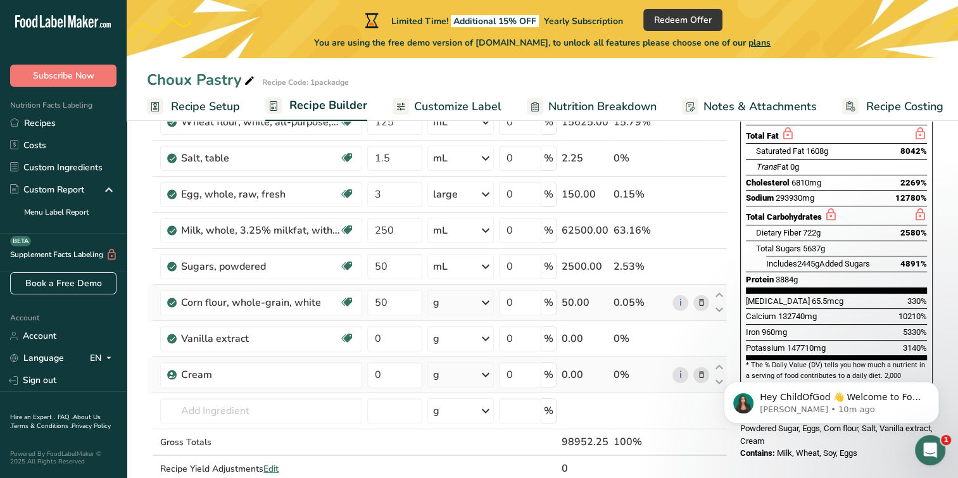
click at [486, 308] on icon at bounding box center [485, 302] width 15 height 23
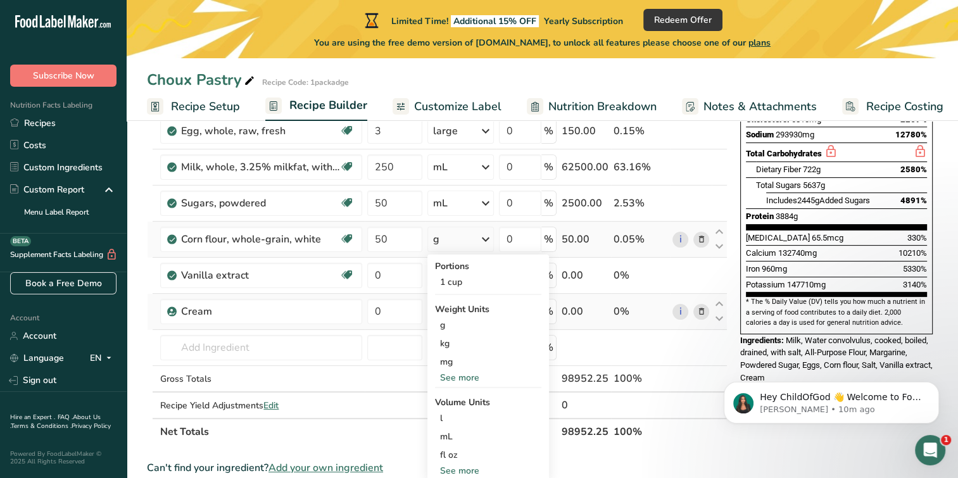
scroll to position [317, 0]
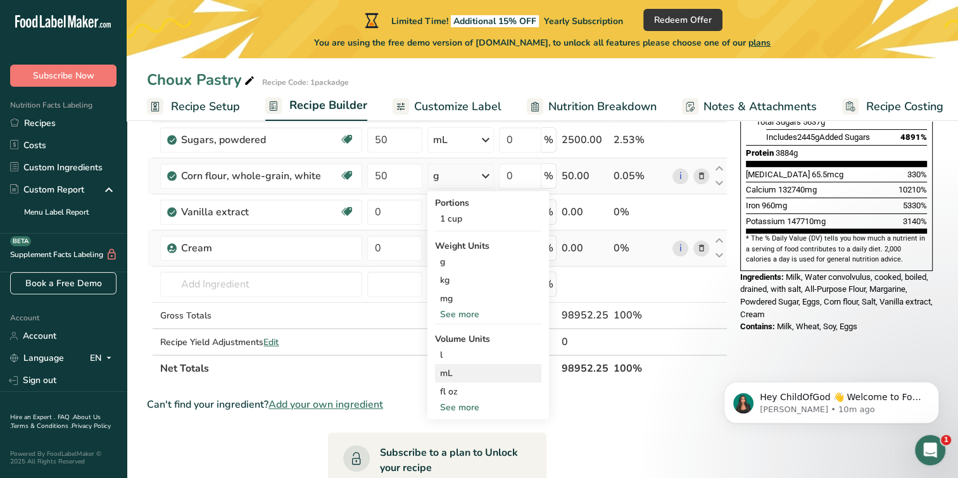
click at [457, 375] on div "mL" at bounding box center [488, 373] width 96 height 13
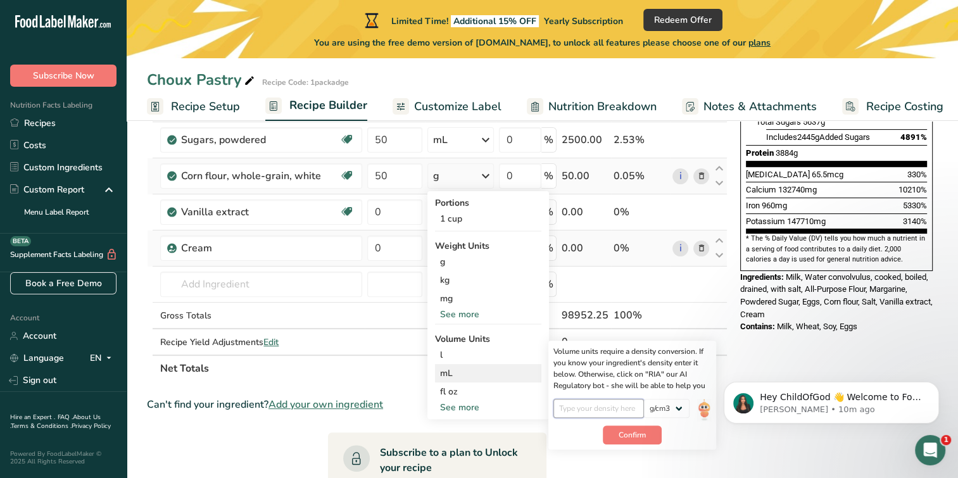
click at [582, 410] on input "number" at bounding box center [599, 408] width 91 height 19
type input "50"
click at [623, 433] on span "Confirm" at bounding box center [632, 434] width 27 height 11
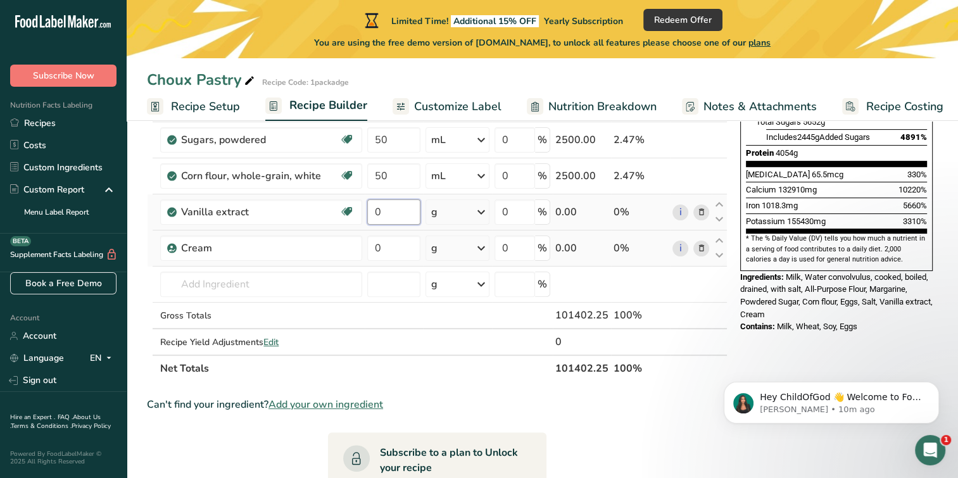
click at [390, 212] on input "0" at bounding box center [393, 212] width 53 height 25
type input "5"
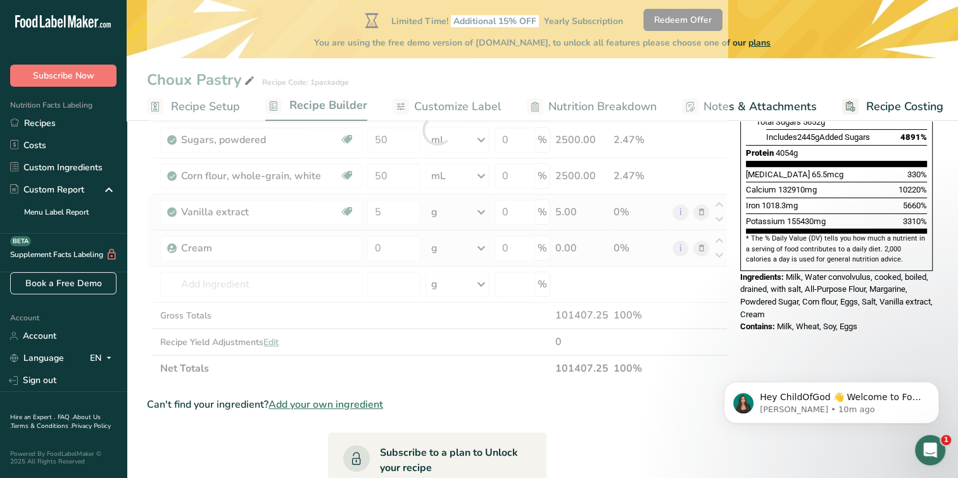
click at [475, 209] on div "Ingredient * Amount * Unit * Waste * .a-a{fill:#347362;}.b-a{fill:#fff;} Grams …" at bounding box center [437, 130] width 581 height 504
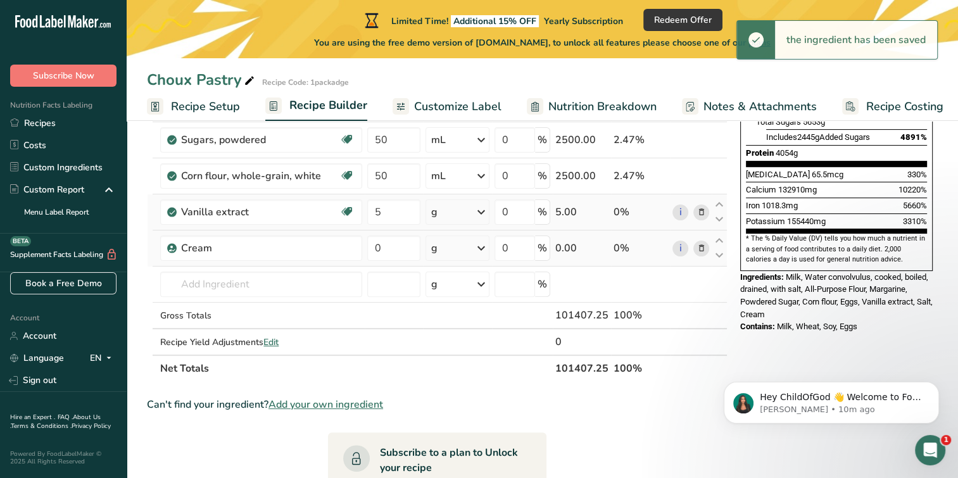
click at [474, 209] on div "g" at bounding box center [458, 212] width 64 height 25
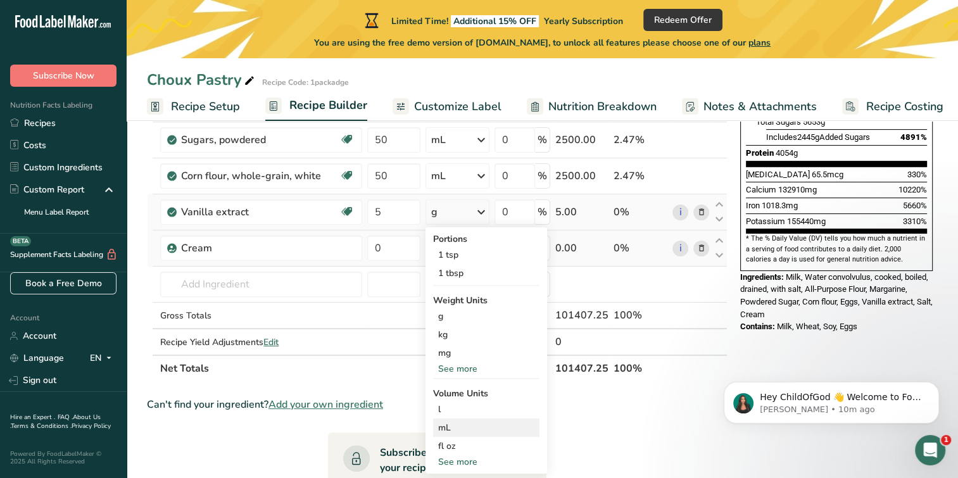
click at [446, 423] on div "mL" at bounding box center [486, 427] width 96 height 13
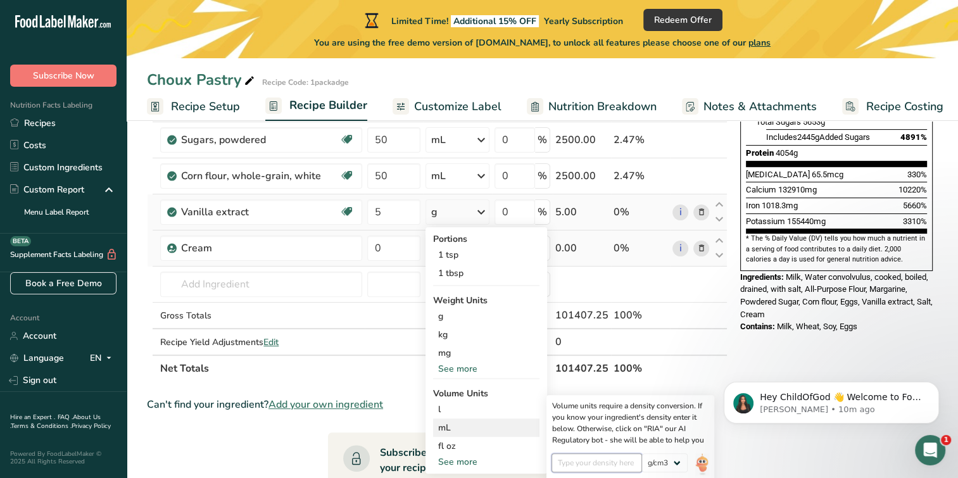
click at [596, 466] on input "number" at bounding box center [597, 463] width 91 height 19
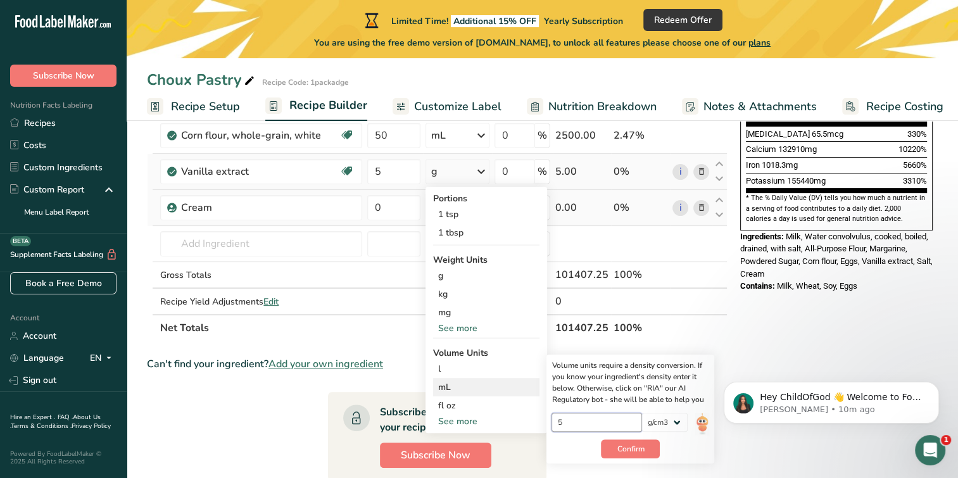
scroll to position [380, 0]
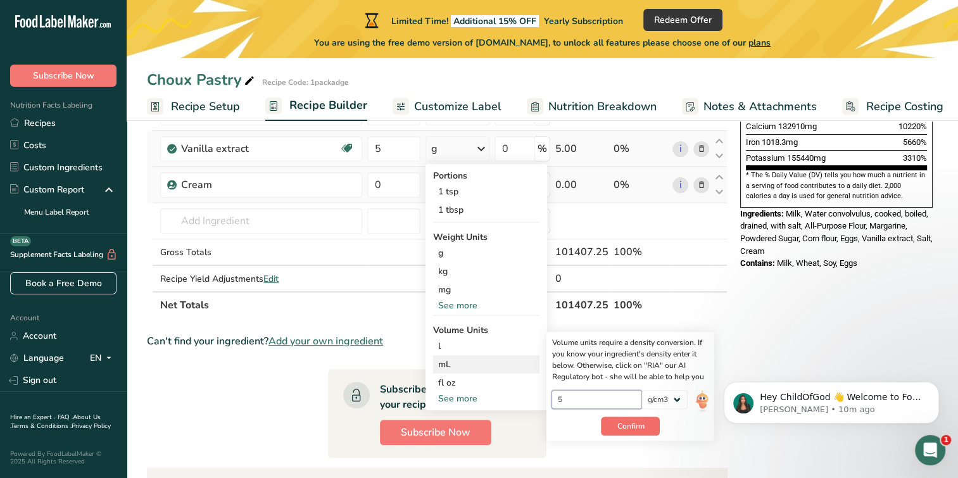
type input "5"
click at [648, 426] on button "Confirm" at bounding box center [630, 426] width 59 height 19
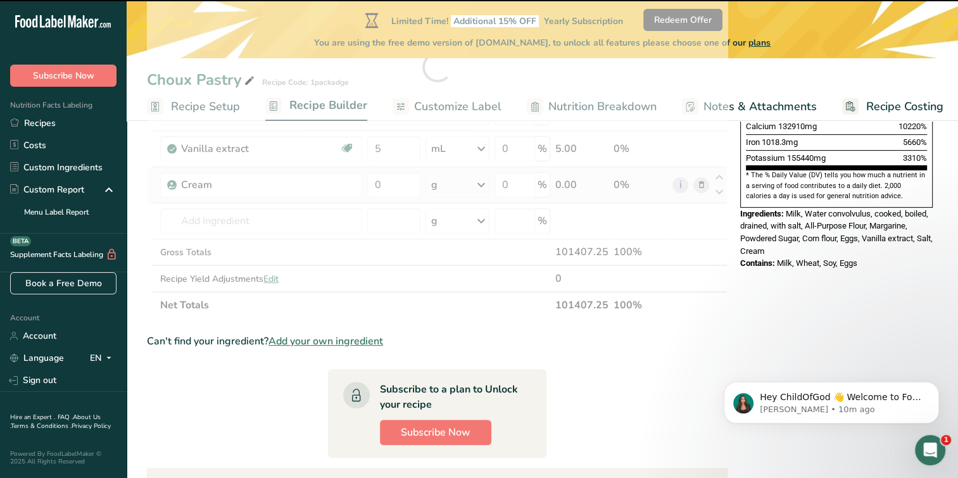
click at [390, 185] on div at bounding box center [437, 67] width 581 height 504
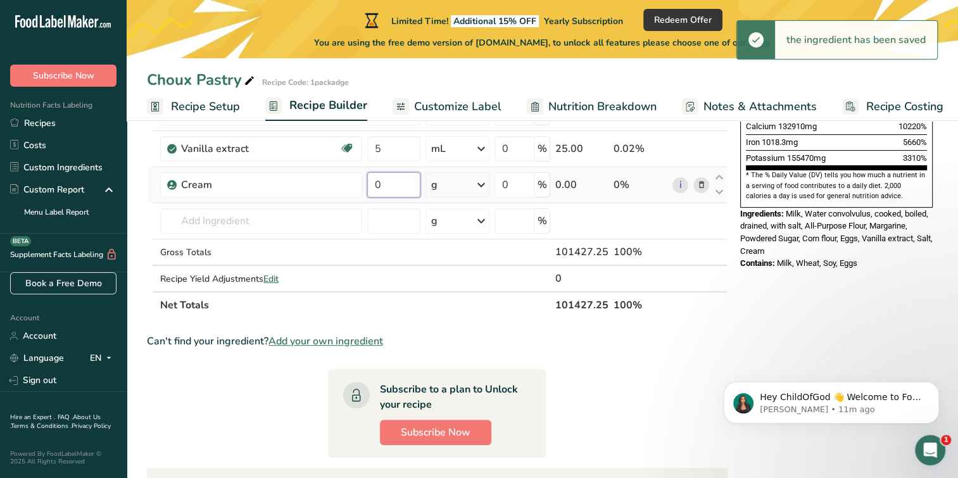
click at [397, 186] on input "0" at bounding box center [393, 184] width 53 height 25
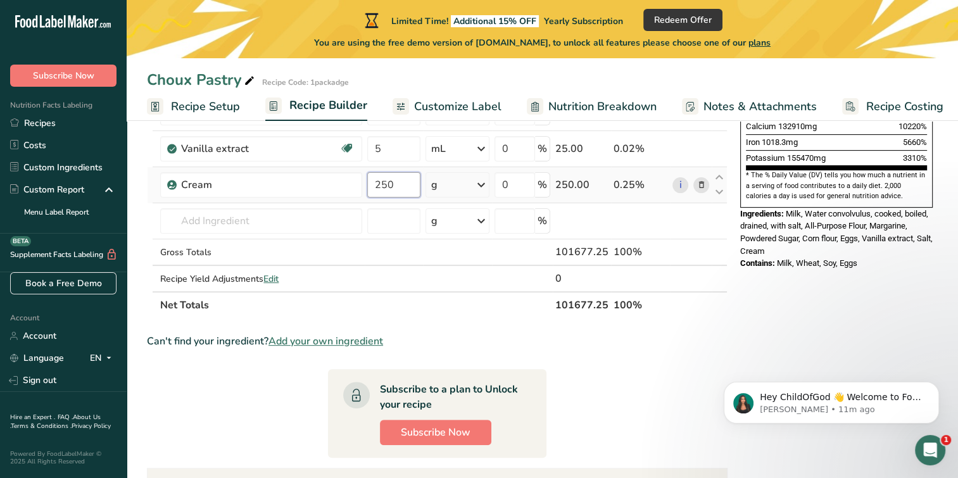
type input "250"
click at [489, 182] on div "Ingredient * Amount * Unit * Waste * .a-a{fill:#347362;}.b-a{fill:#fff;} Grams …" at bounding box center [437, 67] width 581 height 504
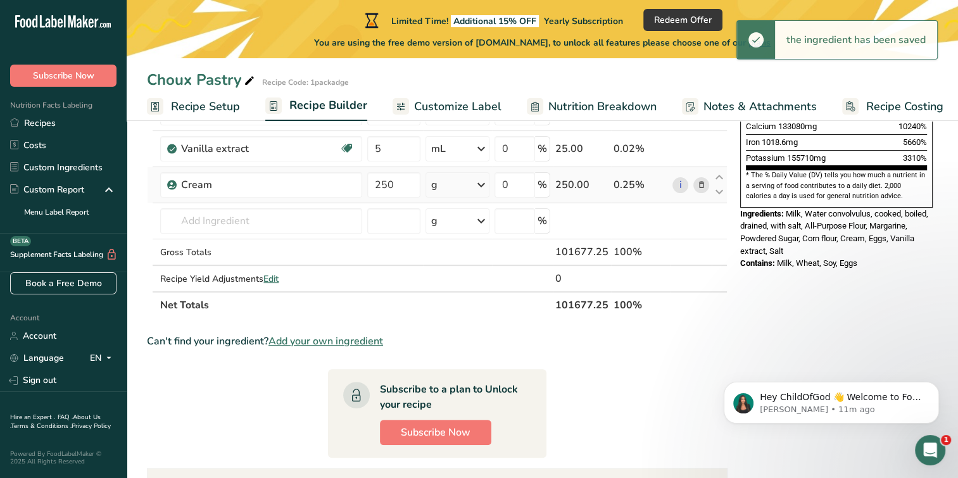
click at [481, 181] on icon at bounding box center [481, 185] width 15 height 23
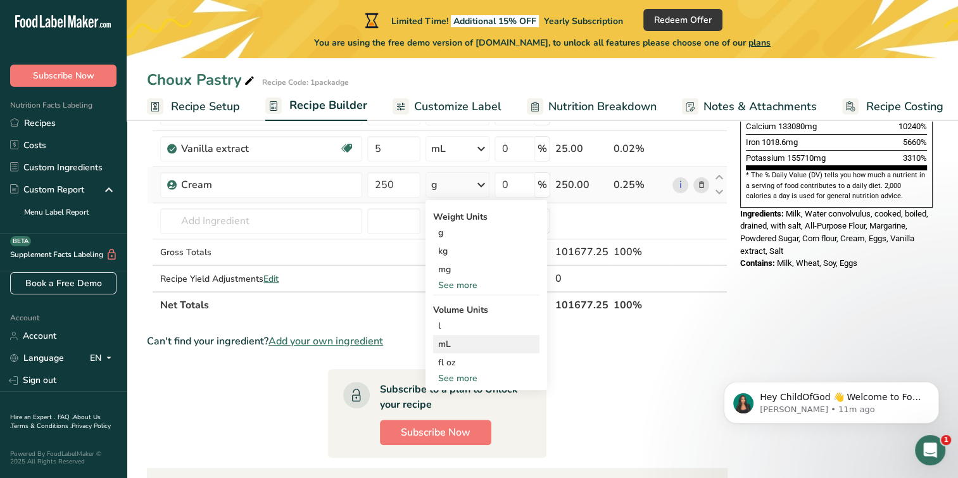
click at [459, 346] on div "mL" at bounding box center [486, 344] width 96 height 13
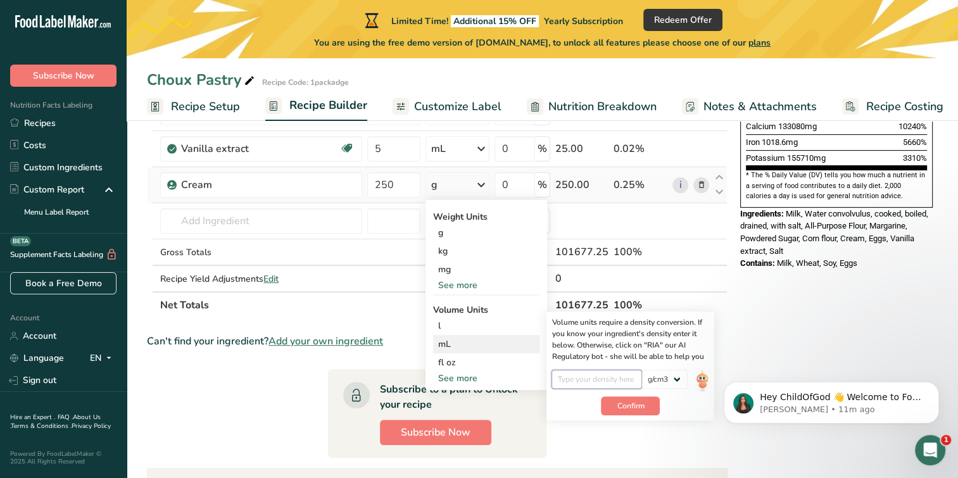
click at [597, 376] on input "number" at bounding box center [597, 379] width 91 height 19
type input "250"
click at [622, 400] on span "Confirm" at bounding box center [630, 405] width 27 height 11
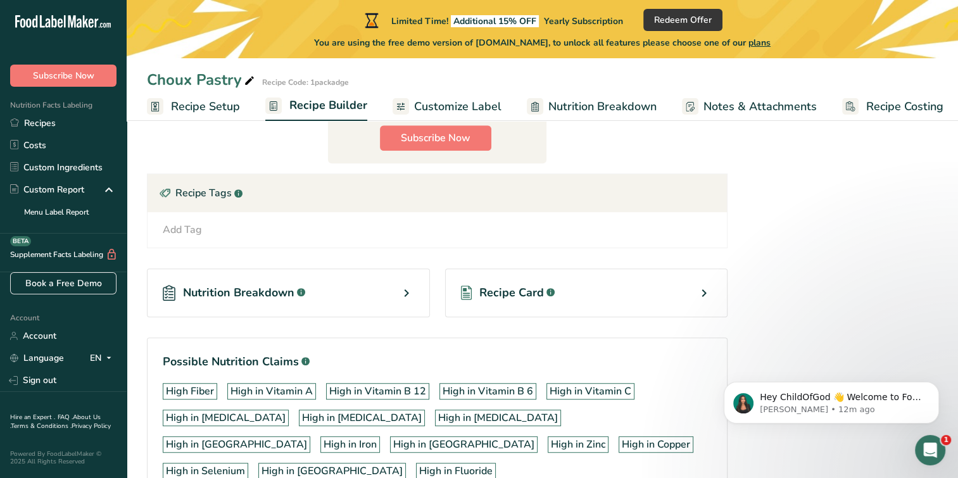
scroll to position [697, 0]
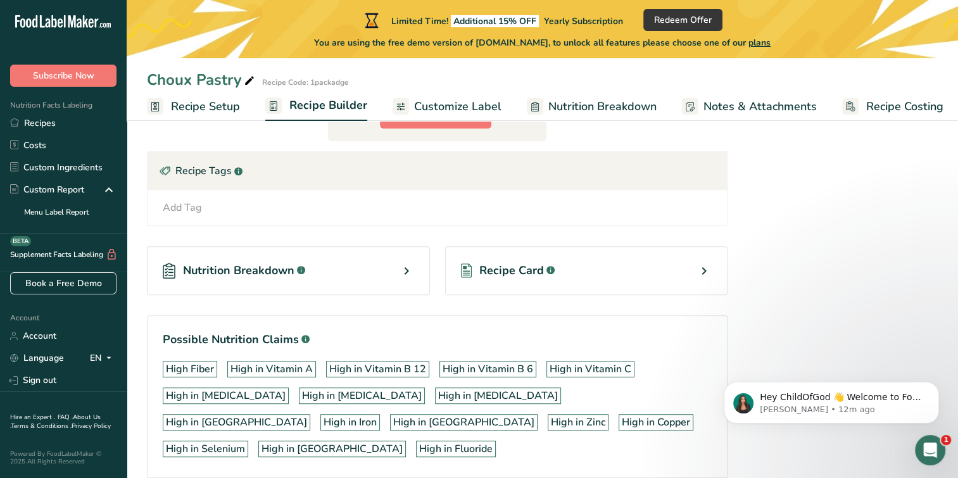
click at [187, 193] on div "Add Tag Standard Tags Custom Tags Source of Antioxidants Prebiotic Effect Sourc…" at bounding box center [438, 207] width 580 height 35
click at [182, 206] on div "Add Tag" at bounding box center [182, 207] width 39 height 15
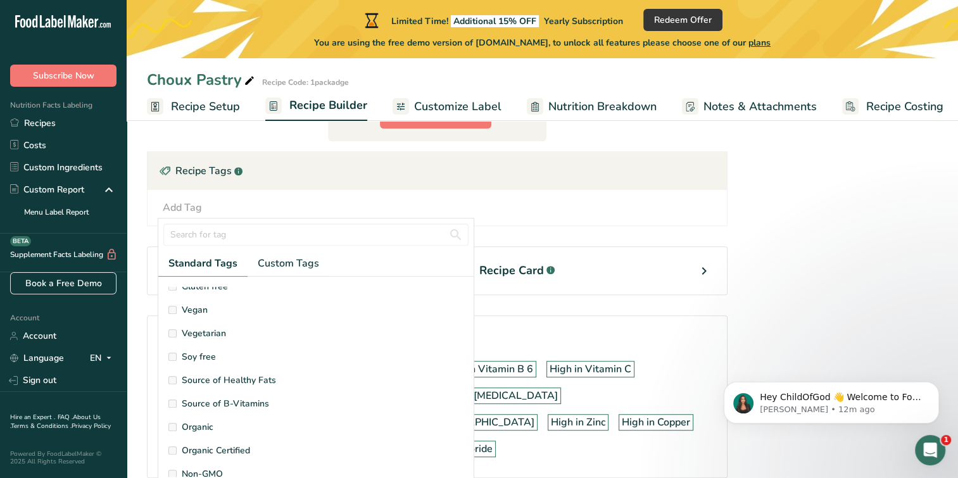
scroll to position [127, 0]
click at [594, 206] on div "Add Tag Standard Tags Custom Tags Source of Antioxidants Prebiotic Effect Sourc…" at bounding box center [437, 207] width 559 height 15
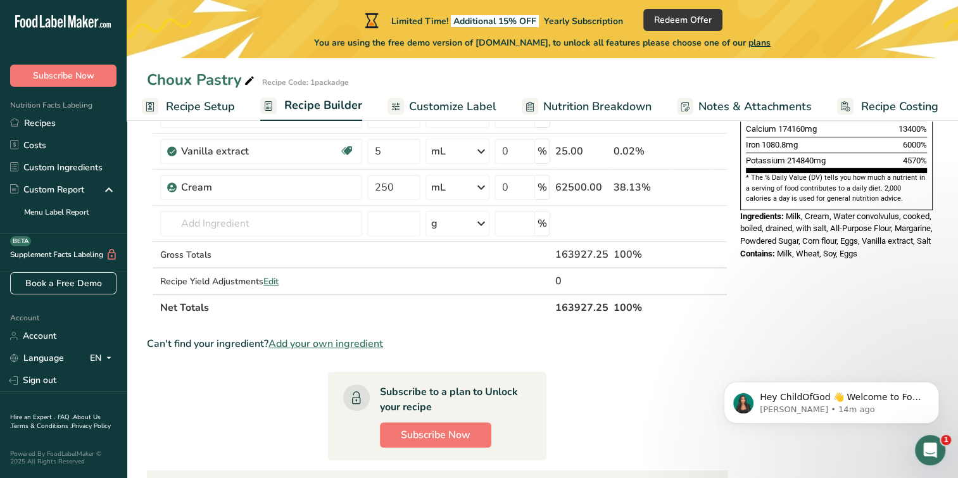
scroll to position [380, 0]
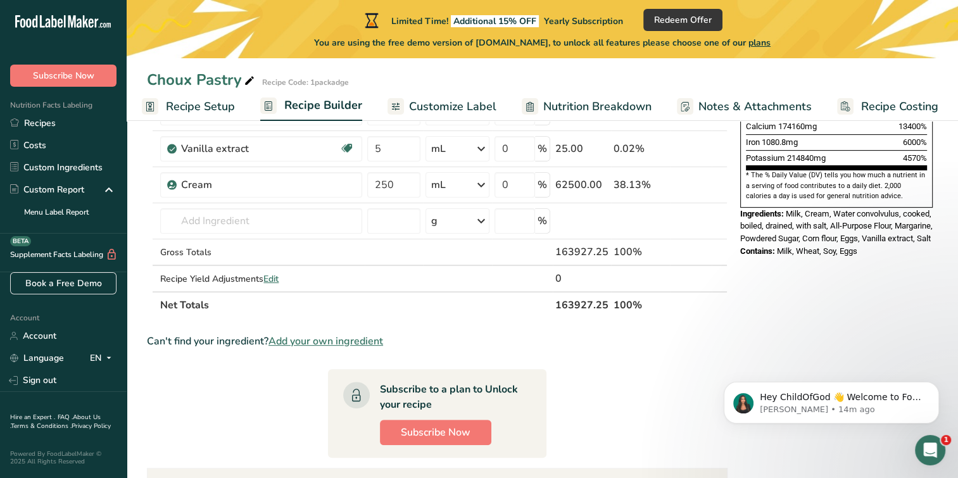
click at [873, 105] on span "Recipe Costing" at bounding box center [899, 106] width 77 height 17
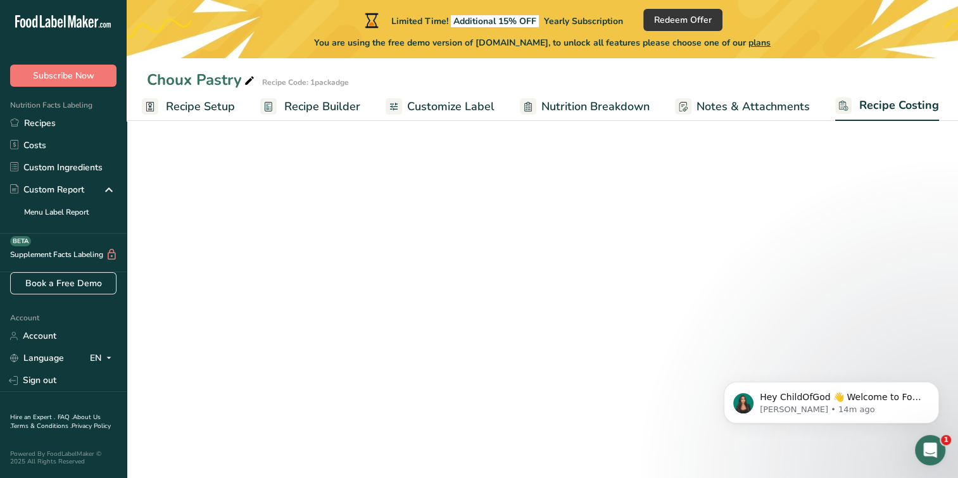
scroll to position [0, 5]
select select "1"
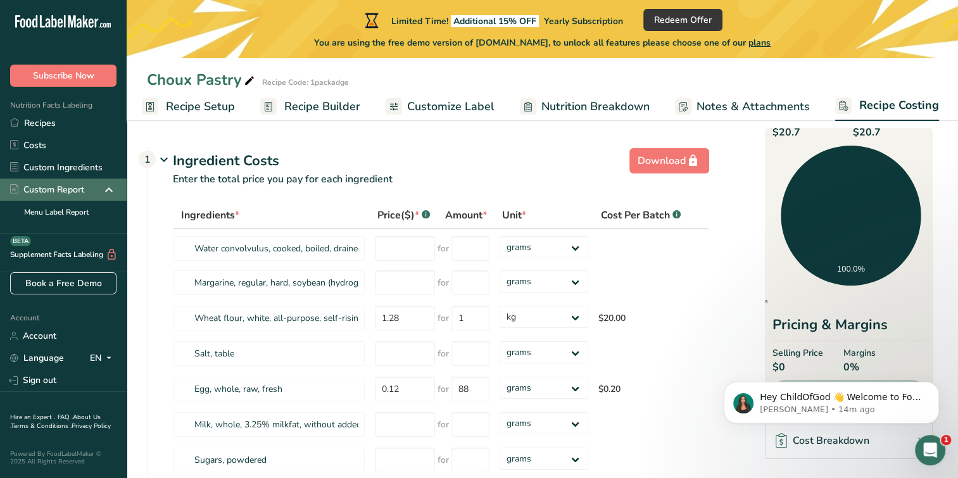
scroll to position [0, 0]
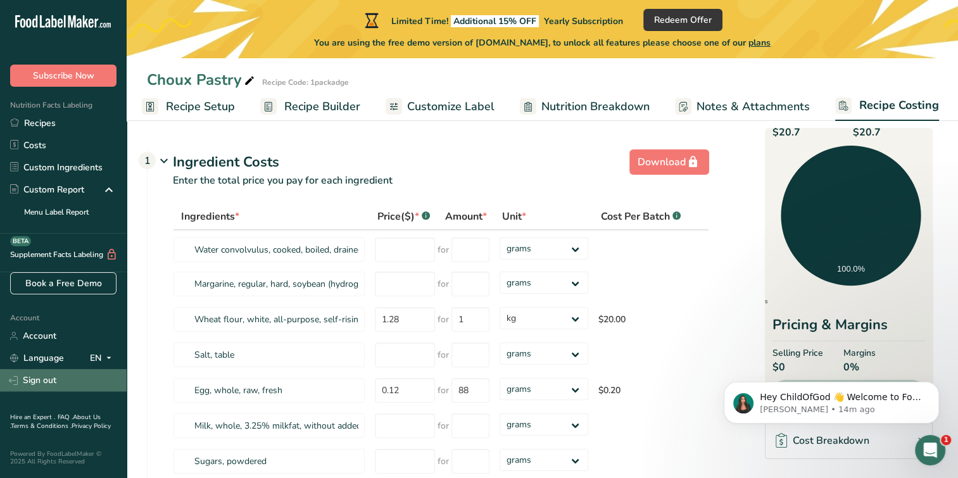
click at [60, 376] on link "Sign out" at bounding box center [63, 380] width 127 height 22
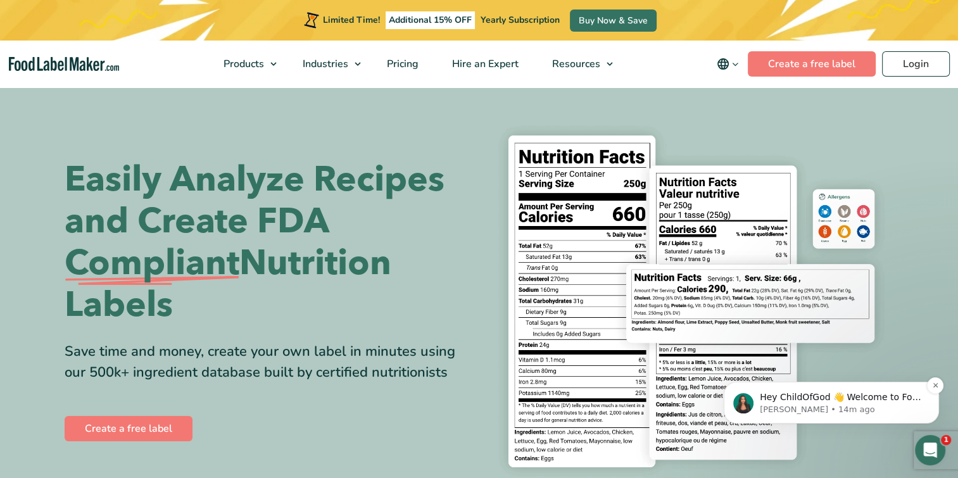
click at [797, 403] on p "Hey ChildOfGod 👋 Welcome to Food Label Maker🙌 Take a look around! If you have a…" at bounding box center [841, 397] width 163 height 13
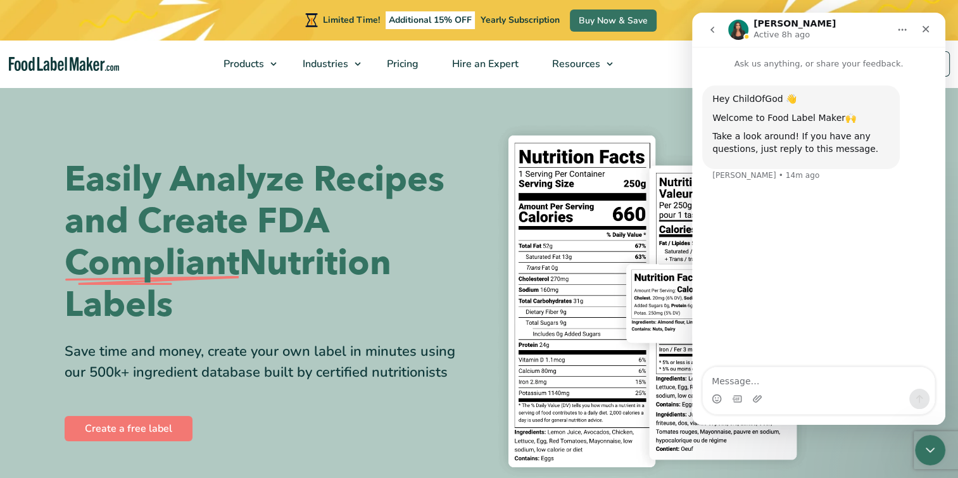
click at [742, 29] on img "Intercom messenger" at bounding box center [738, 30] width 20 height 20
click at [763, 22] on h1 "Aya" at bounding box center [795, 24] width 82 height 10
click at [928, 29] on icon "Close" at bounding box center [926, 29] width 10 height 10
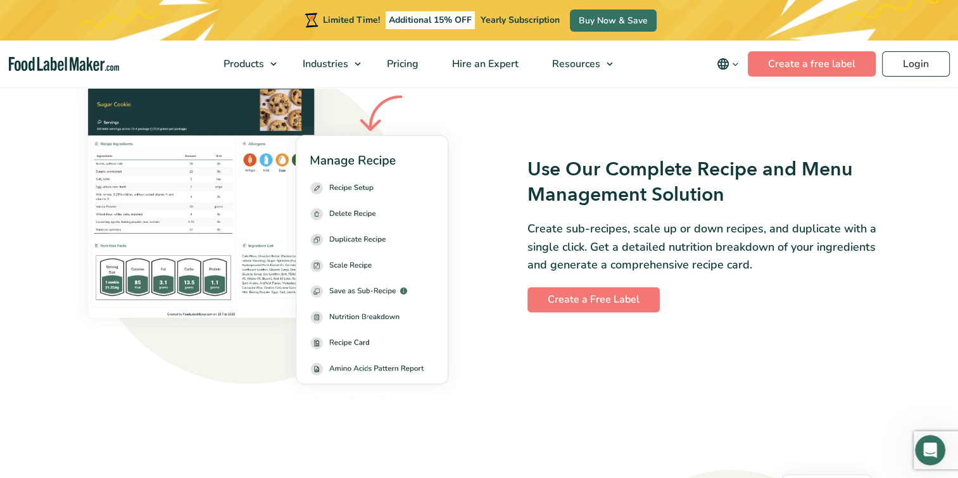
scroll to position [1774, 0]
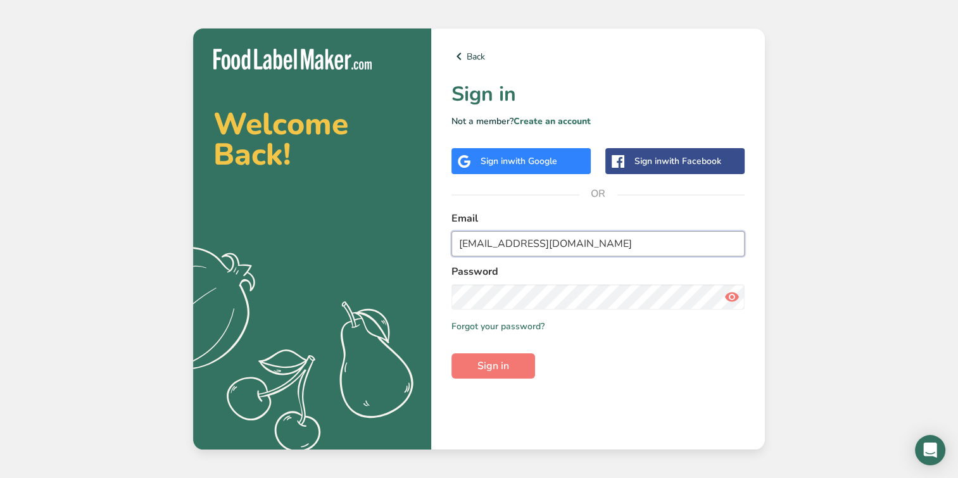
drag, startPoint x: 554, startPoint y: 245, endPoint x: 249, endPoint y: 223, distance: 306.1
click at [249, 223] on section "Welcome Back! .a{fill:#f5f3ed;} Back Sign in Not a member? Create an account Si…" at bounding box center [479, 239] width 572 height 421
type input "o"
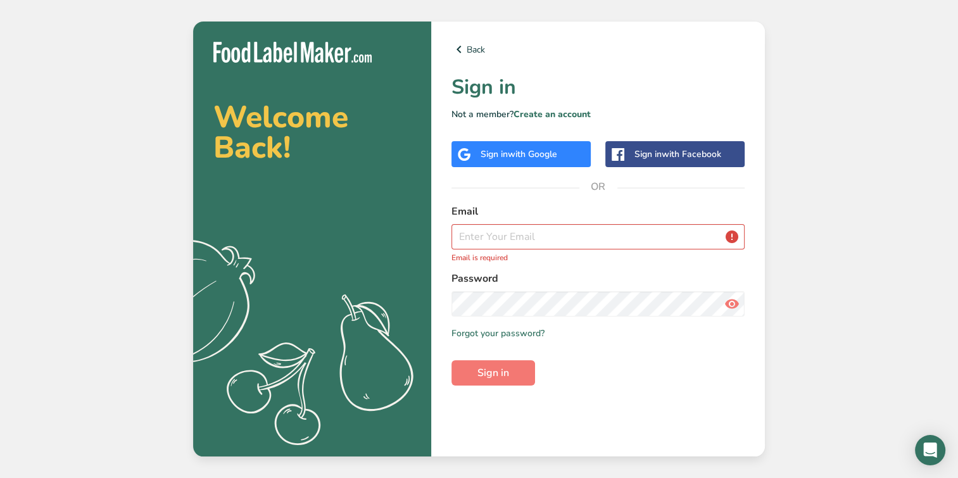
click at [827, 416] on div "Welcome Back! .a{fill:#f5f3ed;} Back Sign in Not a member? Create an account Si…" at bounding box center [479, 239] width 958 height 478
click at [308, 291] on section "Welcome Back! .a{fill:#f5f3ed;} Back Sign in Not a member? Create an account Si…" at bounding box center [479, 239] width 572 height 435
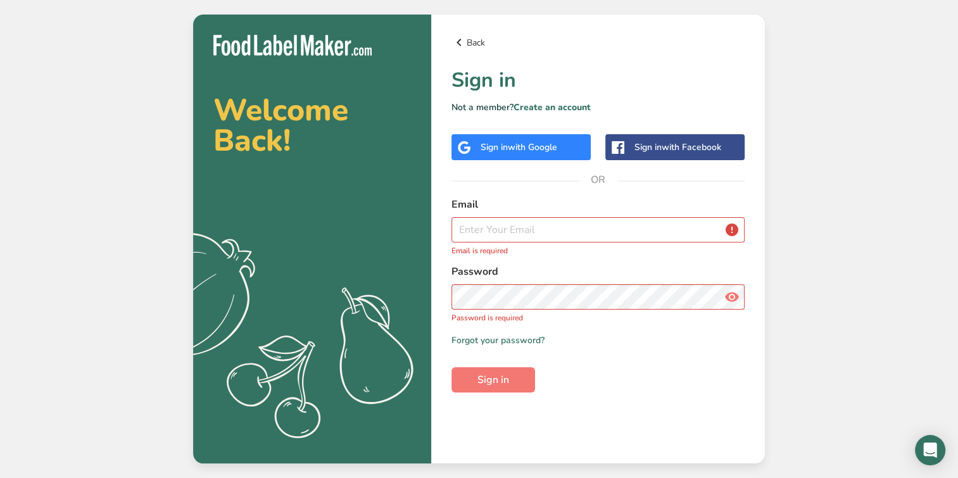
click at [453, 38] on icon at bounding box center [459, 42] width 15 height 23
click at [464, 39] on icon at bounding box center [459, 42] width 15 height 23
